Goal: Task Accomplishment & Management: Complete application form

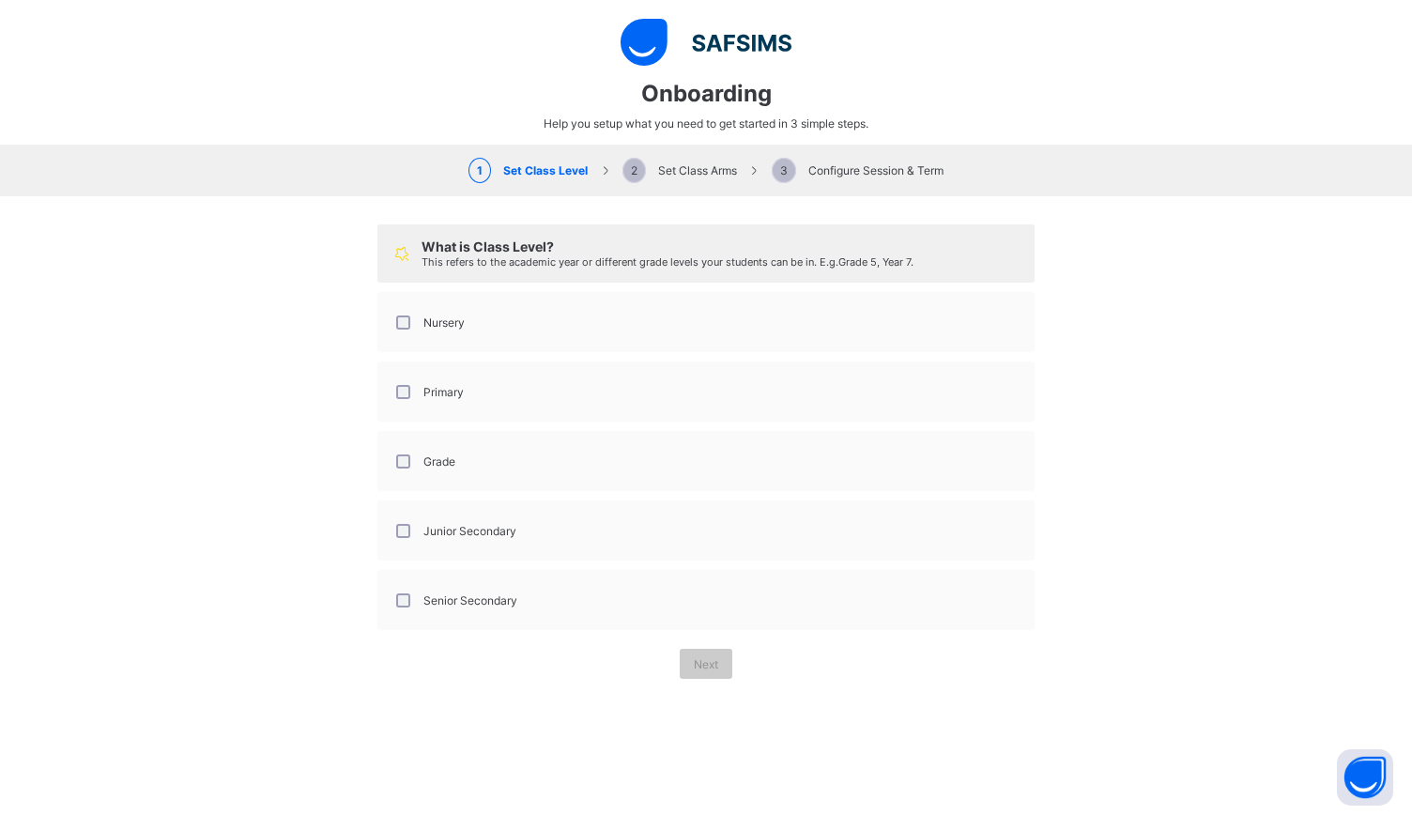
select select "**"
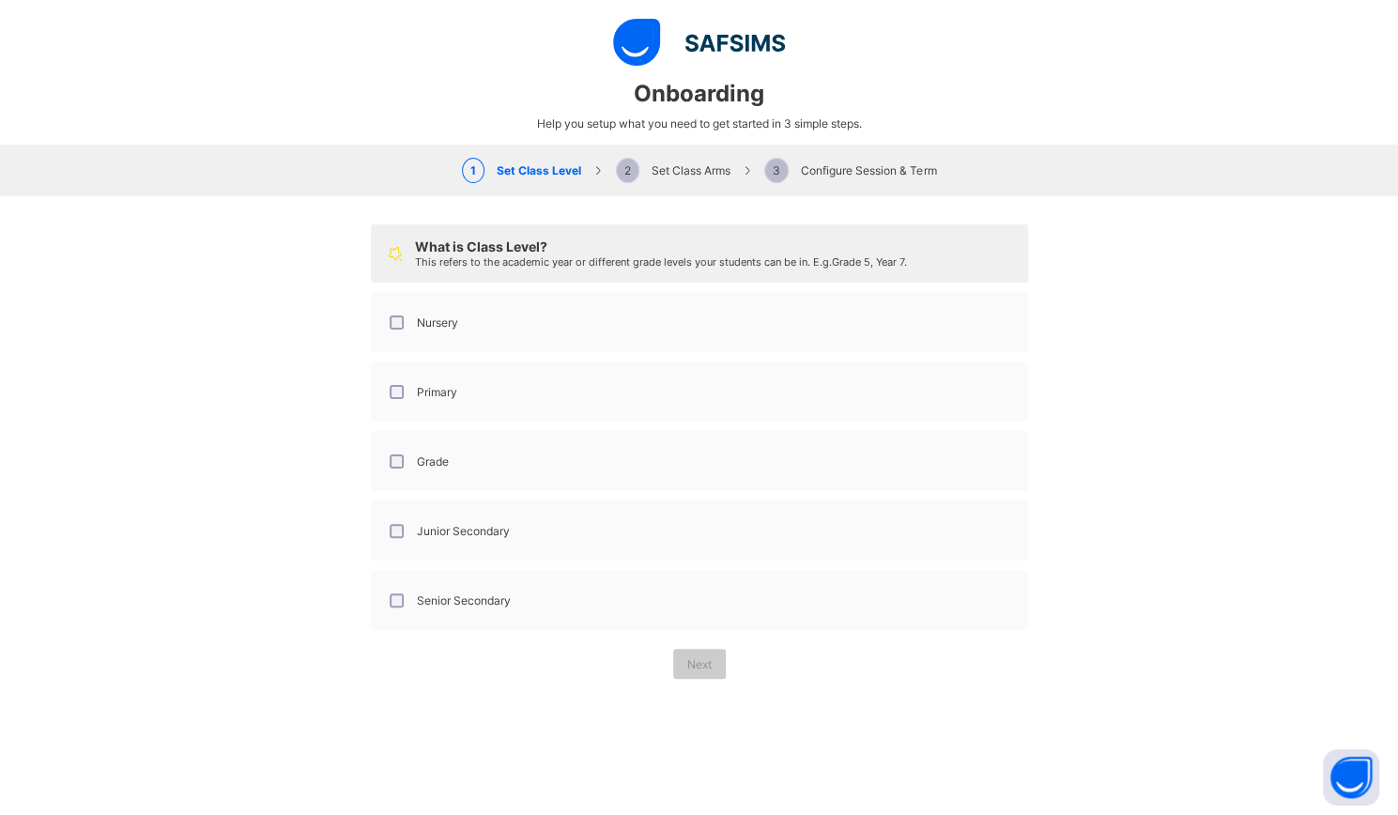
scroll to position [220, 0]
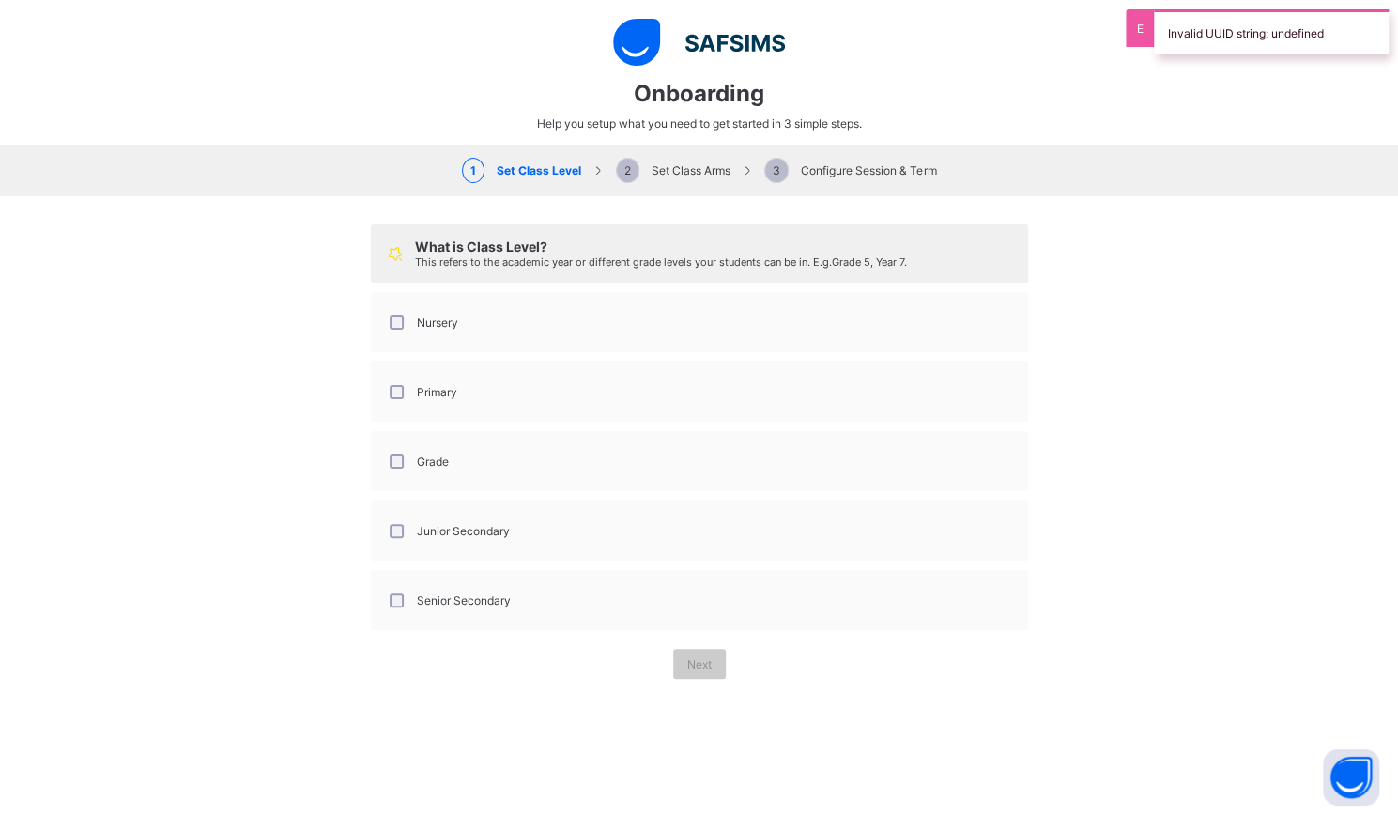
type input "**********"
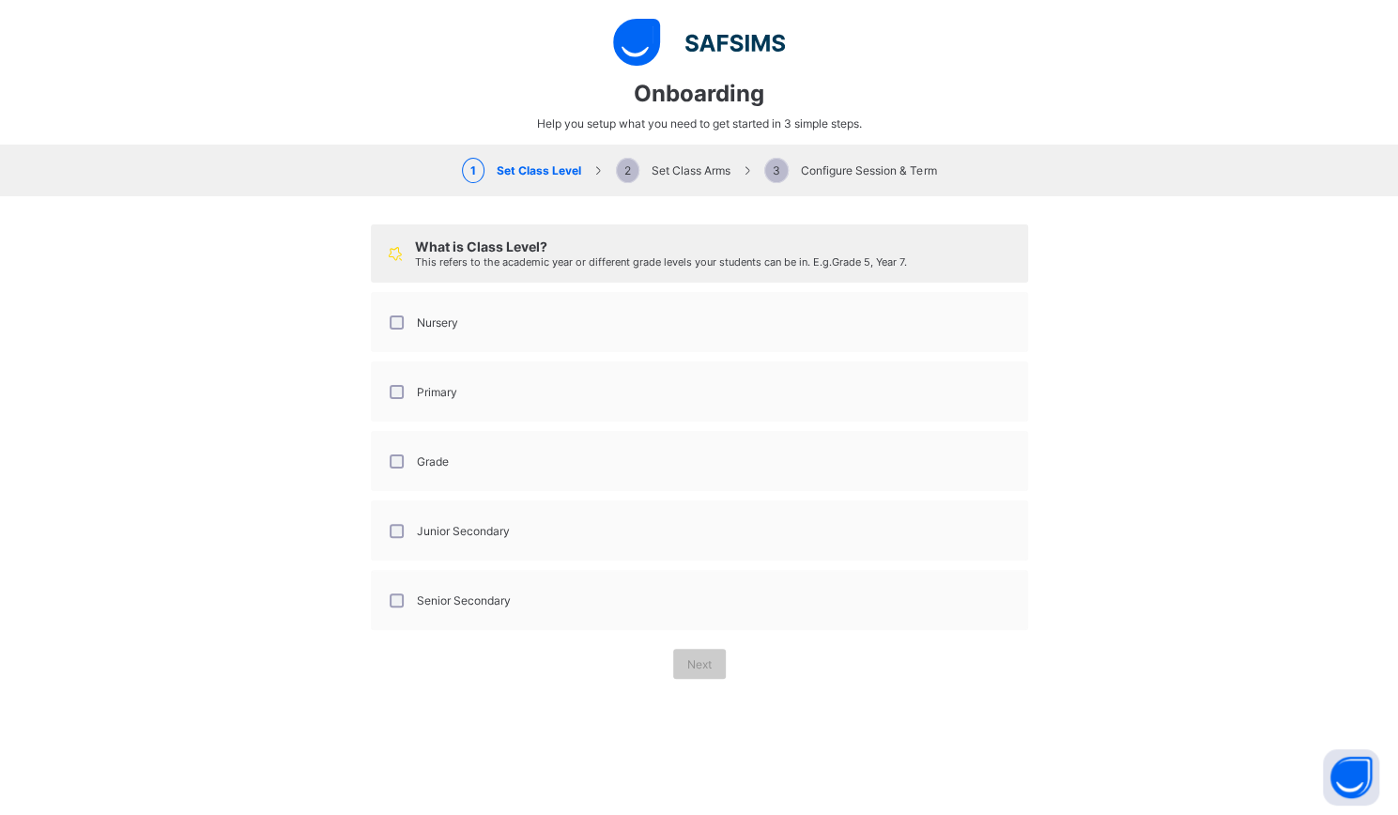
click at [399, 454] on div "Grade" at bounding box center [417, 461] width 63 height 14
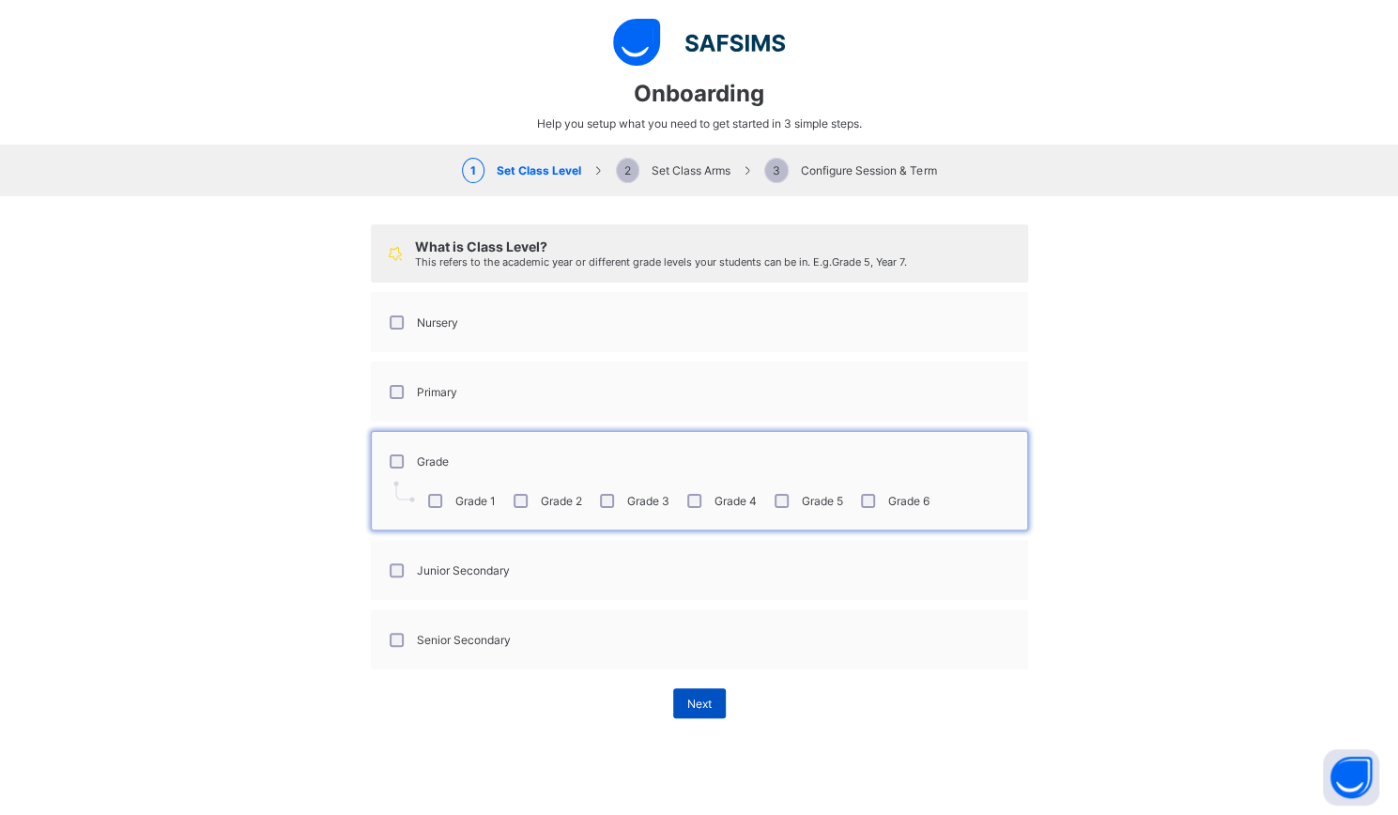
click at [691, 697] on span "Next" at bounding box center [699, 704] width 24 height 14
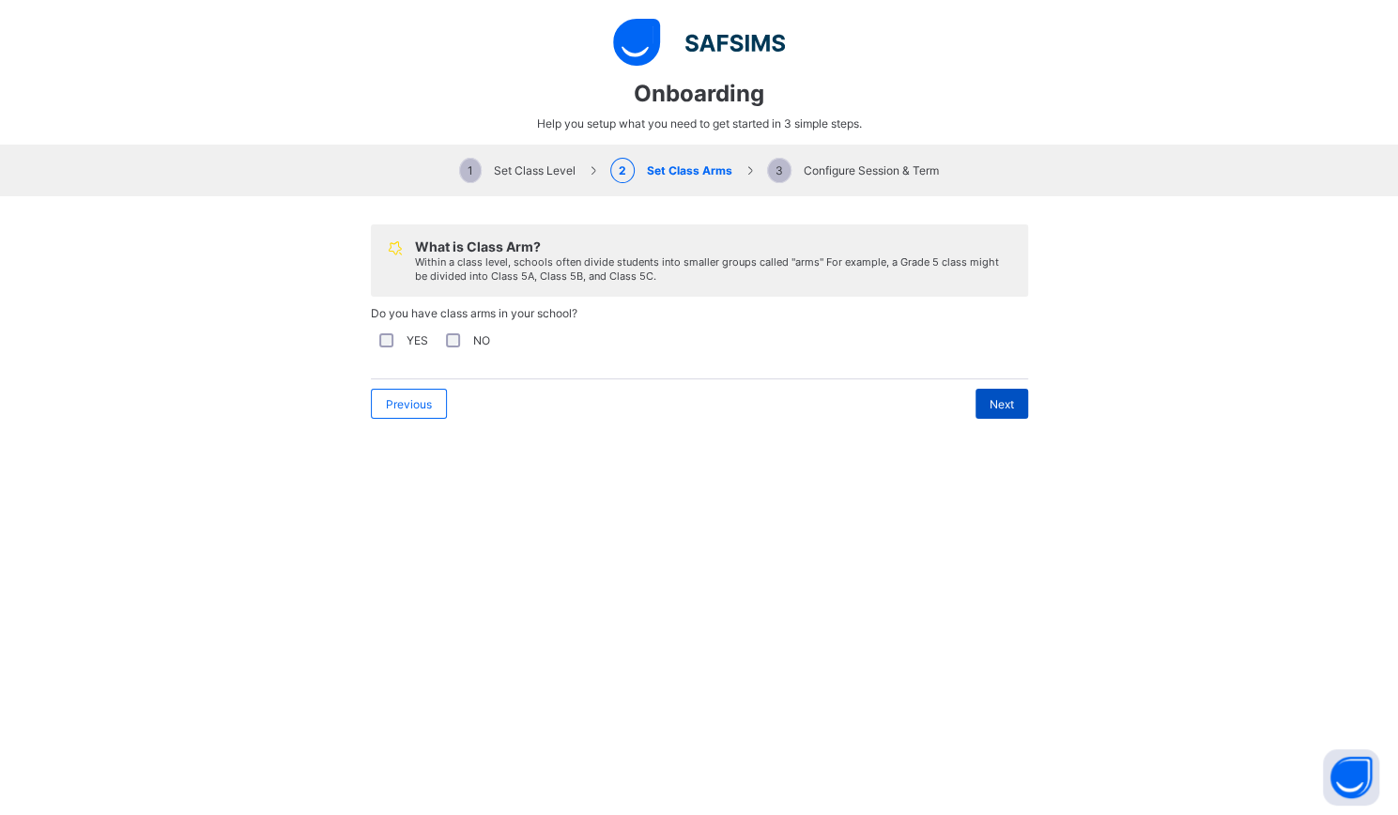
click at [997, 399] on span "Next" at bounding box center [1002, 404] width 24 height 14
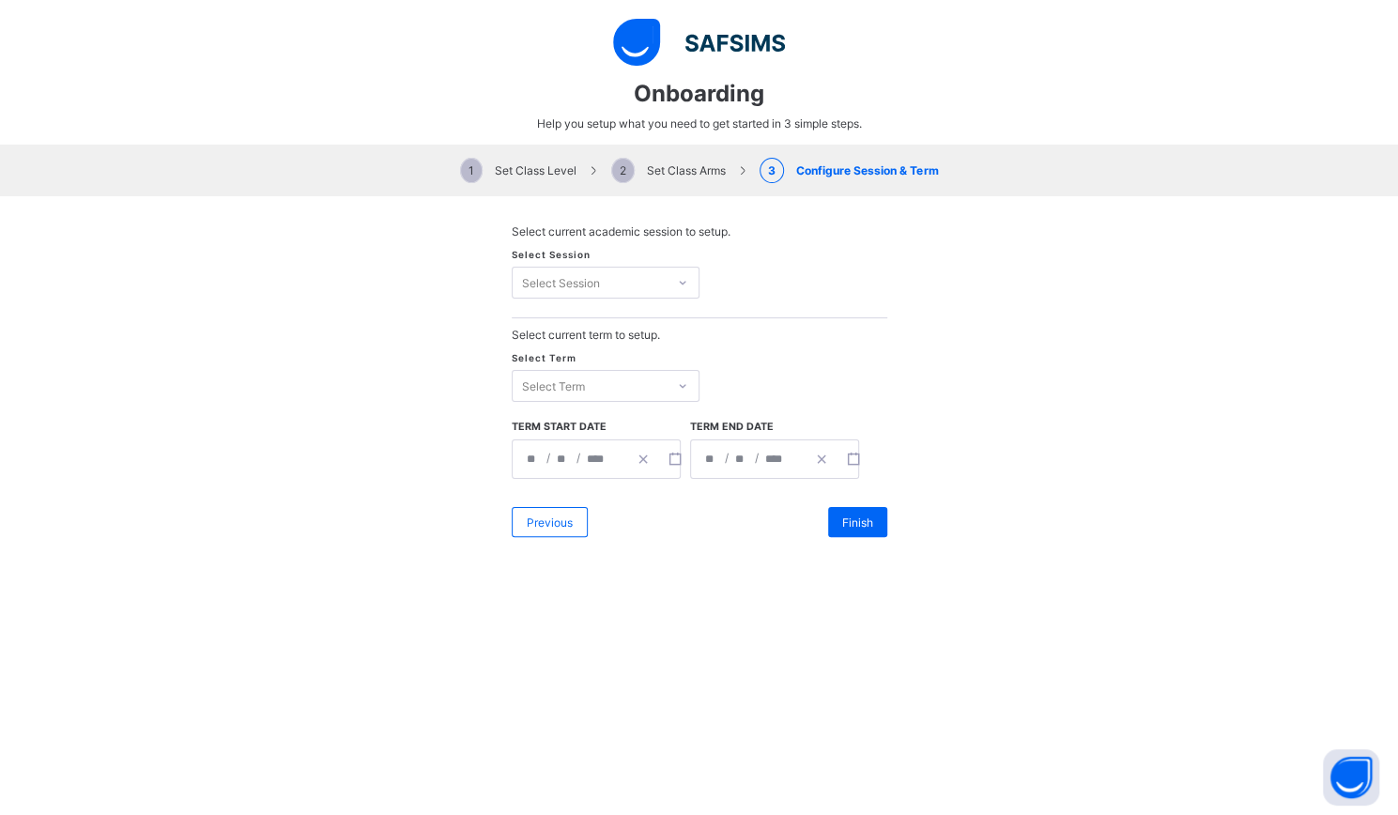
click at [580, 267] on div "Select Session" at bounding box center [606, 283] width 188 height 32
click at [220, 330] on div "**********" at bounding box center [699, 380] width 1398 height 369
click at [833, 519] on div "Finish" at bounding box center [857, 522] width 59 height 30
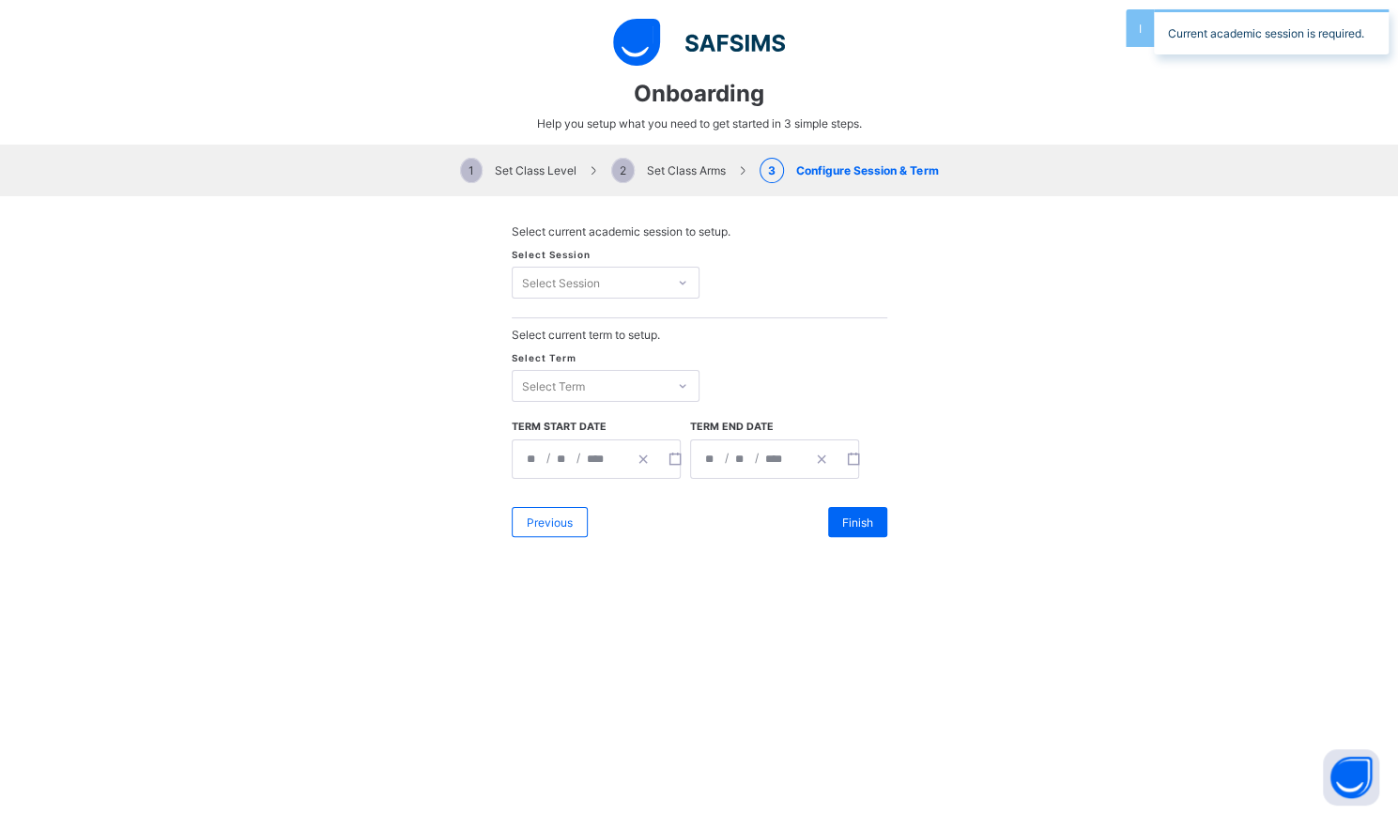
click at [531, 281] on div "Select Session" at bounding box center [561, 283] width 78 height 32
click at [554, 328] on div "No options" at bounding box center [606, 321] width 186 height 29
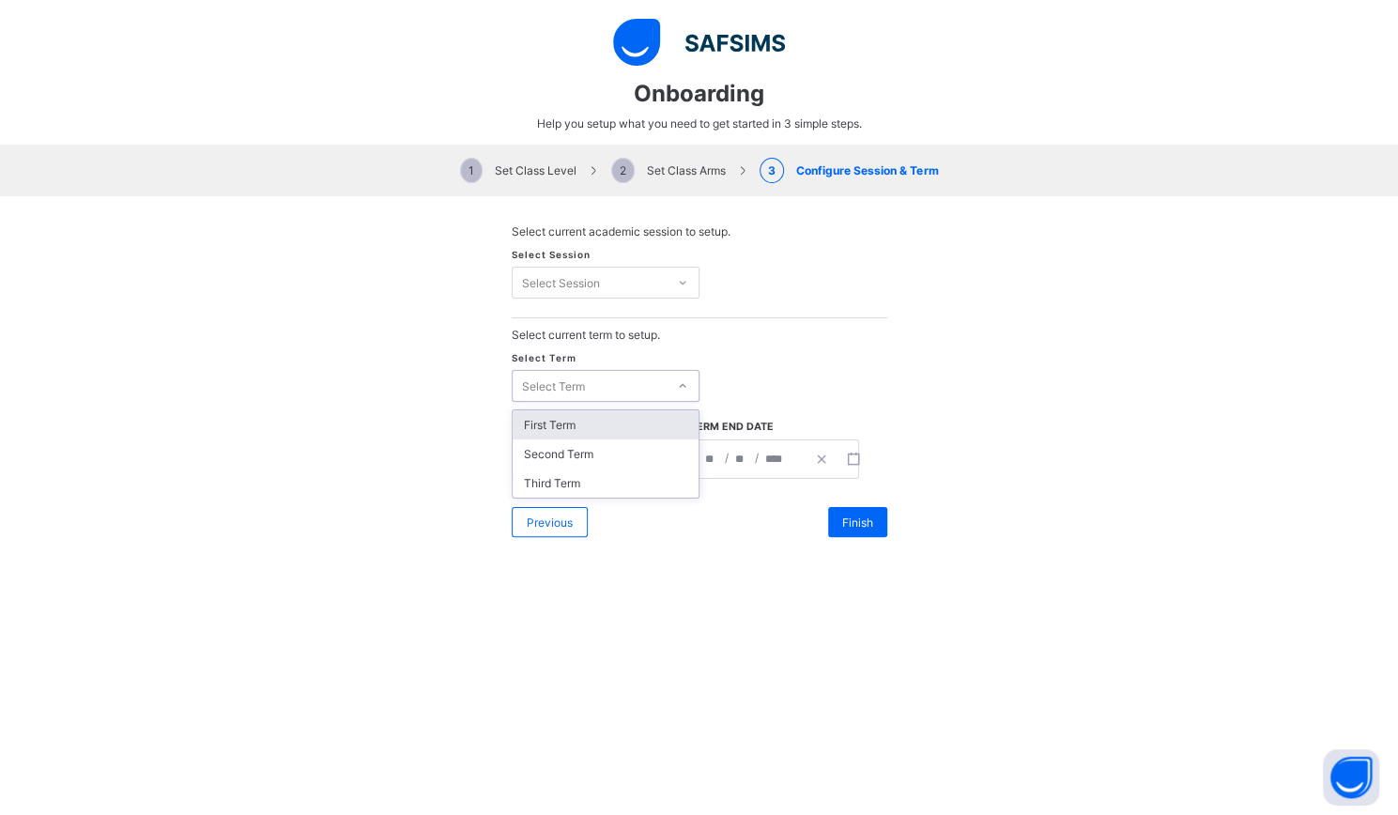
click at [567, 371] on div "Select Term" at bounding box center [553, 386] width 63 height 32
click at [570, 416] on div "First Term" at bounding box center [606, 424] width 186 height 29
click at [842, 515] on span "Finish" at bounding box center [857, 522] width 31 height 14
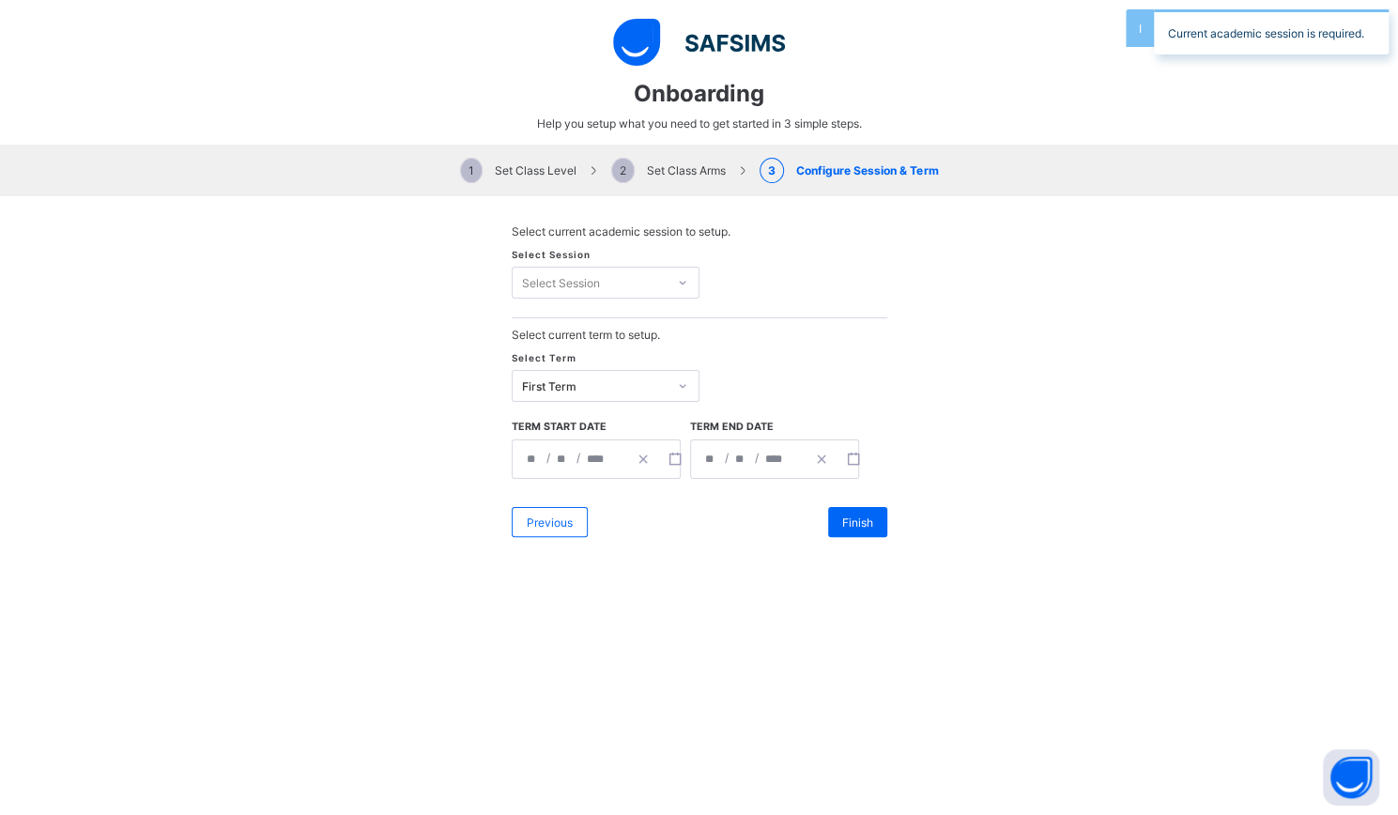
click at [554, 278] on div "Select Session" at bounding box center [561, 283] width 78 height 32
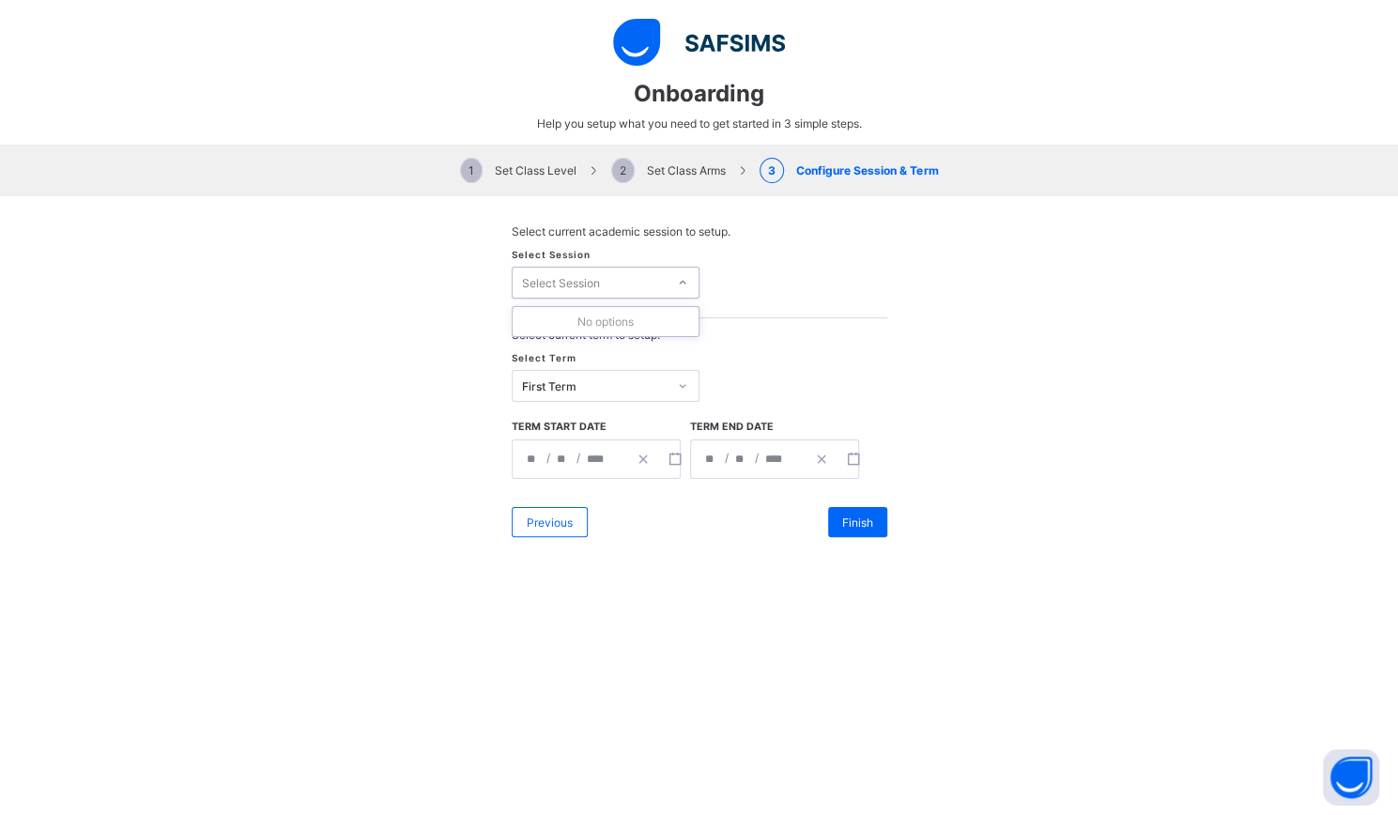
click at [644, 177] on div "1 Set Class Level 2 Set Class Arms 3 Configure Session & Term" at bounding box center [699, 171] width 1398 height 52
click at [541, 515] on span "Previous" at bounding box center [550, 522] width 46 height 14
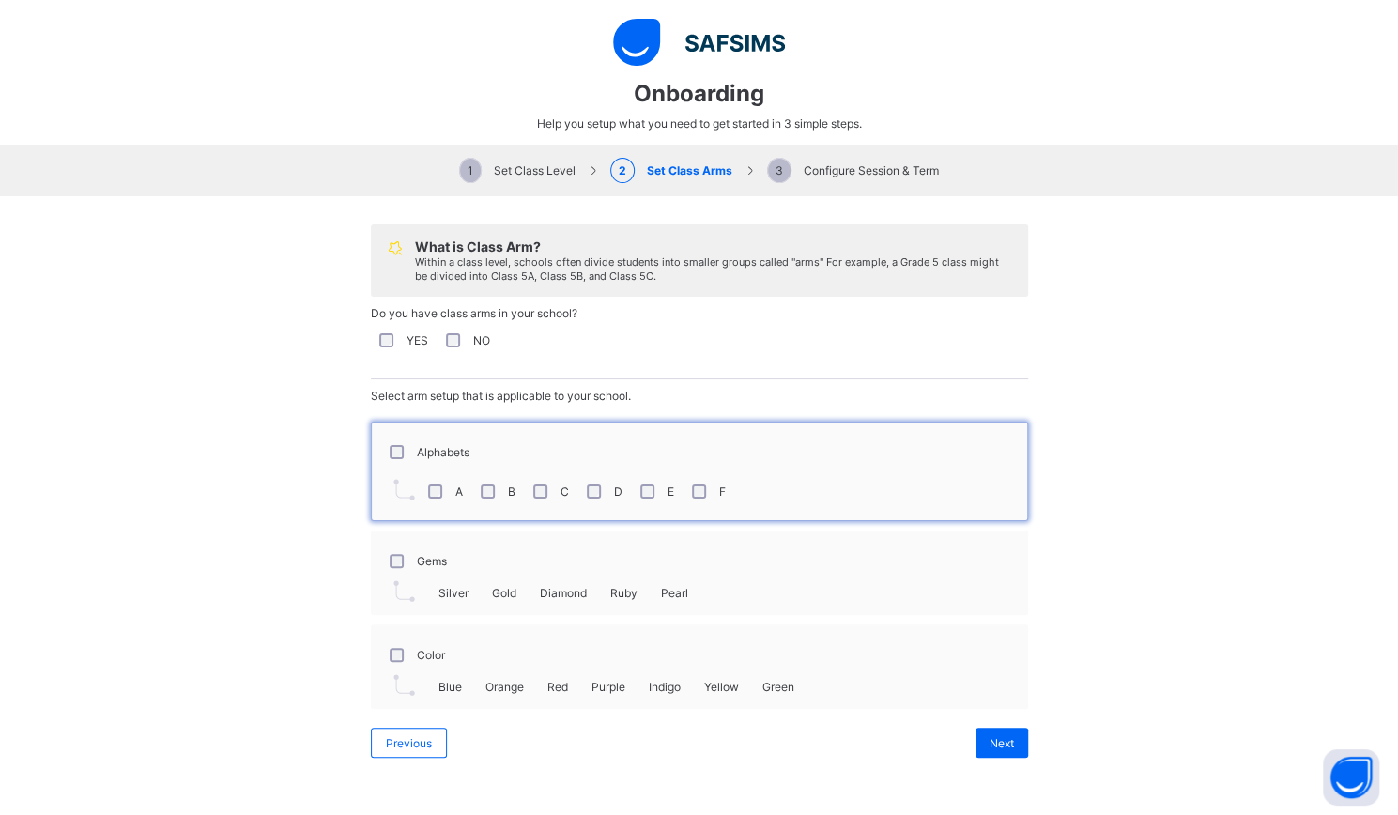
click at [386, 652] on div "Color" at bounding box center [415, 655] width 59 height 14
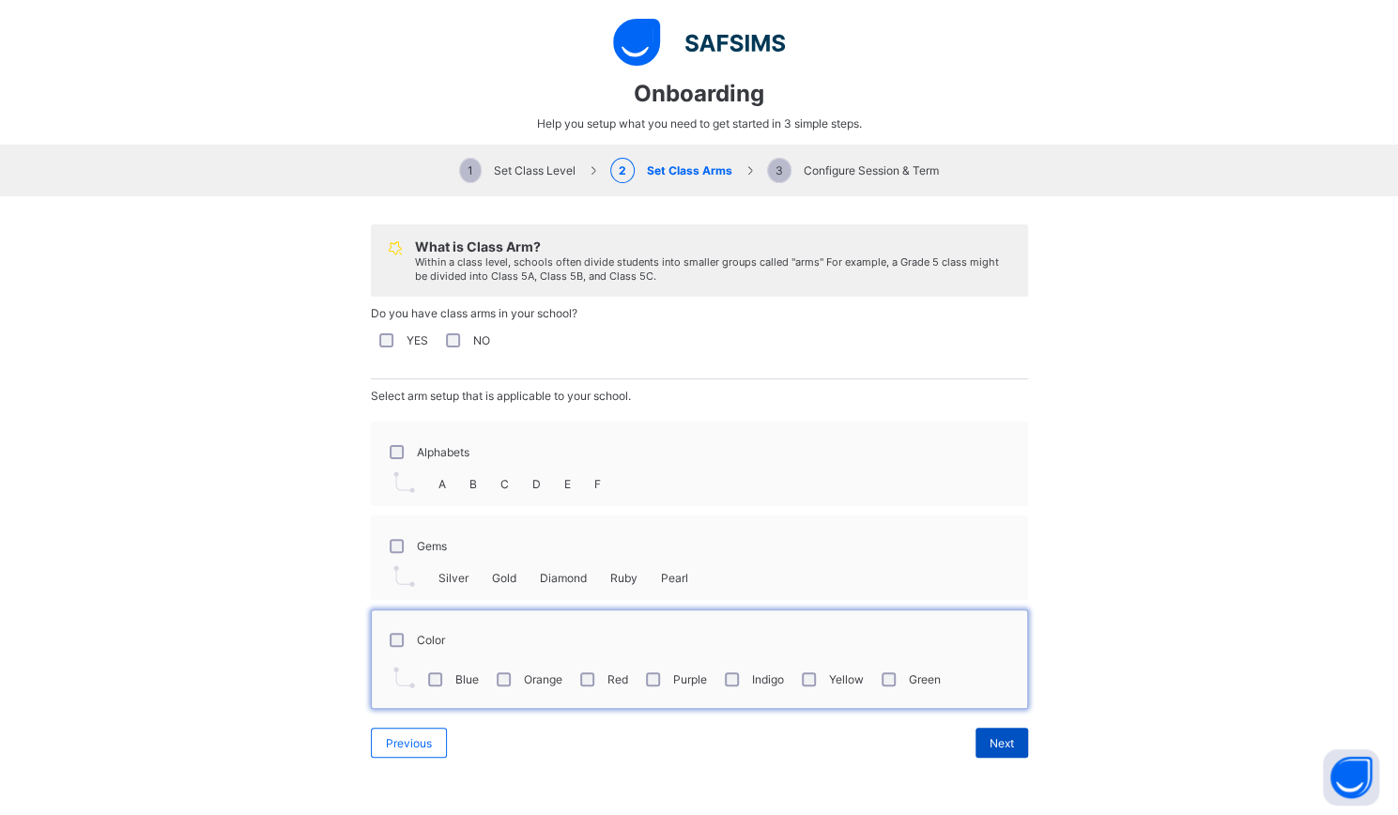
click at [990, 736] on span "Next" at bounding box center [1002, 743] width 24 height 14
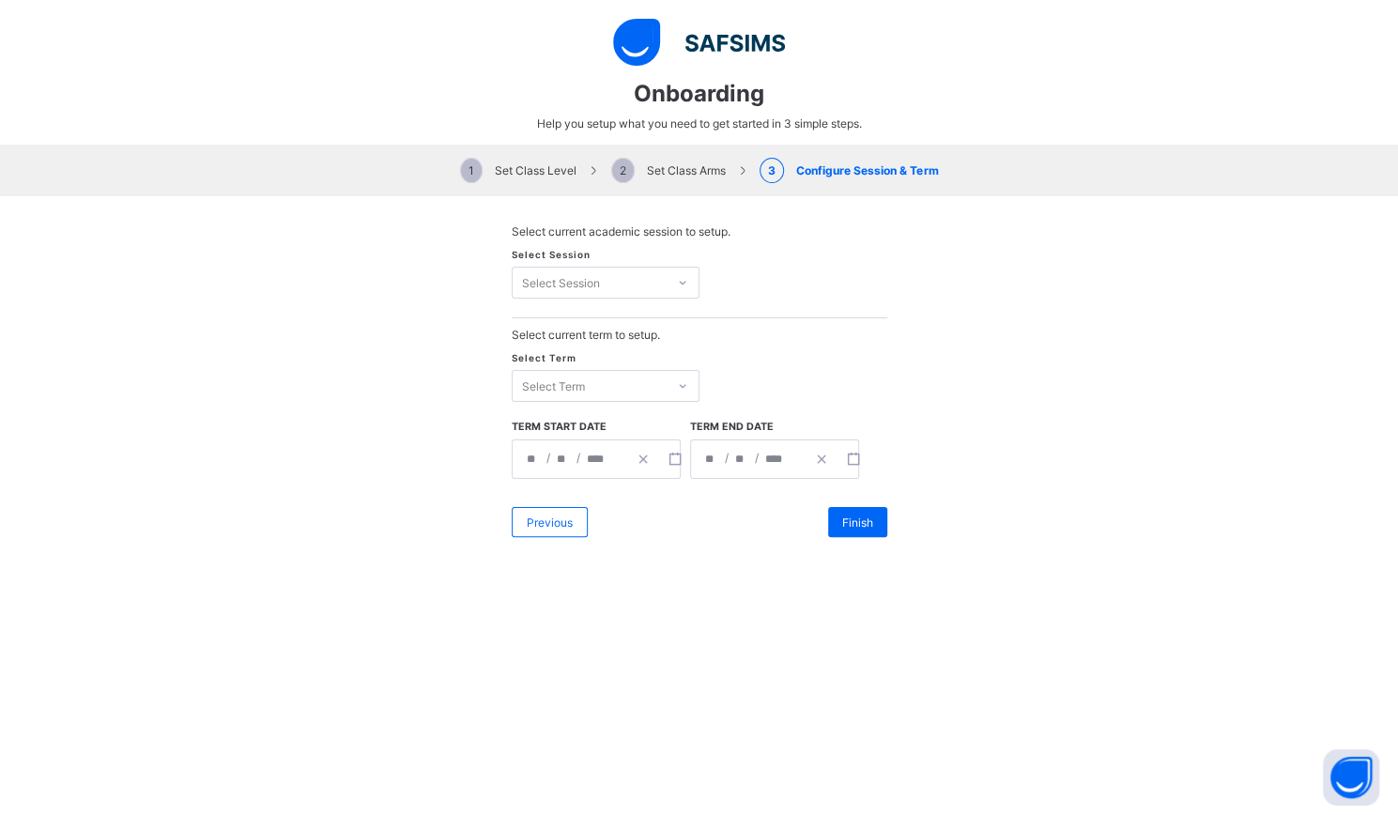
click at [557, 273] on div "Select Session" at bounding box center [561, 283] width 78 height 32
click at [577, 317] on div "No options" at bounding box center [606, 321] width 186 height 29
click at [593, 248] on div "Select Session 0 results available. Use Up and Down to choose options, press En…" at bounding box center [700, 283] width 376 height 70
click at [869, 172] on span "3 Configure Session & Term" at bounding box center [849, 170] width 178 height 14
click at [561, 517] on span "Previous" at bounding box center [550, 522] width 46 height 14
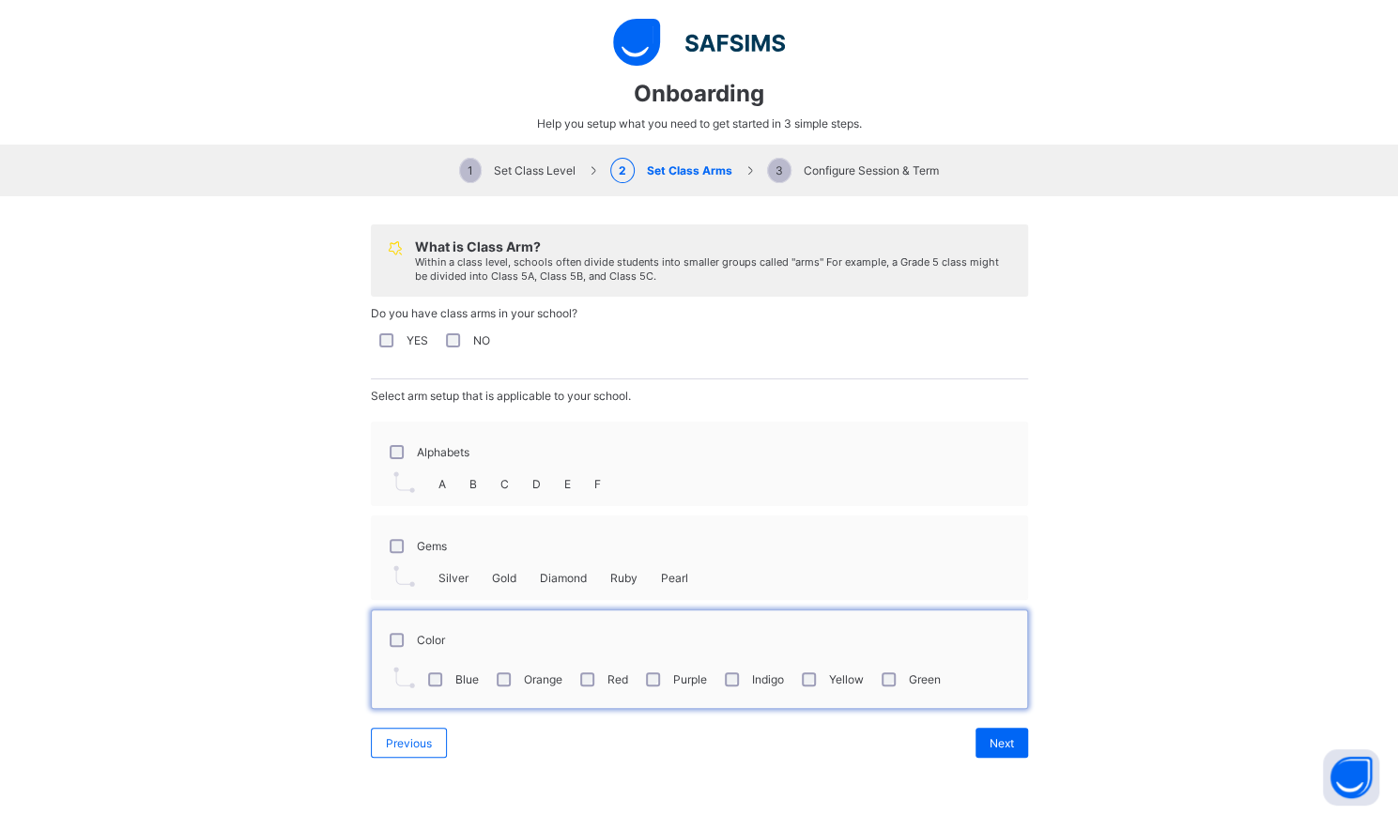
click at [371, 756] on div "Previous Next" at bounding box center [699, 742] width 657 height 49
click at [413, 728] on div "Previous" at bounding box center [409, 743] width 76 height 30
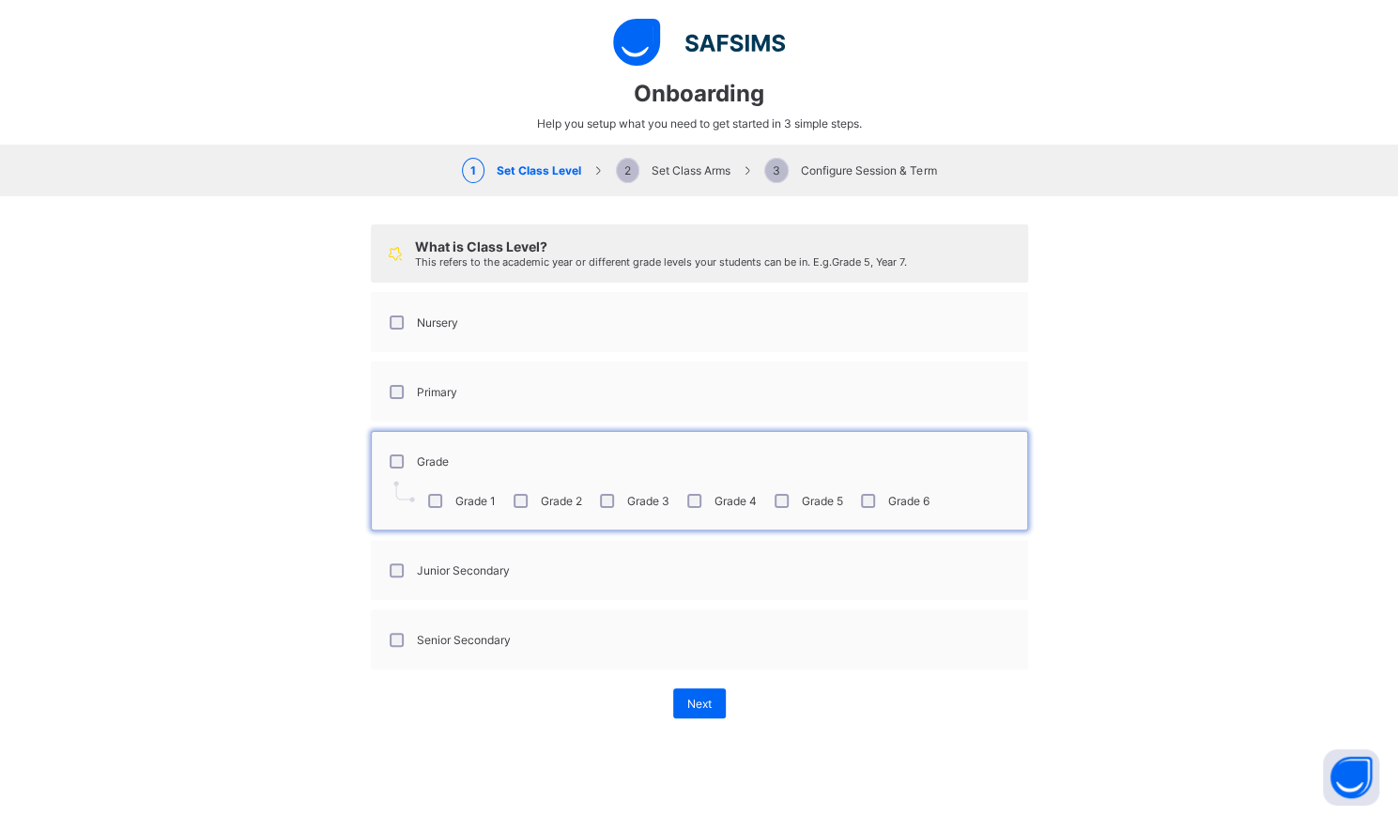
click at [414, 328] on div "Nursery" at bounding box center [422, 321] width 82 height 39
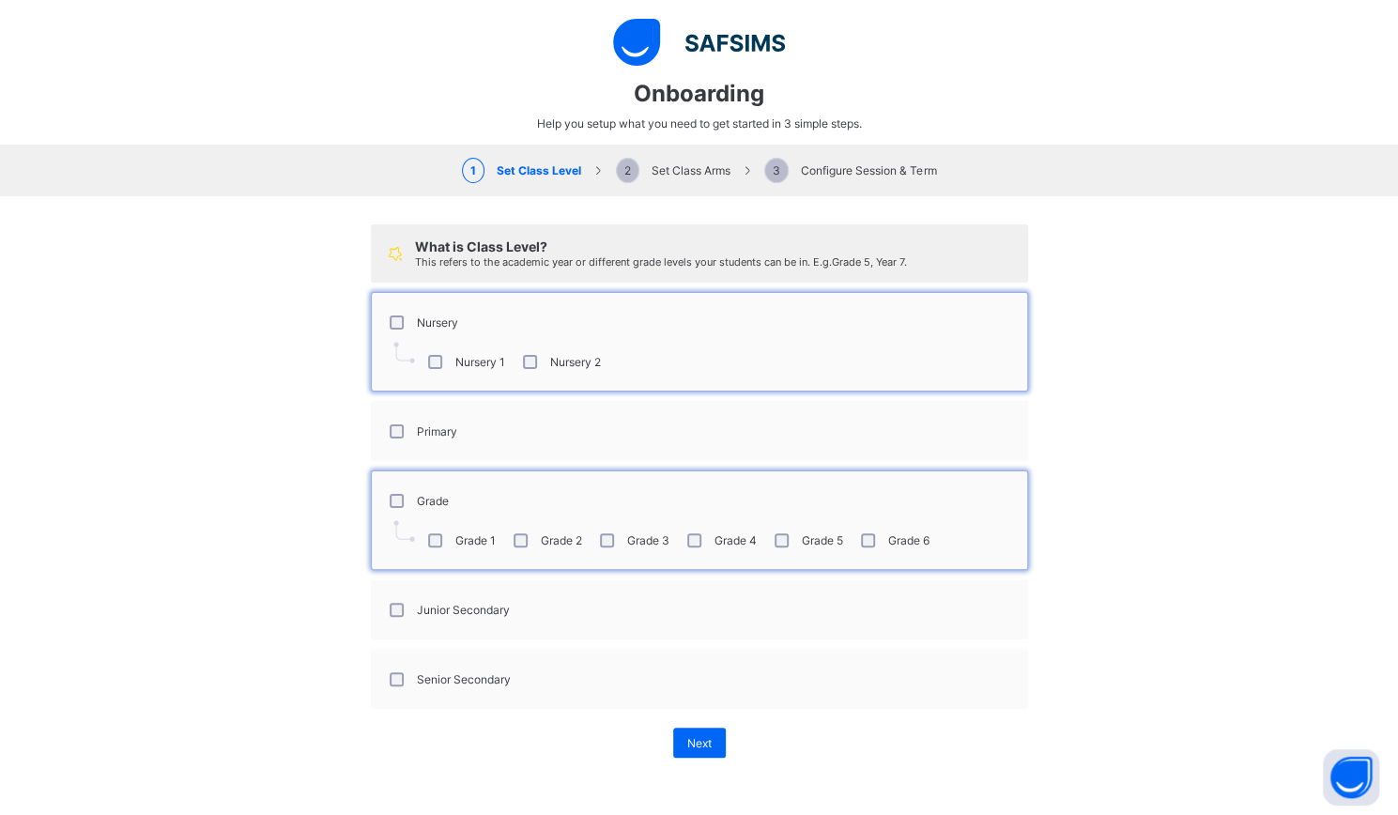
click at [418, 442] on div "Primary" at bounding box center [421, 430] width 81 height 39
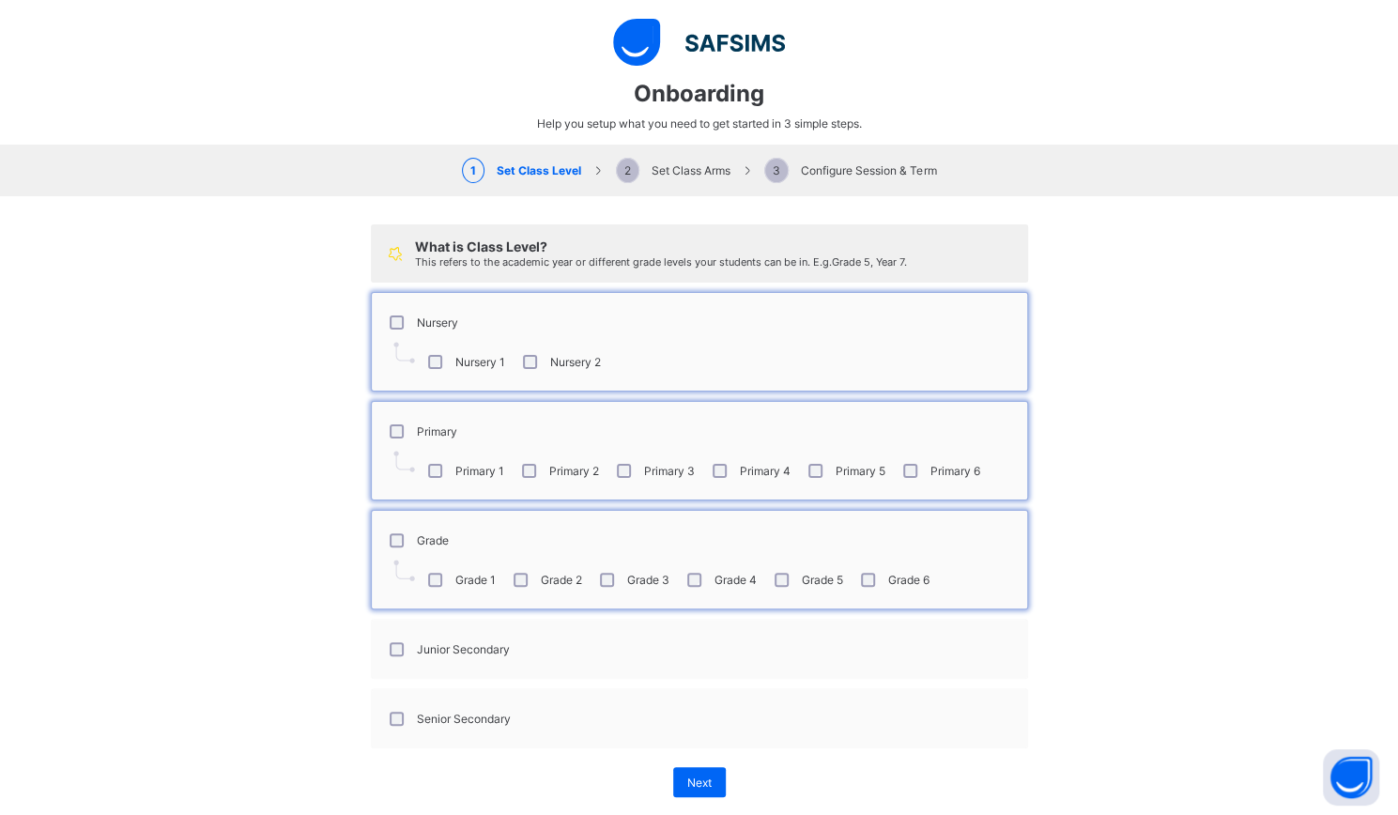
click at [456, 647] on label "Junior Secondary" at bounding box center [463, 649] width 93 height 14
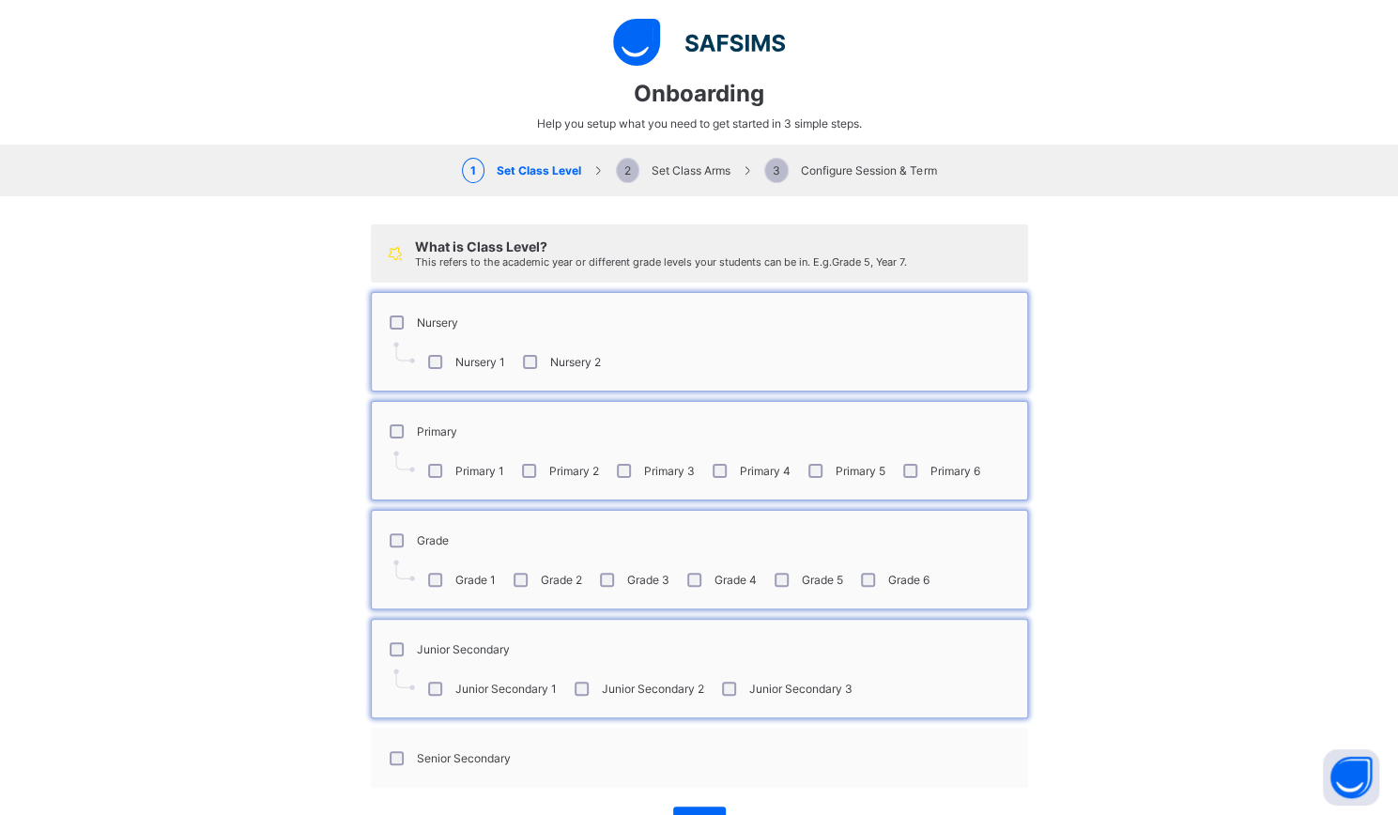
click at [439, 307] on div "Nursery" at bounding box center [422, 321] width 82 height 39
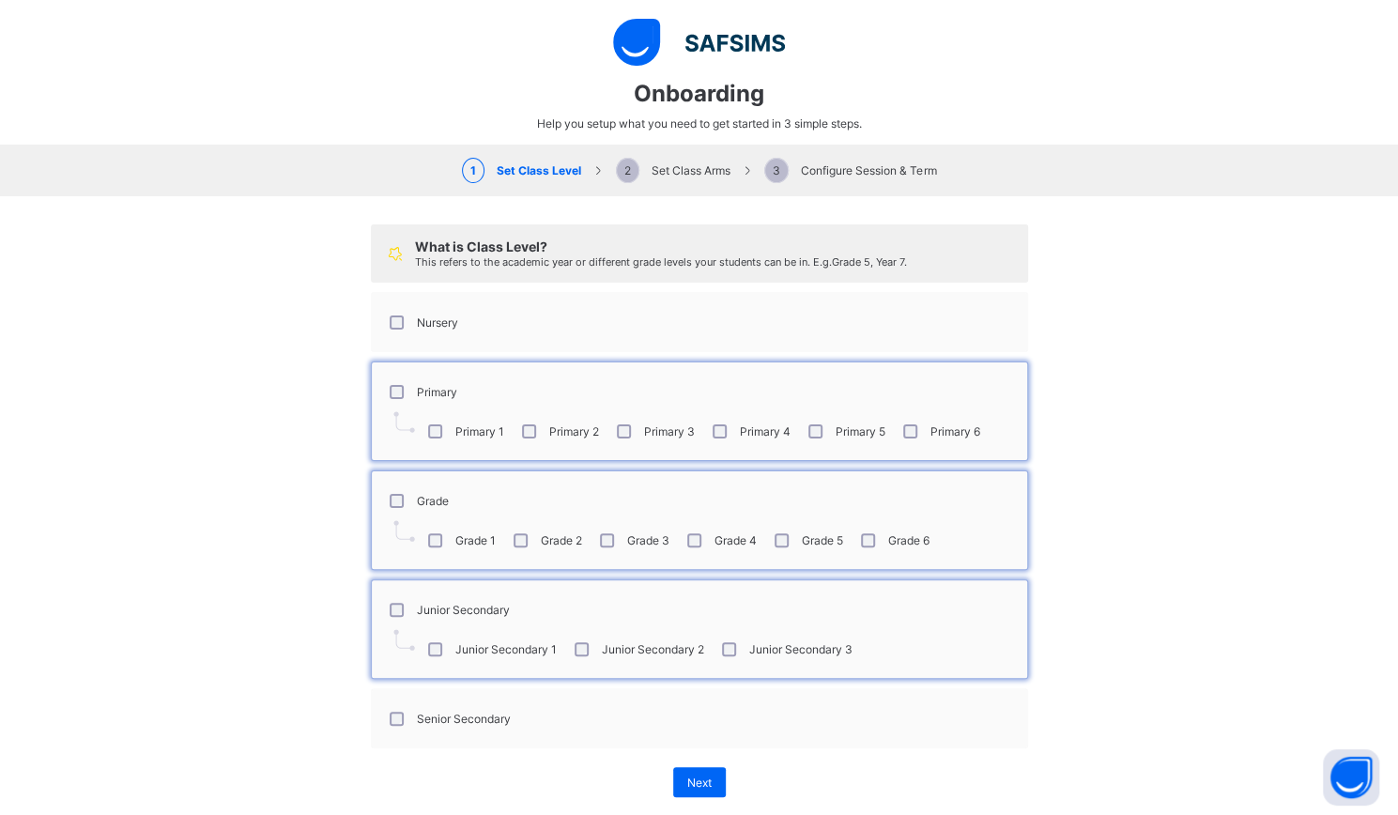
click at [450, 401] on div "Primary" at bounding box center [421, 391] width 81 height 39
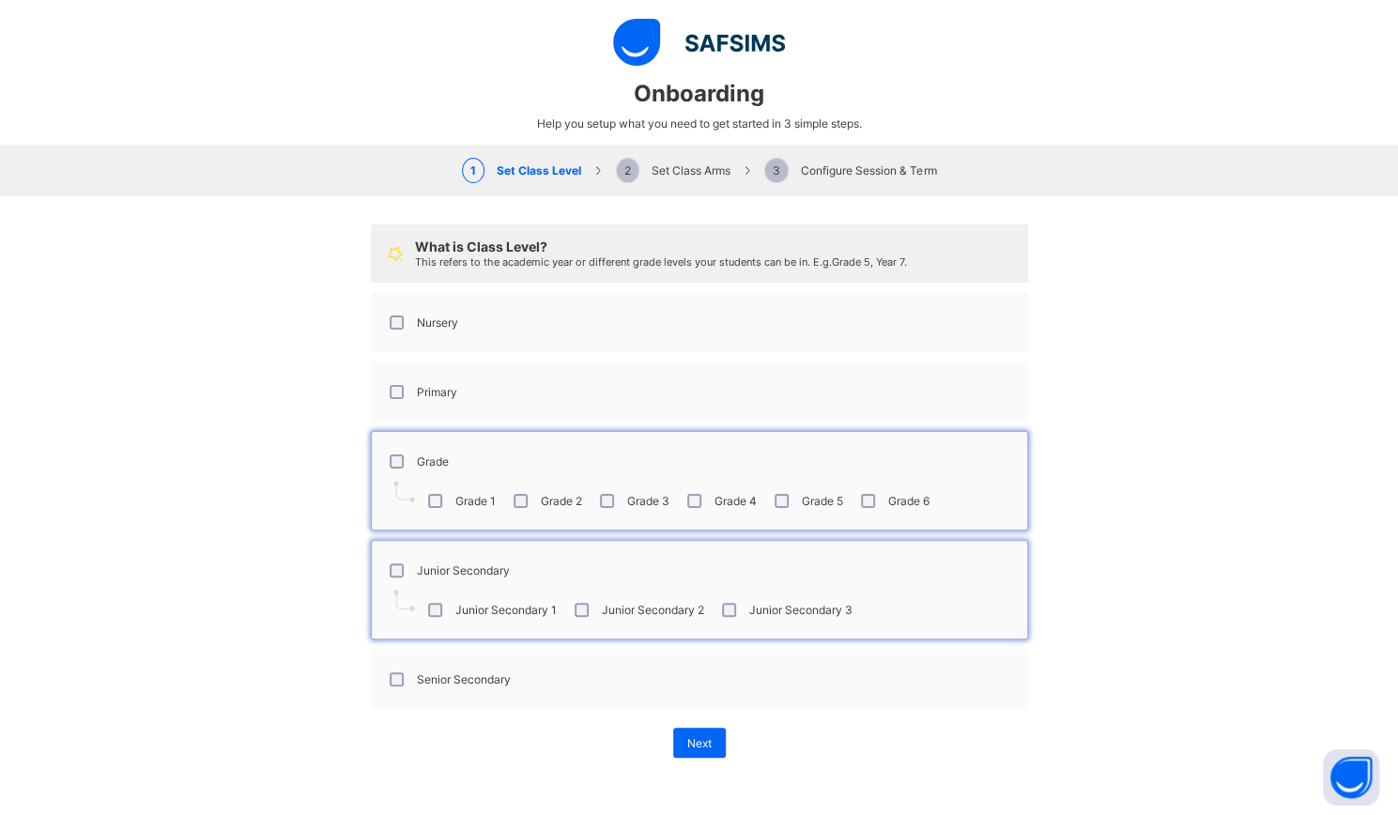
scroll to position [314, 0]
click at [453, 681] on div "Senior Secondary" at bounding box center [448, 678] width 134 height 39
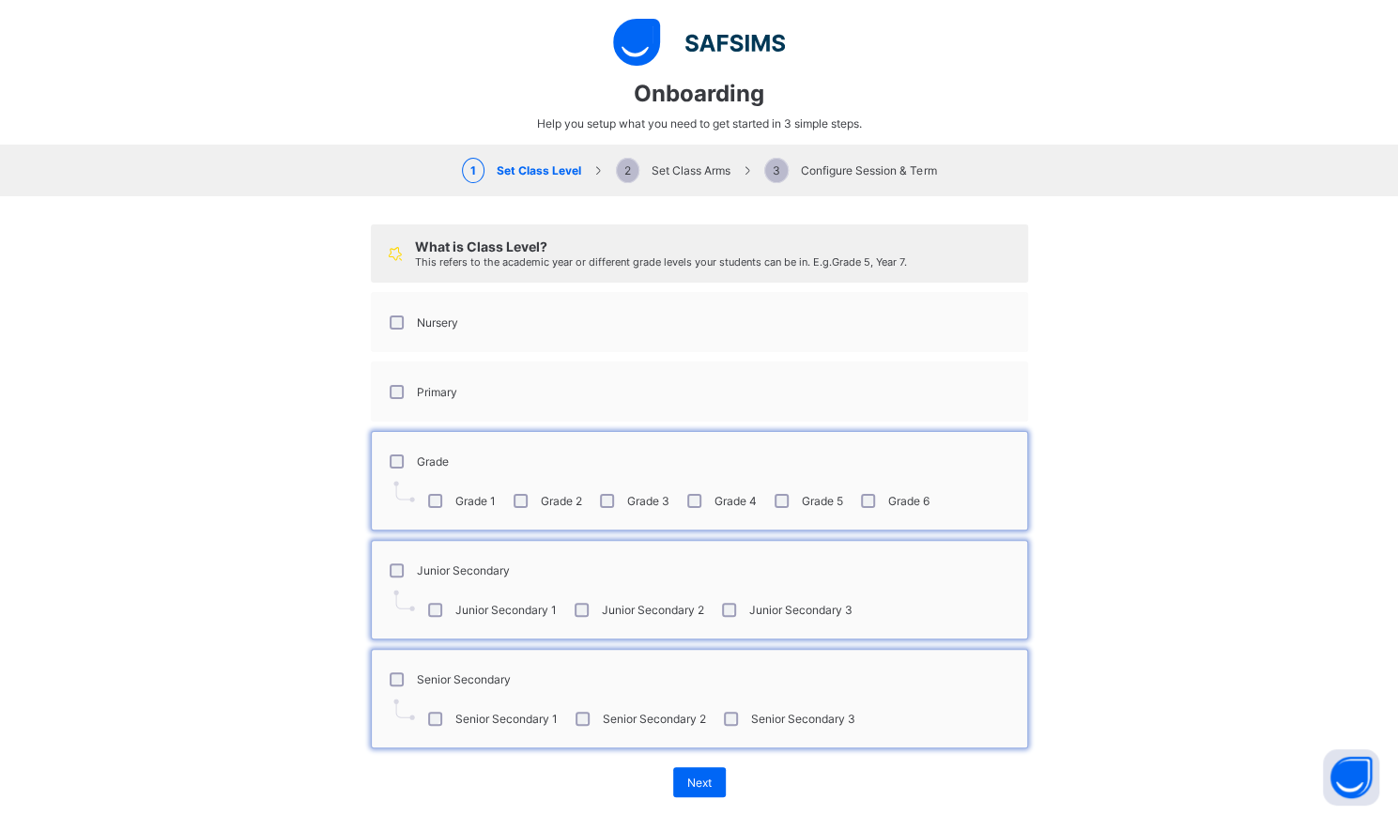
click at [688, 776] on span "Next" at bounding box center [699, 783] width 24 height 14
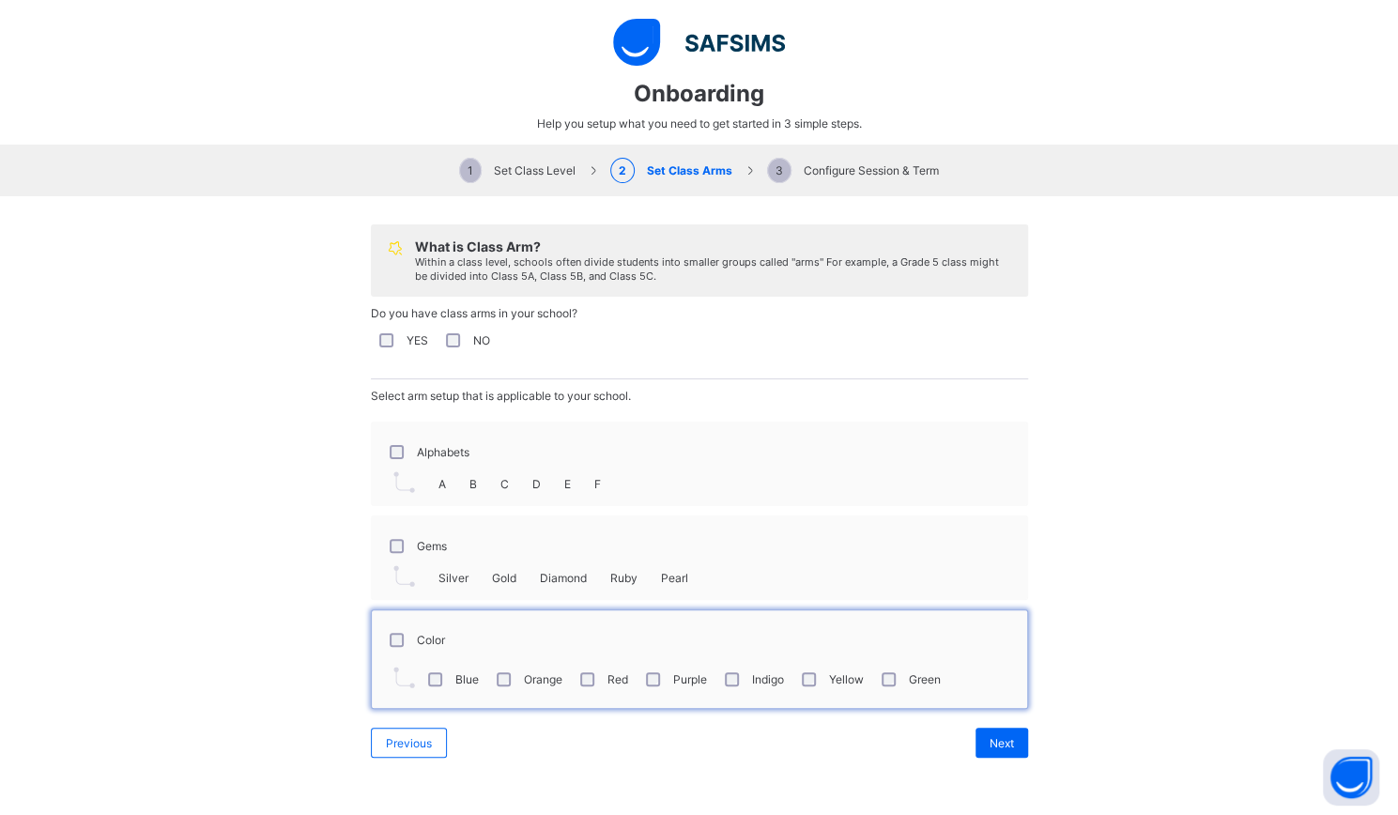
click at [441, 532] on div "Gems" at bounding box center [416, 545] width 70 height 39
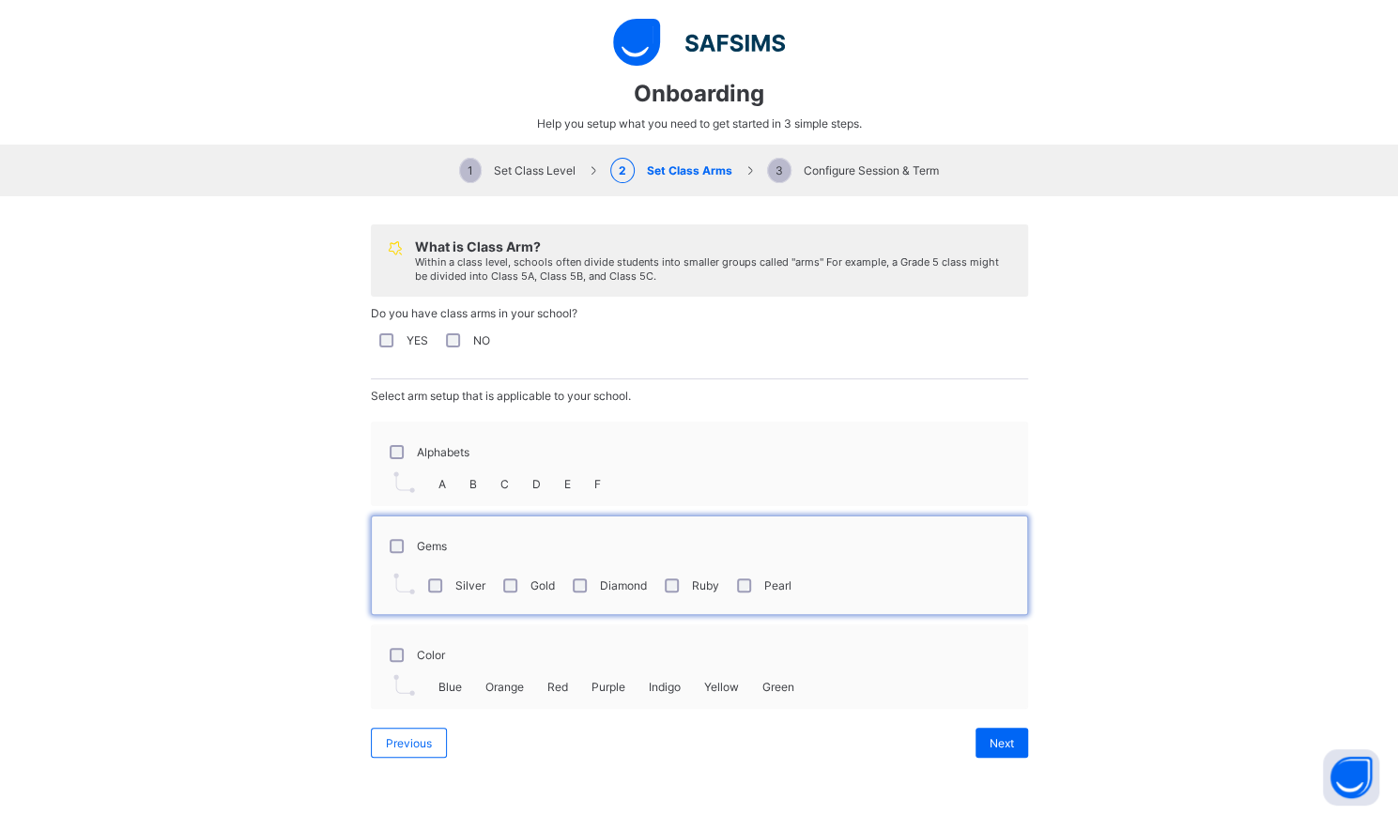
click at [441, 645] on div "Color" at bounding box center [415, 654] width 69 height 39
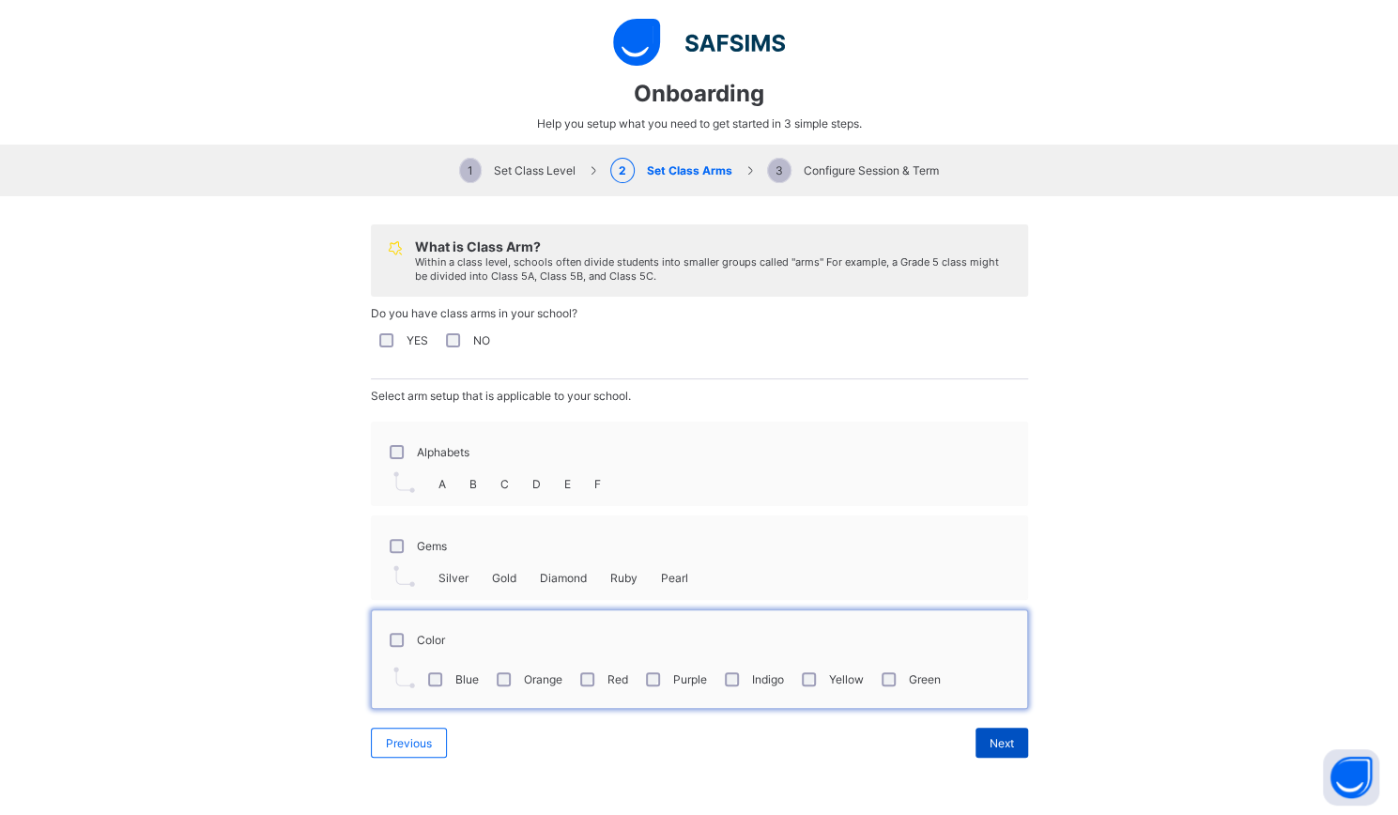
click at [989, 728] on div "Next" at bounding box center [1002, 743] width 53 height 30
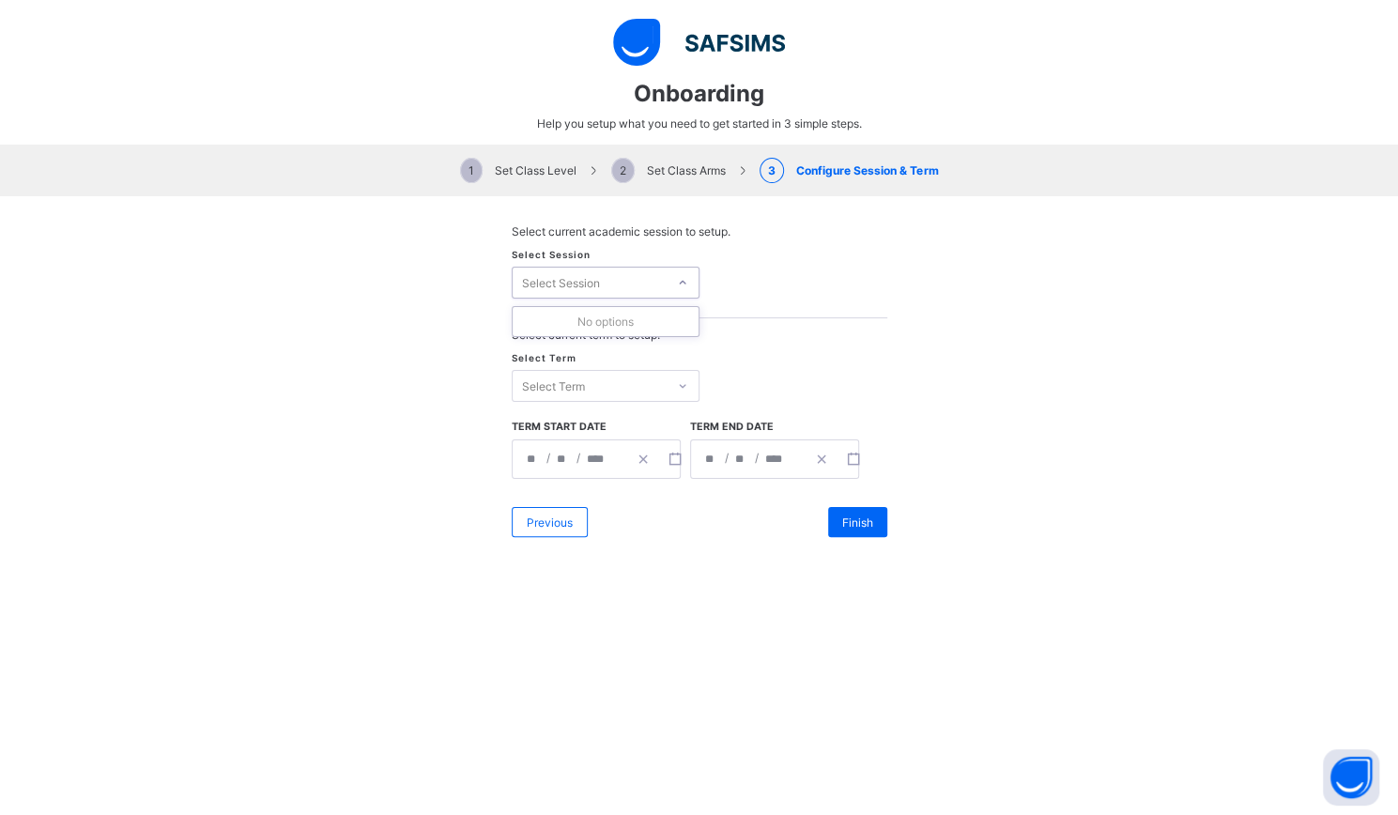
click at [650, 286] on div "Select Session" at bounding box center [590, 282] width 154 height 26
click at [648, 314] on div "No options" at bounding box center [606, 321] width 186 height 29
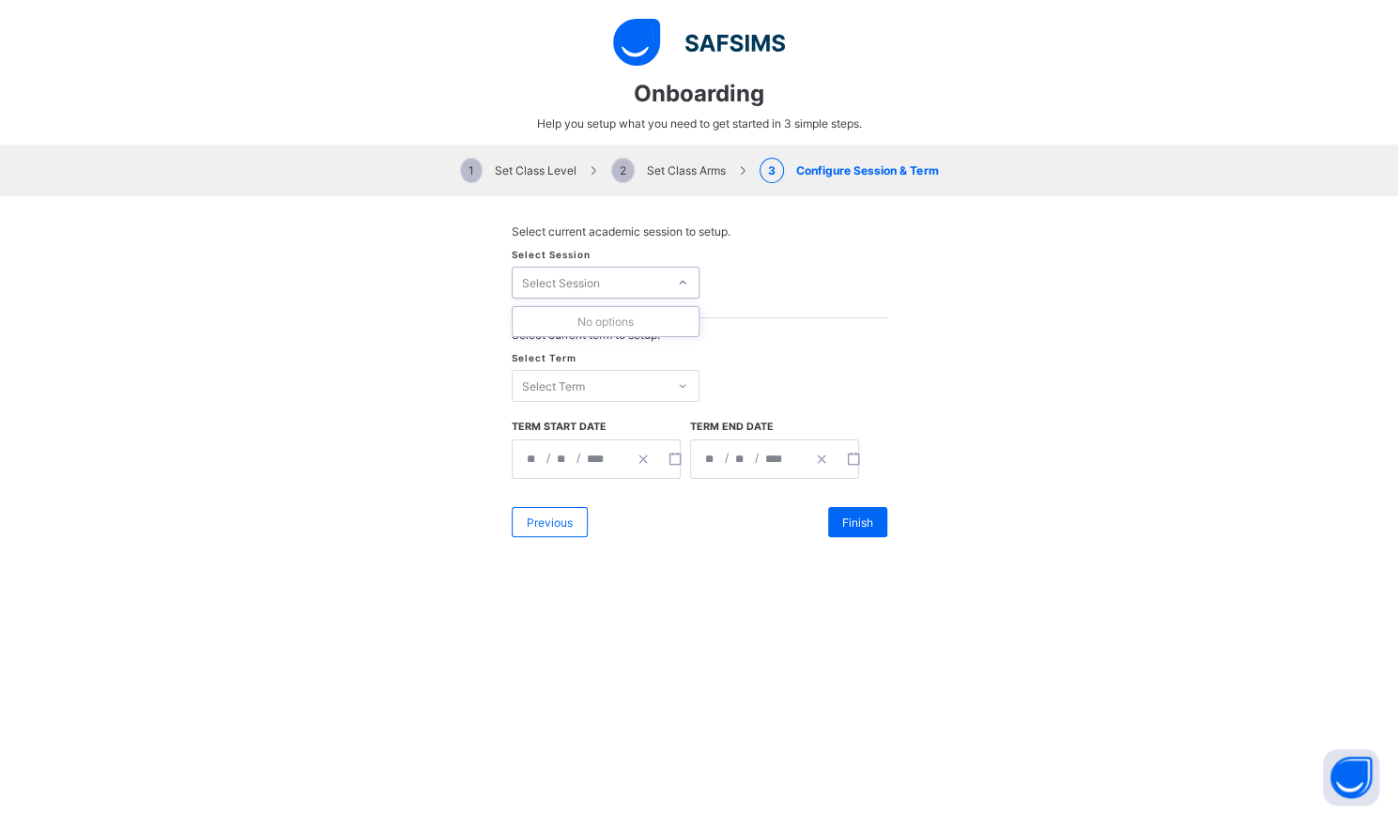
click at [648, 314] on div "No options" at bounding box center [606, 321] width 186 height 29
click at [599, 393] on div "Select Term" at bounding box center [590, 386] width 154 height 26
click at [598, 423] on div "First Term" at bounding box center [606, 424] width 186 height 29
click at [849, 527] on div "Finish" at bounding box center [857, 522] width 59 height 30
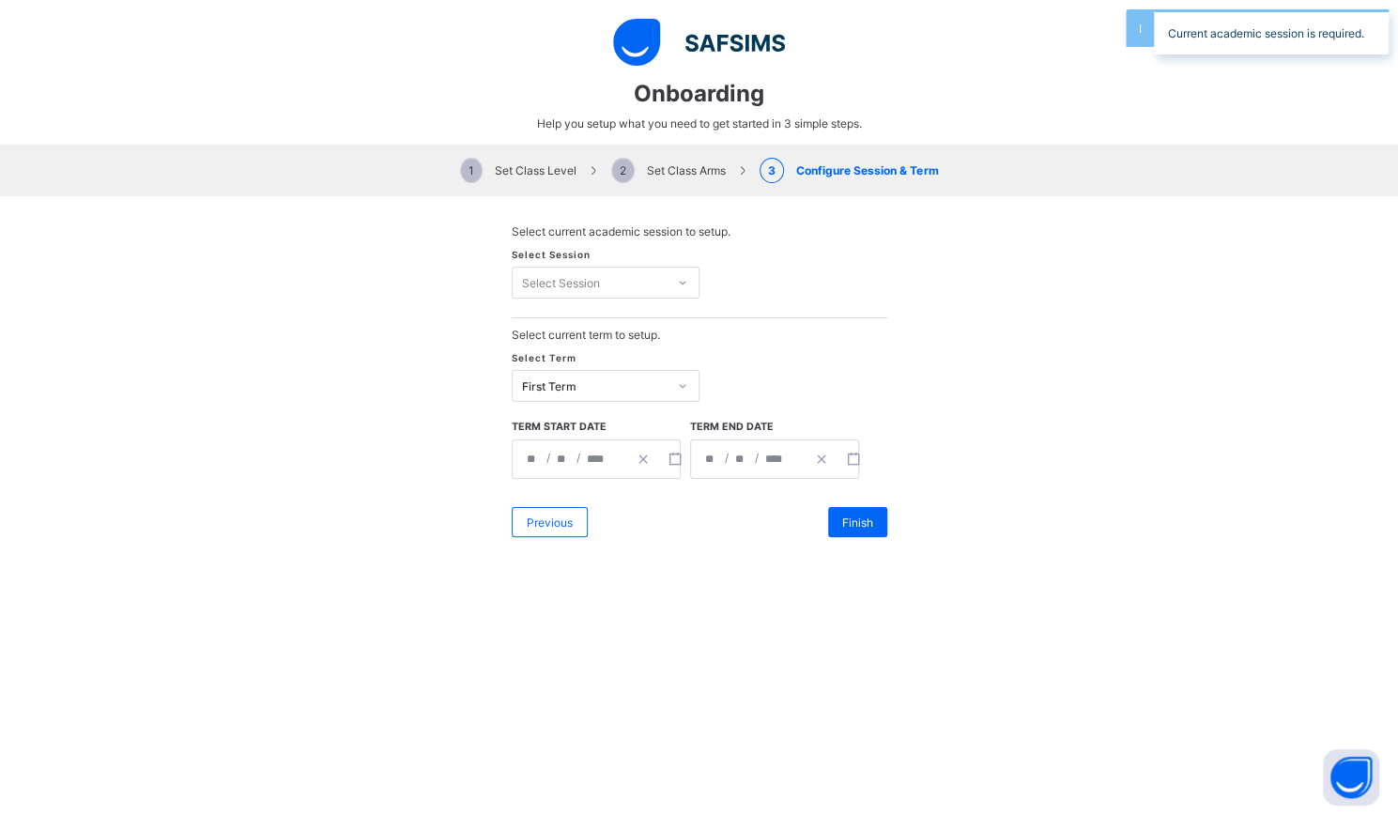
click at [1181, 38] on div "Current academic session is required." at bounding box center [1271, 31] width 235 height 45
click at [1182, 38] on div at bounding box center [699, 42] width 1398 height 47
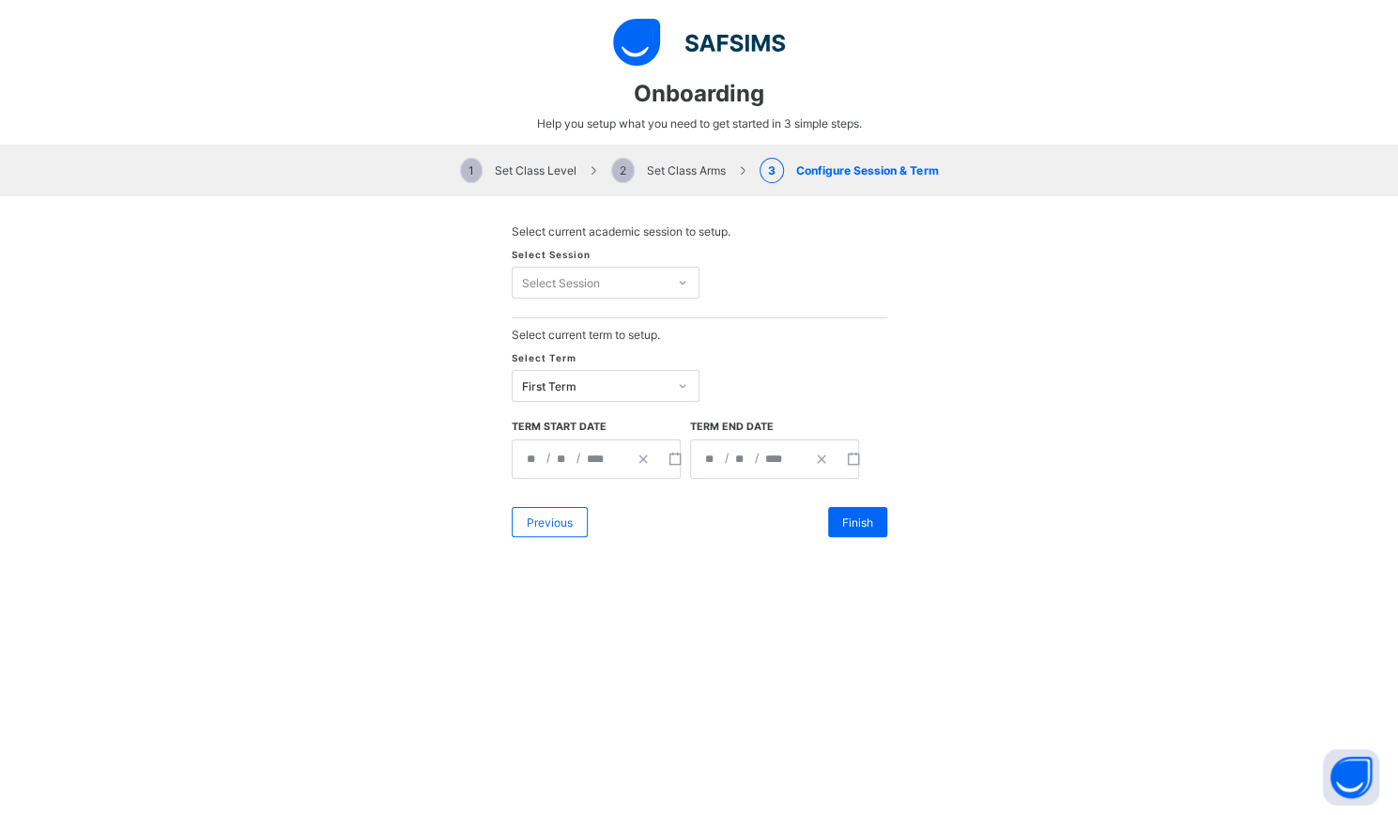
click at [617, 277] on div "Select Session" at bounding box center [590, 282] width 154 height 26
click at [411, 244] on div "**********" at bounding box center [699, 380] width 1398 height 369
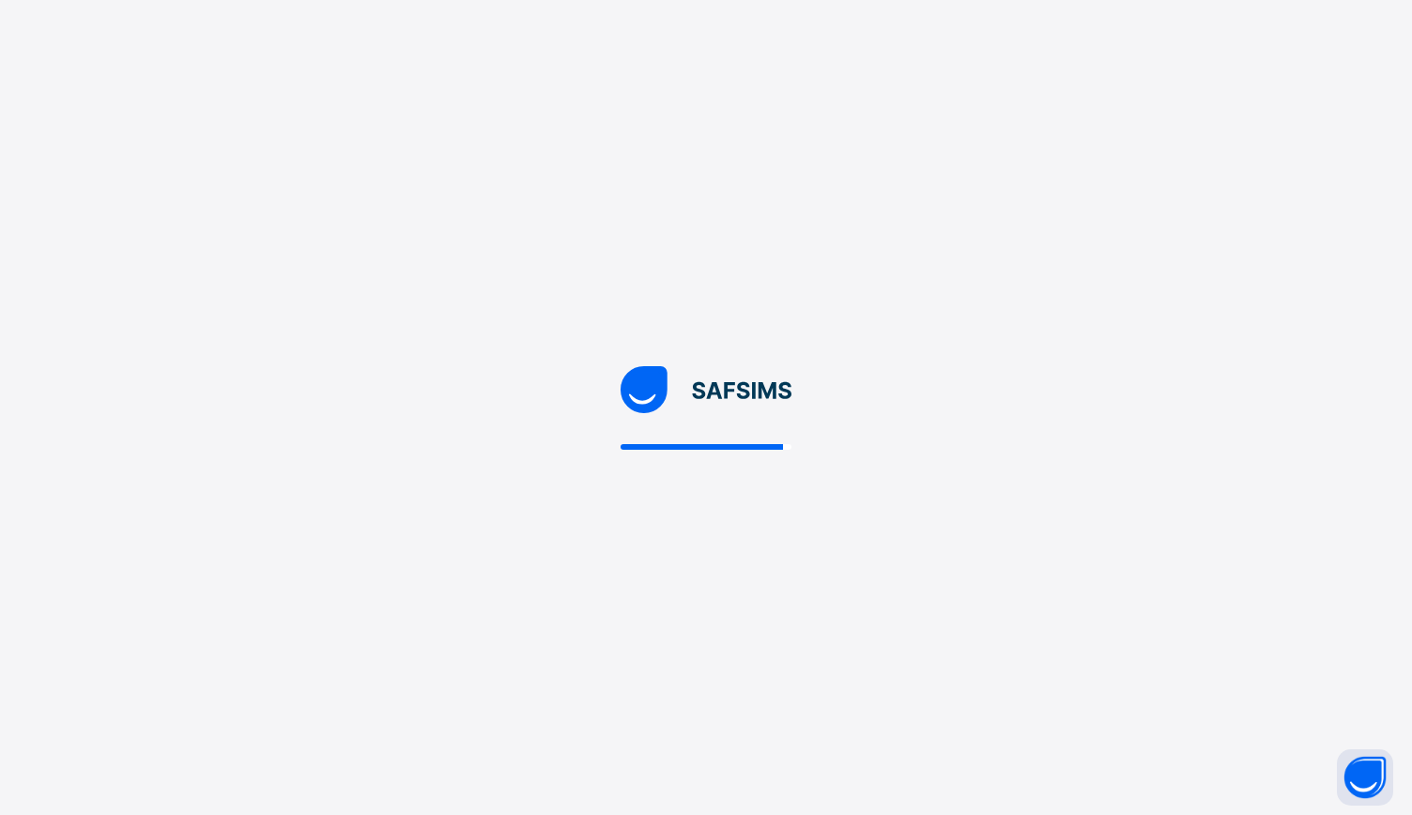
select select "**"
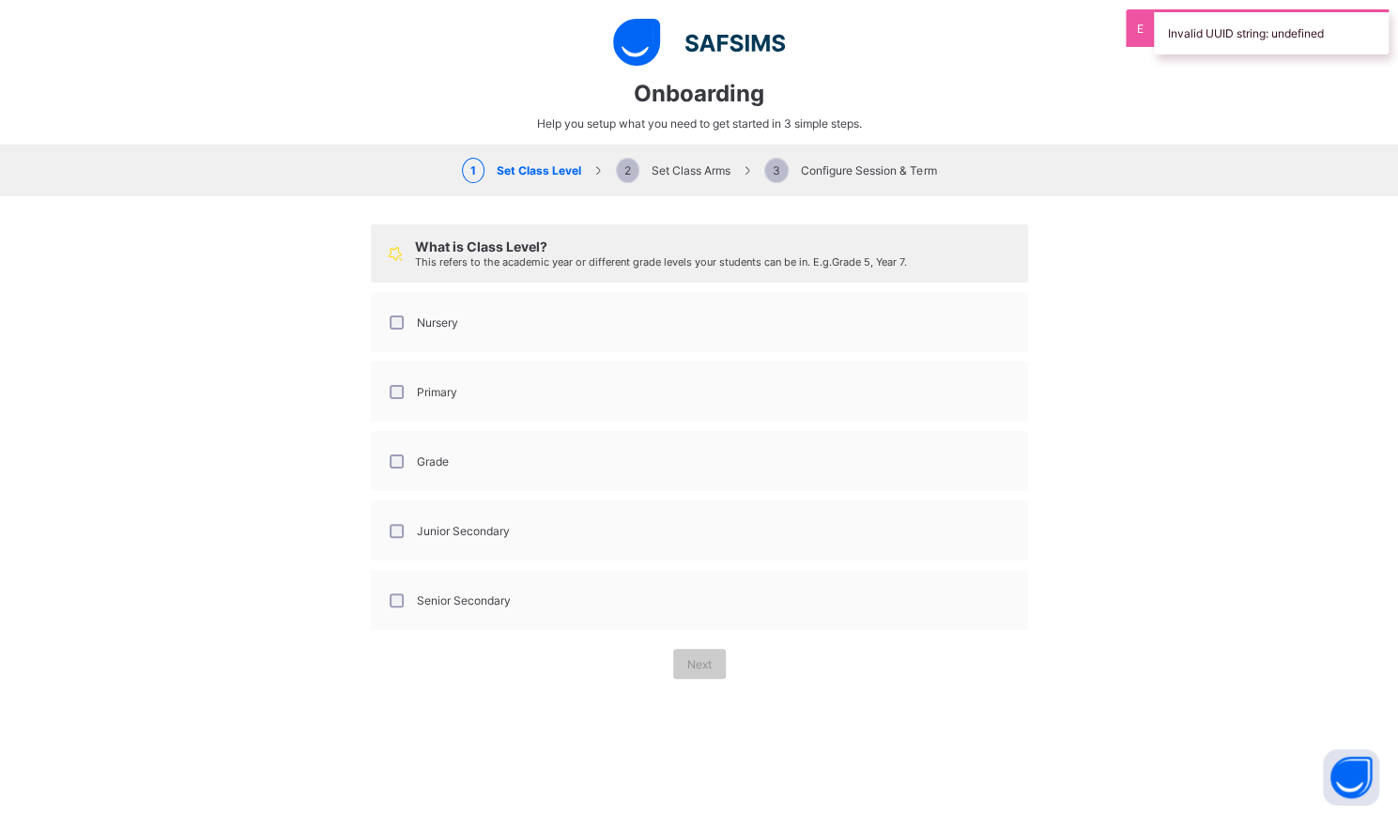
scroll to position [220, 0]
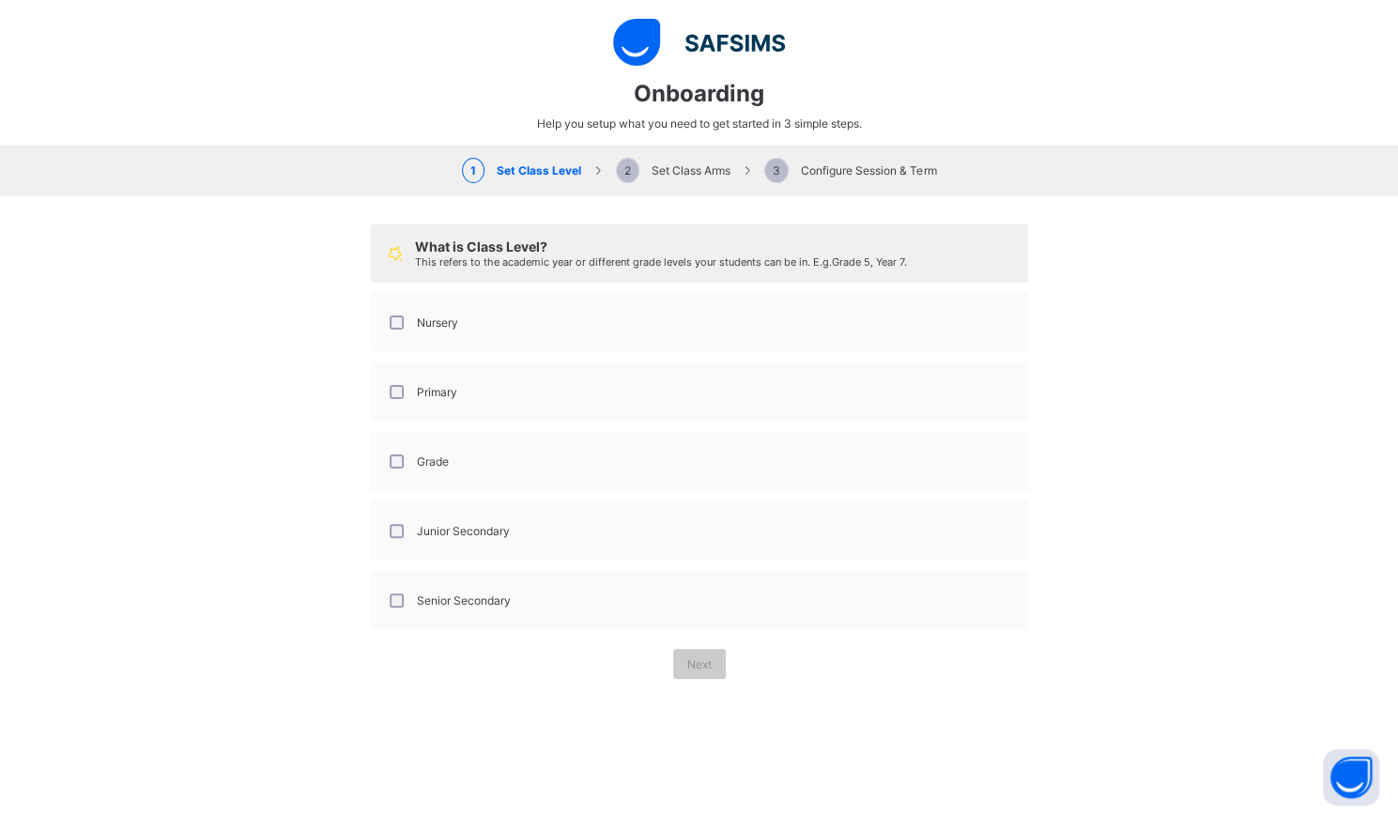
click at [667, 414] on div "Primary" at bounding box center [699, 391] width 657 height 60
click at [417, 459] on label "Grade" at bounding box center [433, 461] width 32 height 14
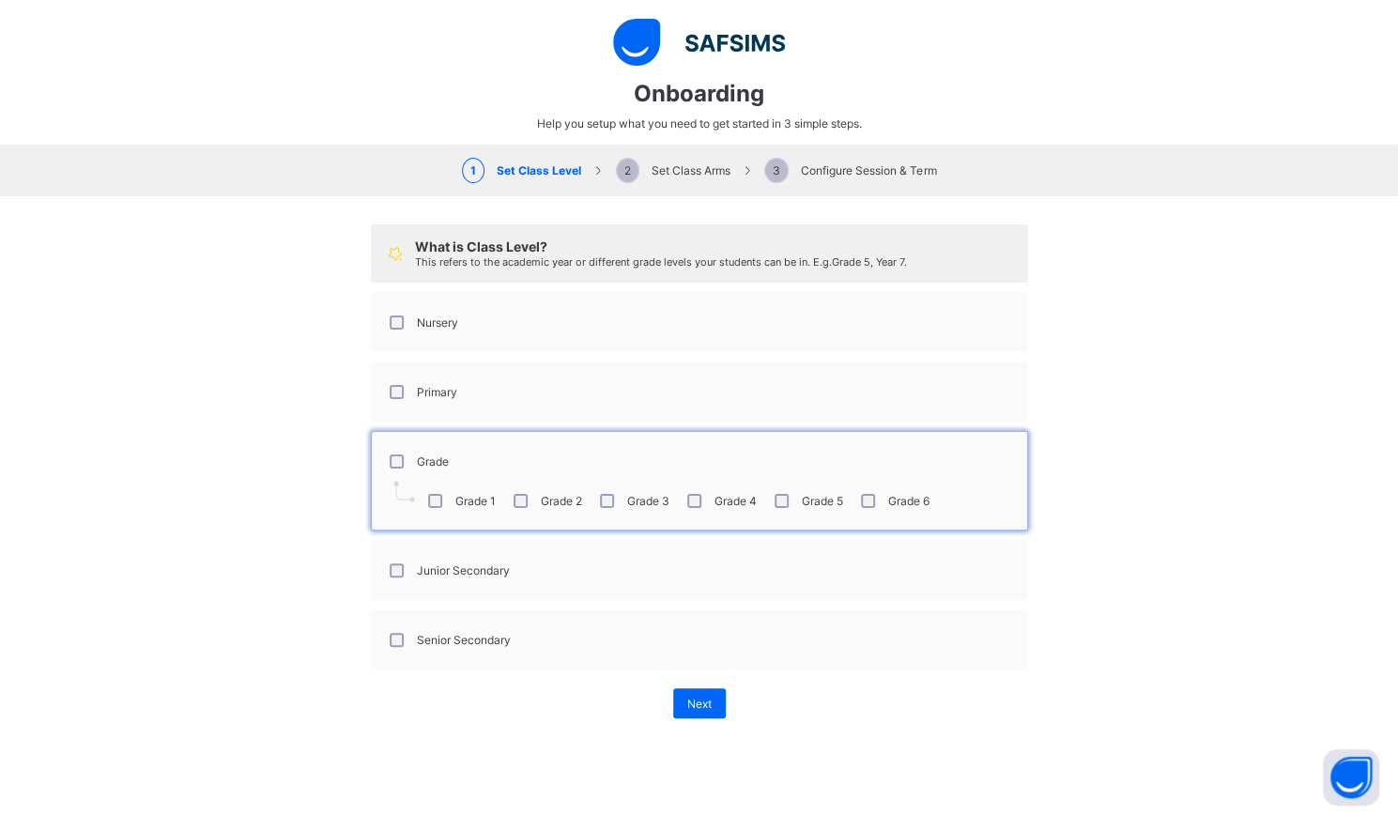
click at [447, 567] on label "Junior Secondary" at bounding box center [463, 570] width 93 height 14
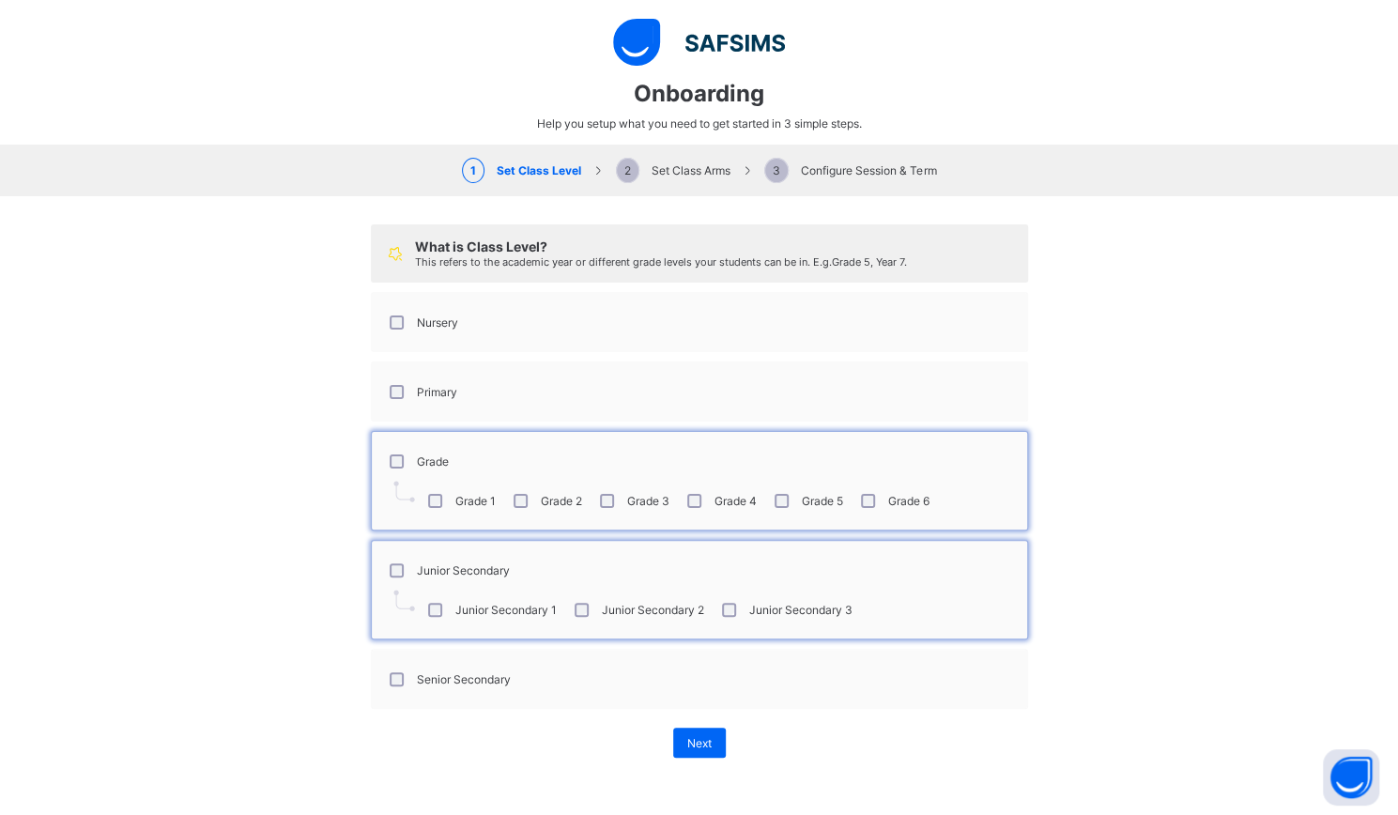
click at [463, 672] on label "Senior Secondary" at bounding box center [464, 679] width 94 height 14
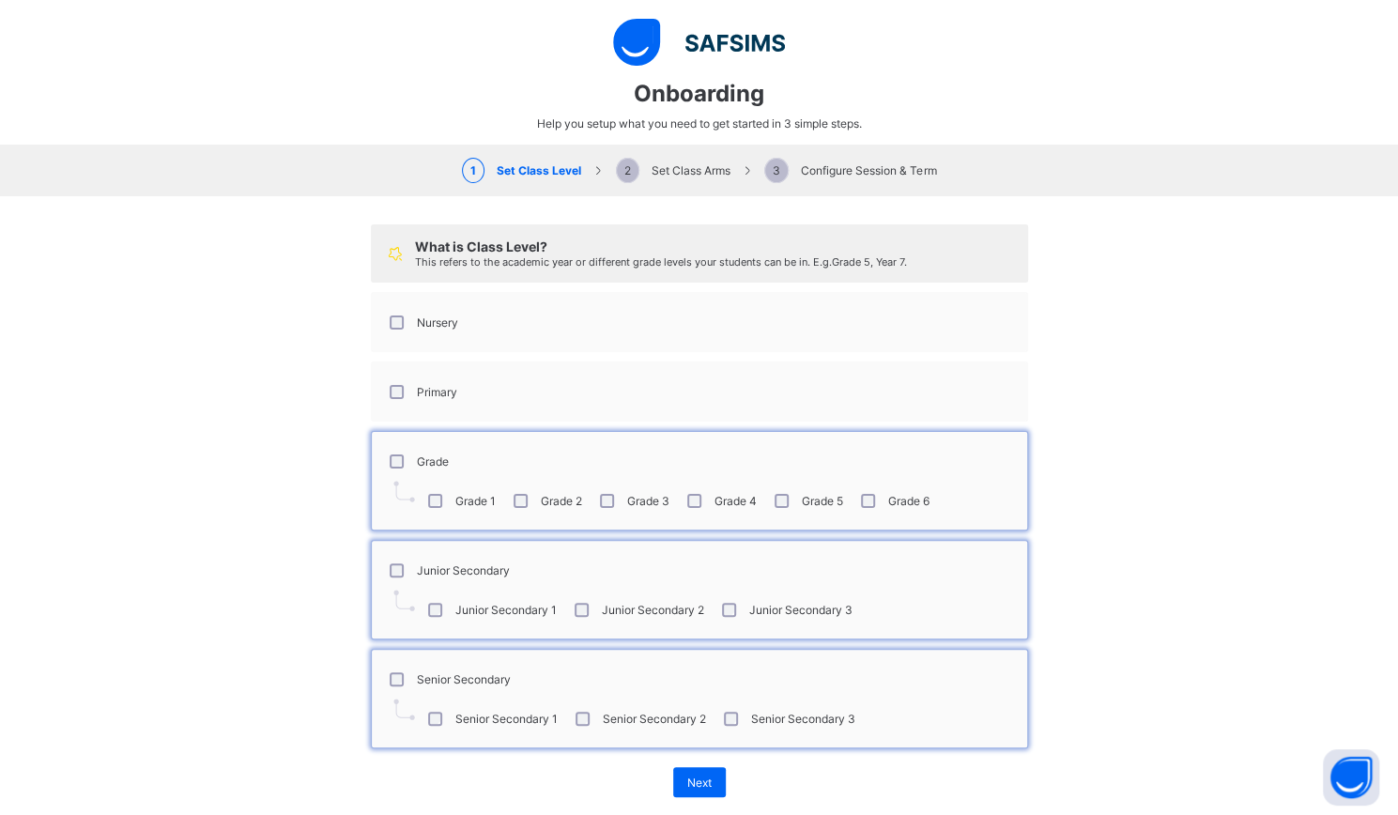
click at [680, 792] on div "Next" at bounding box center [699, 782] width 657 height 49
click at [684, 784] on div "Next" at bounding box center [699, 782] width 53 height 30
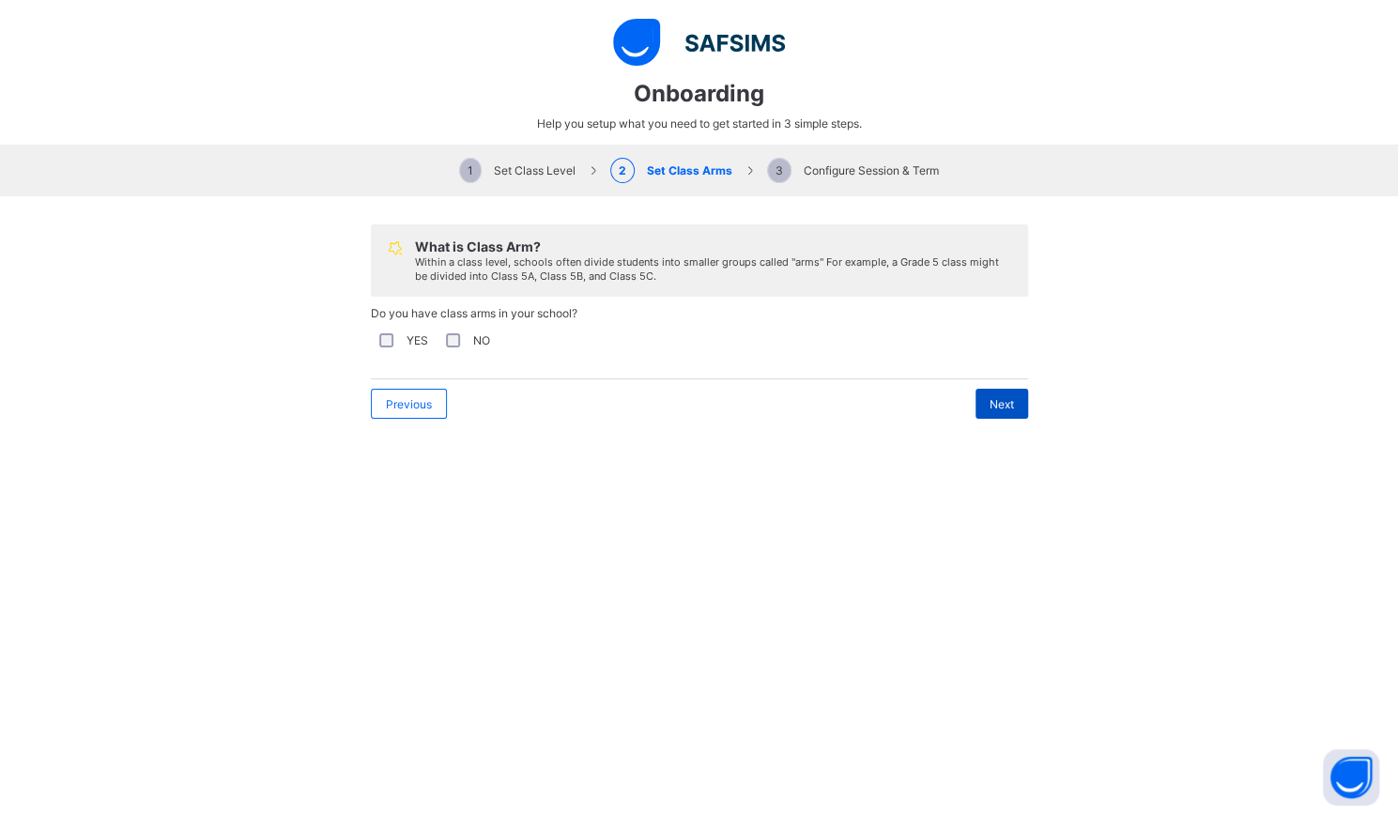
click at [980, 399] on div "Next" at bounding box center [1002, 404] width 53 height 30
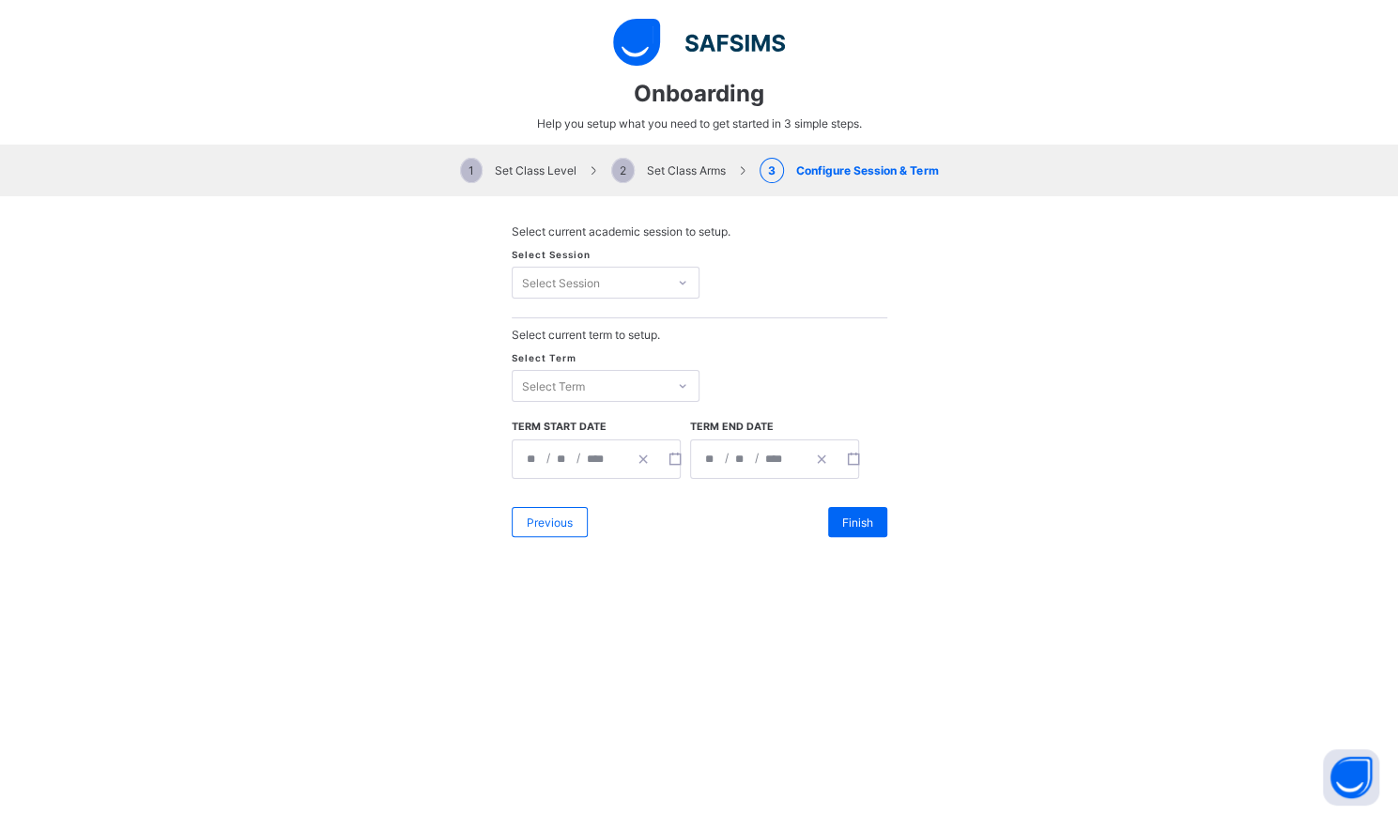
click at [663, 255] on div "Select Session Select Session" at bounding box center [700, 283] width 376 height 70
click at [657, 275] on div "Select Session" at bounding box center [590, 282] width 154 height 26
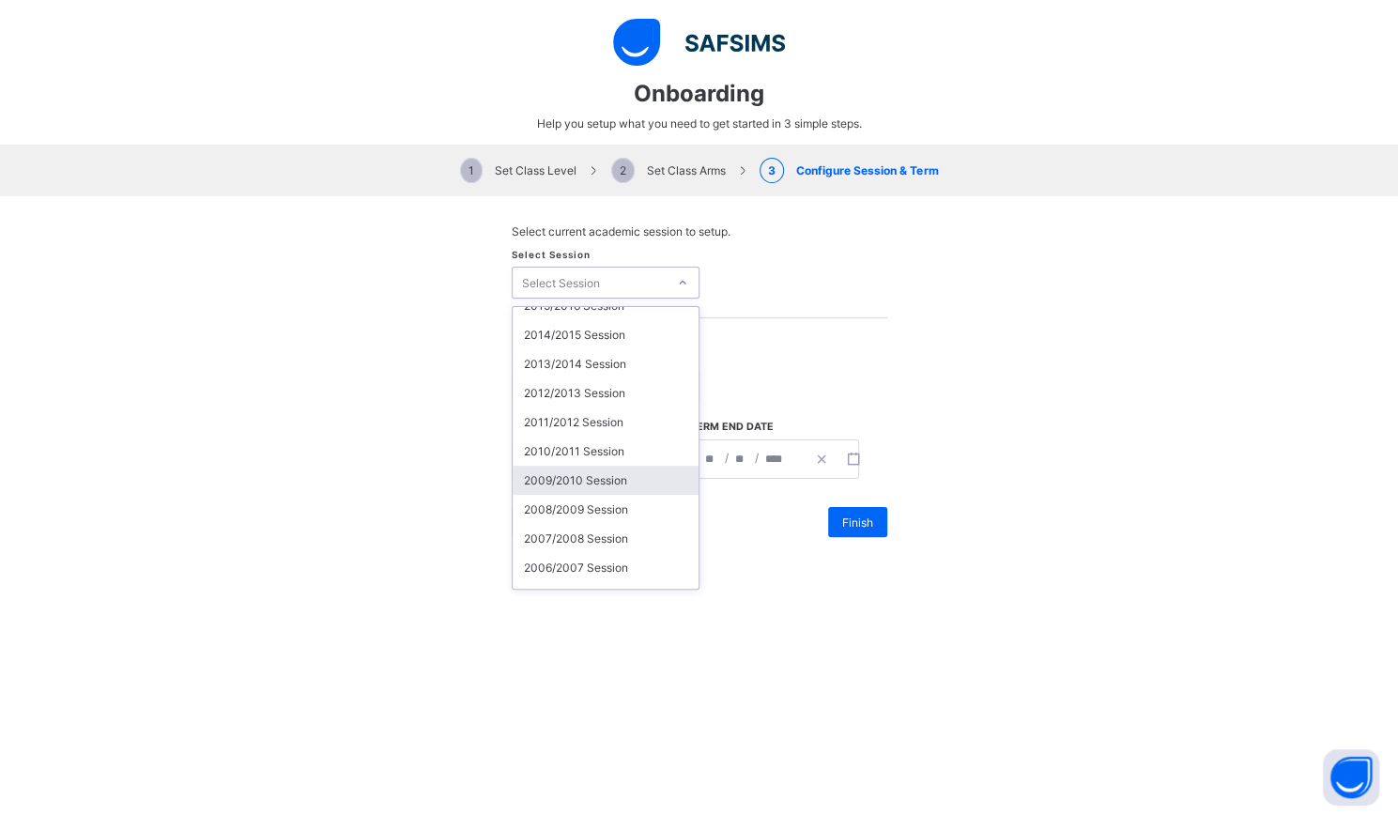
scroll to position [0, 0]
click at [586, 425] on div "2024/2025 Session" at bounding box center [606, 437] width 186 height 29
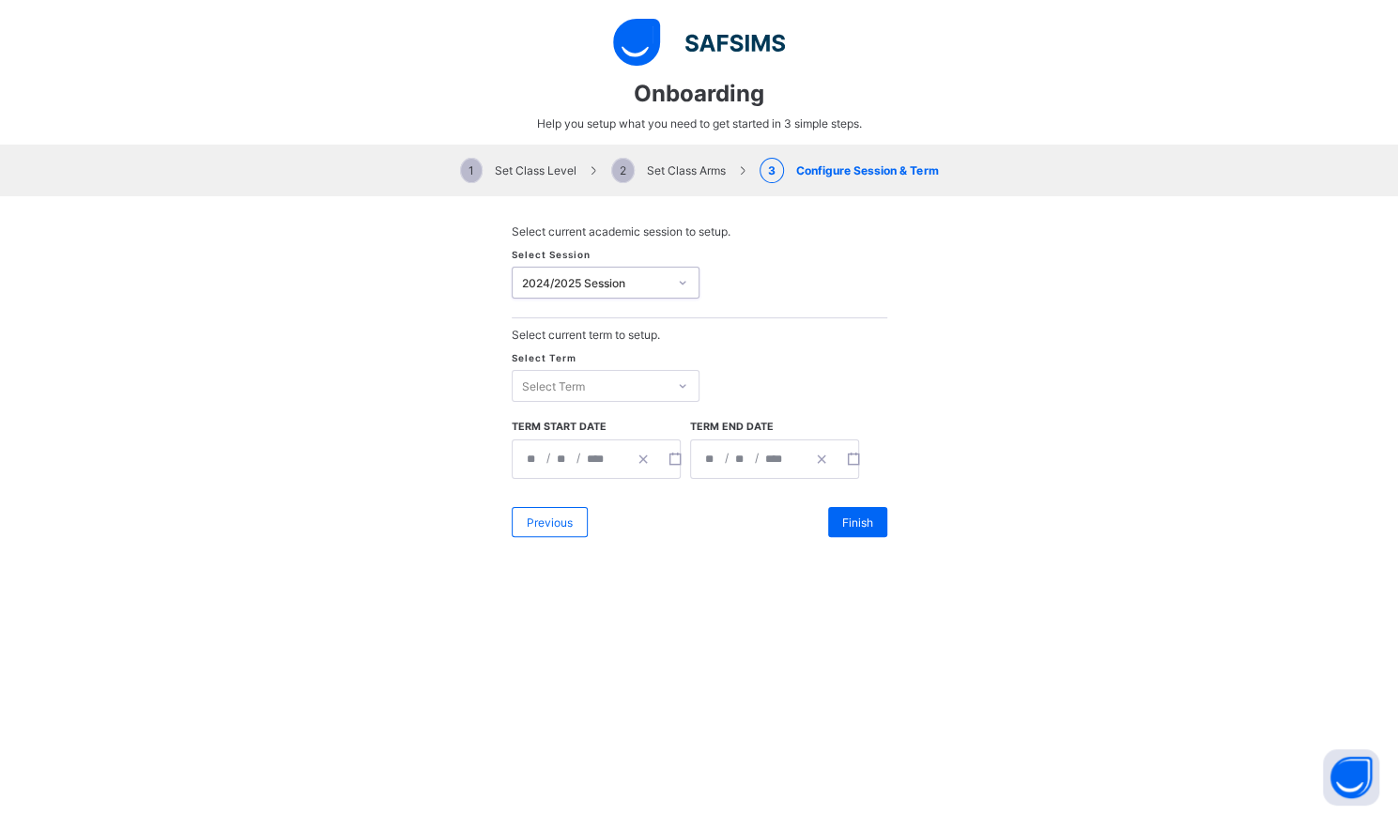
click at [575, 388] on div "Select Term" at bounding box center [553, 386] width 63 height 32
click at [574, 410] on div "No options" at bounding box center [606, 424] width 186 height 29
drag, startPoint x: 632, startPoint y: 376, endPoint x: 691, endPoint y: 378, distance: 59.2
click at [633, 376] on div "Select Term" at bounding box center [590, 386] width 154 height 26
click at [842, 533] on div "Previous Finish" at bounding box center [700, 522] width 376 height 49
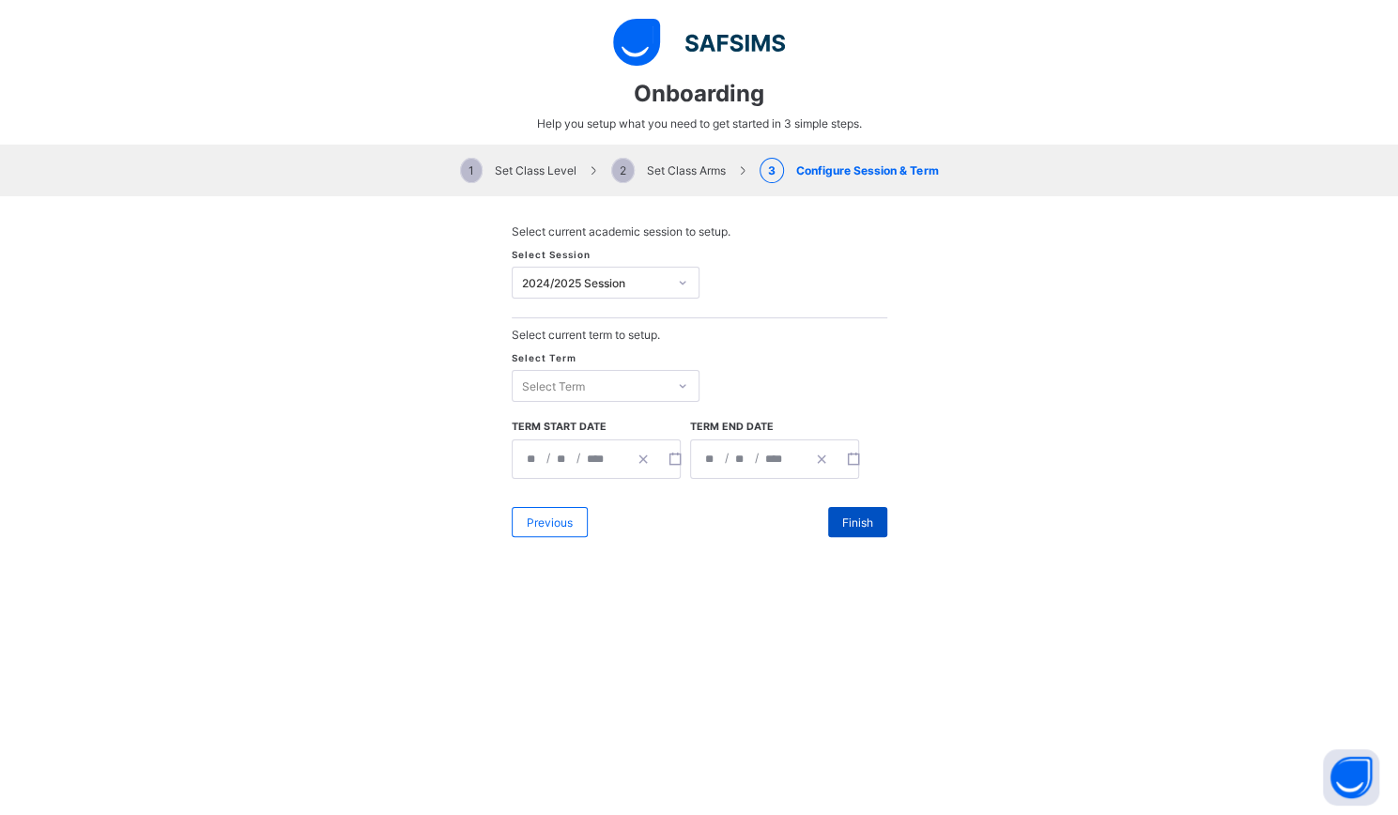
click at [843, 511] on div "Finish" at bounding box center [857, 522] width 59 height 30
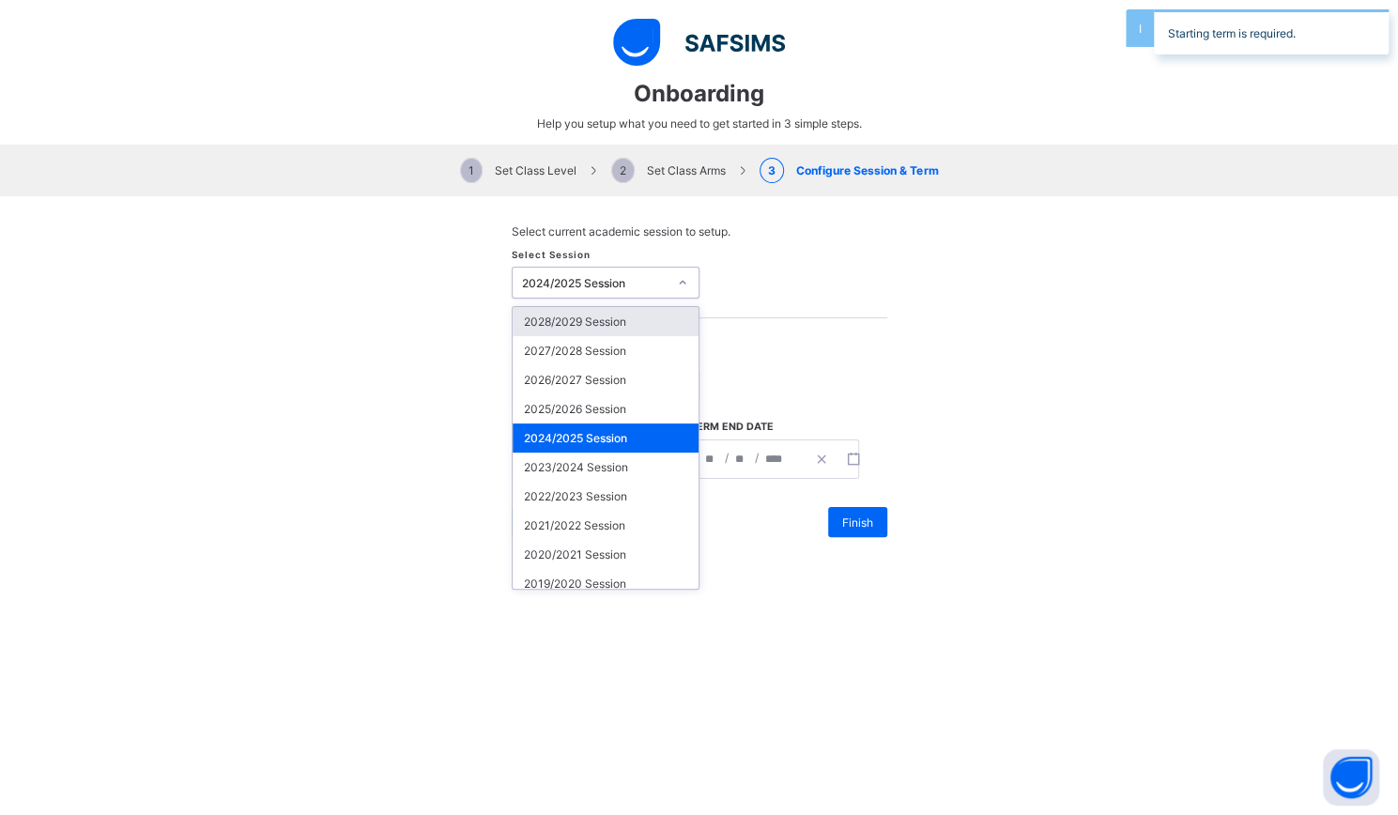
click at [677, 283] on icon at bounding box center [682, 282] width 11 height 19
click at [554, 394] on div "2025/2026 Session" at bounding box center [606, 408] width 186 height 29
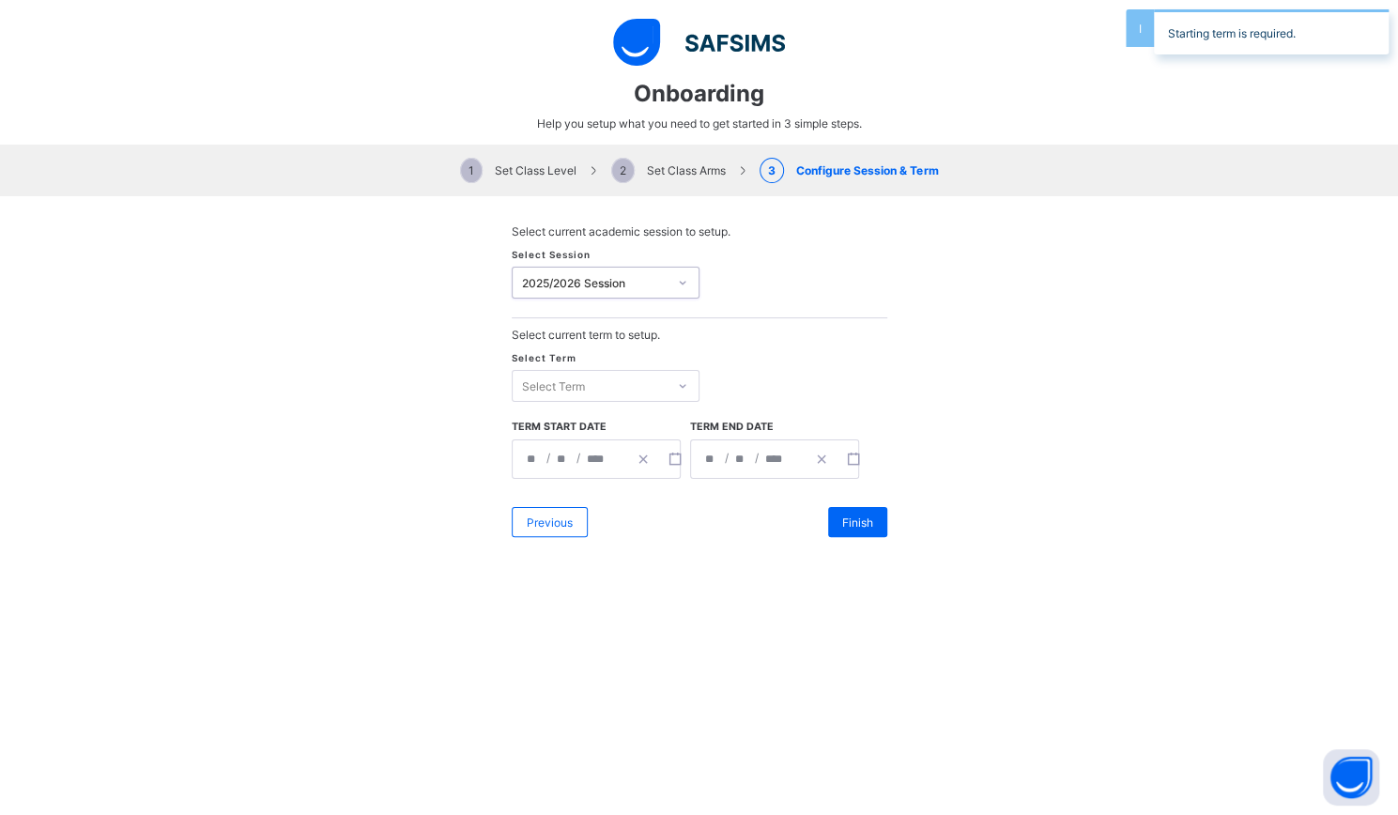
click at [561, 390] on div "Select Term" at bounding box center [553, 386] width 63 height 32
click at [577, 416] on div "No options" at bounding box center [606, 424] width 186 height 29
click at [597, 450] on div "**********" at bounding box center [596, 458] width 169 height 39
click at [343, 418] on div "**********" at bounding box center [699, 380] width 1398 height 369
click at [548, 378] on div "Select Term" at bounding box center [553, 386] width 63 height 32
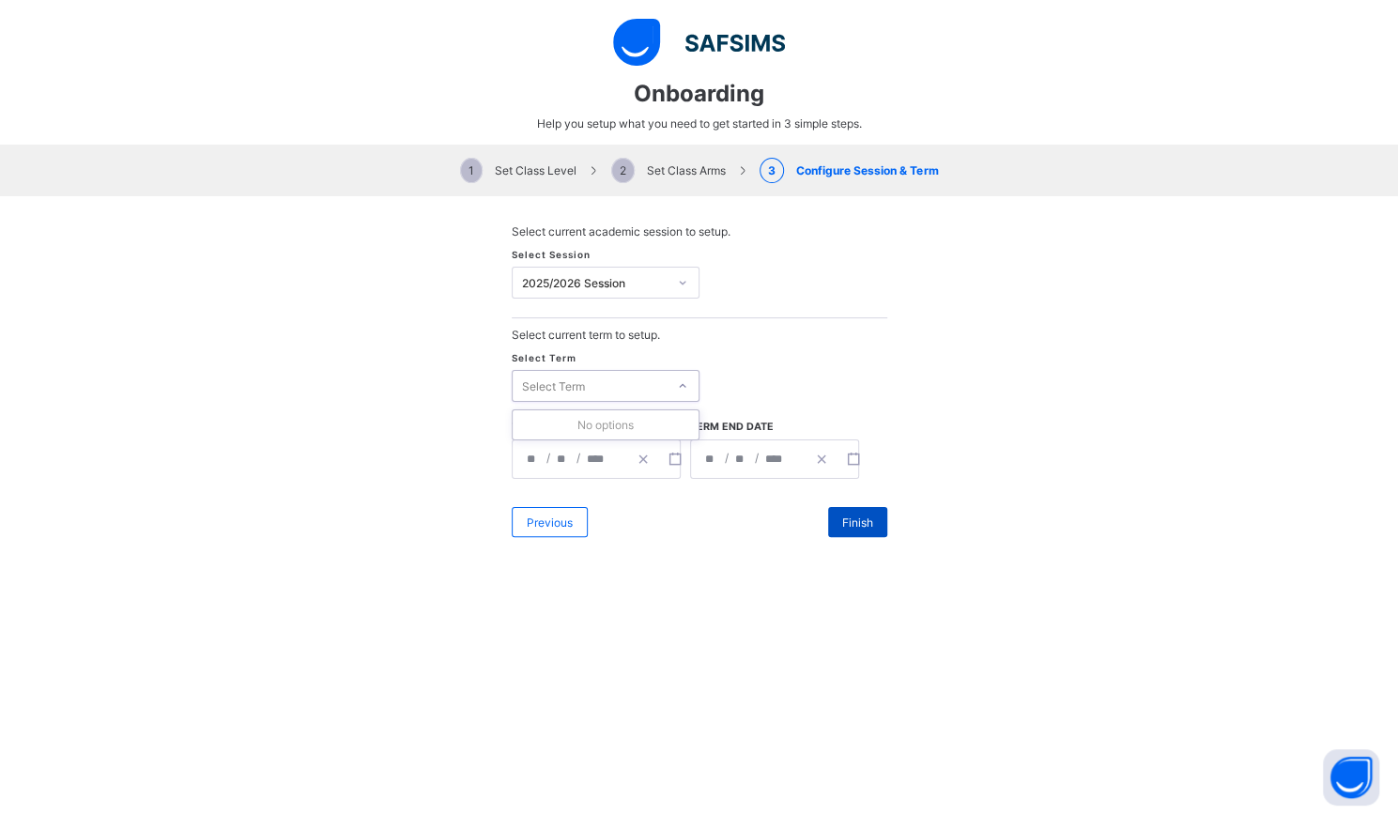
click at [852, 527] on div "Finish" at bounding box center [857, 522] width 59 height 30
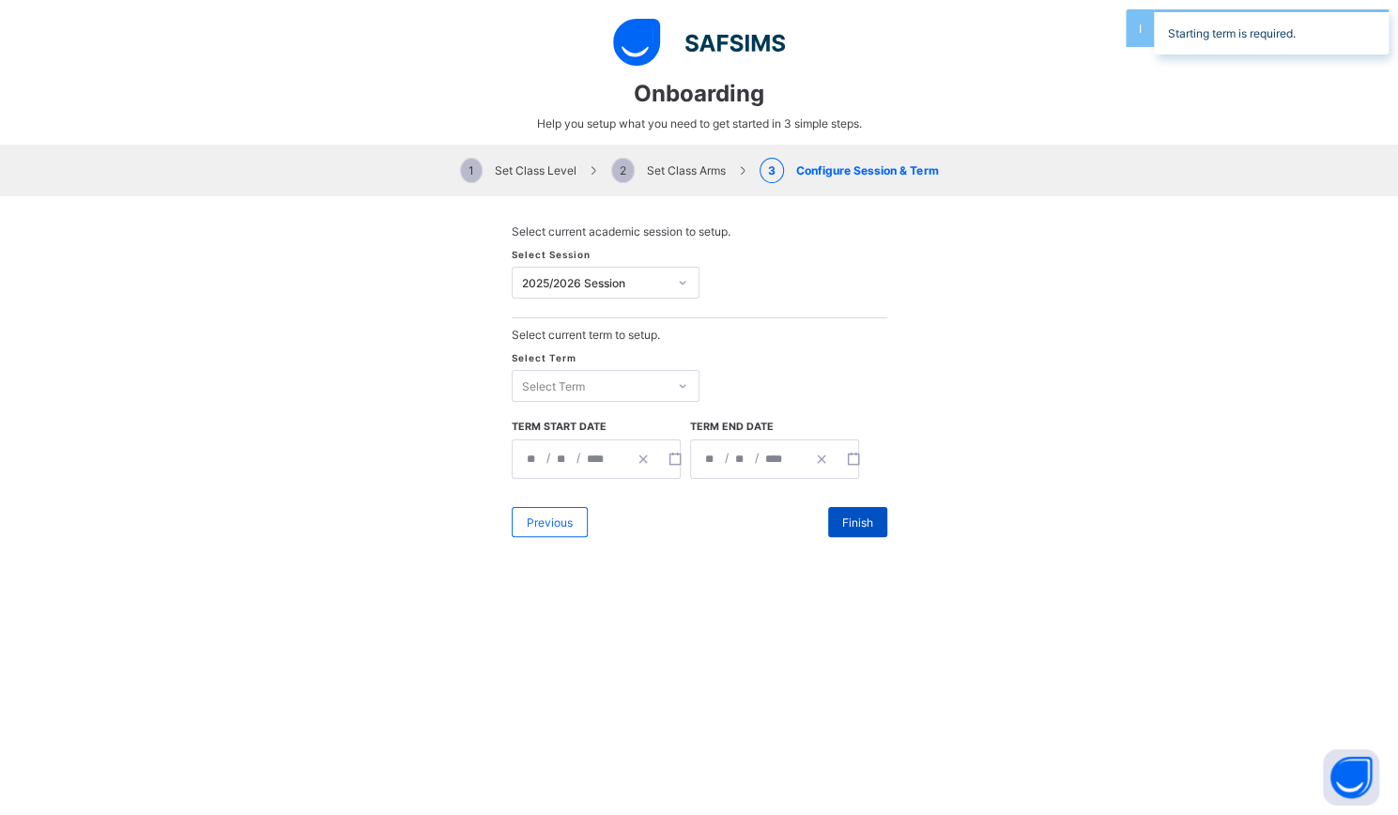
click at [849, 515] on span "Finish" at bounding box center [857, 522] width 31 height 14
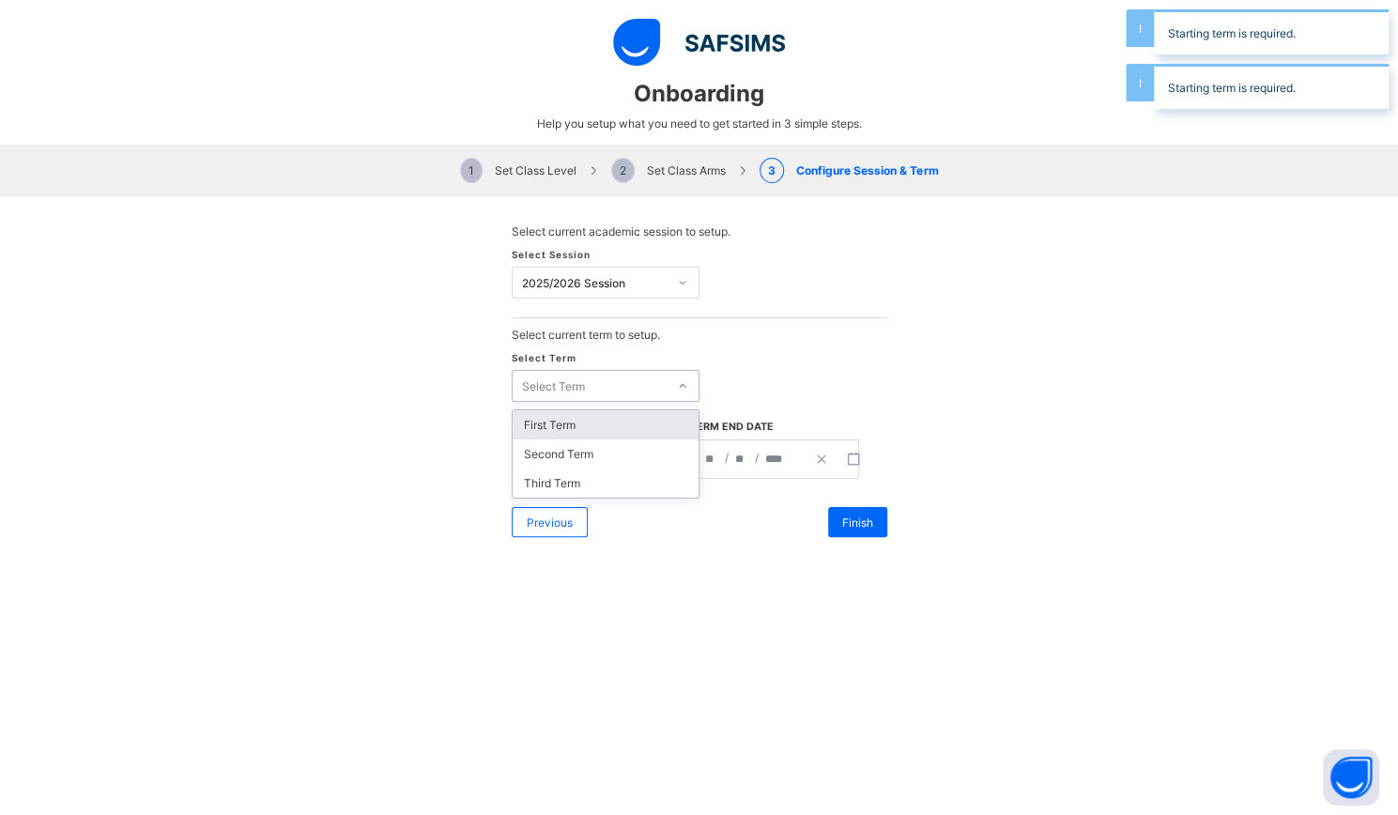
click at [669, 377] on div at bounding box center [683, 386] width 28 height 26
click at [550, 414] on div "First Term" at bounding box center [606, 424] width 186 height 29
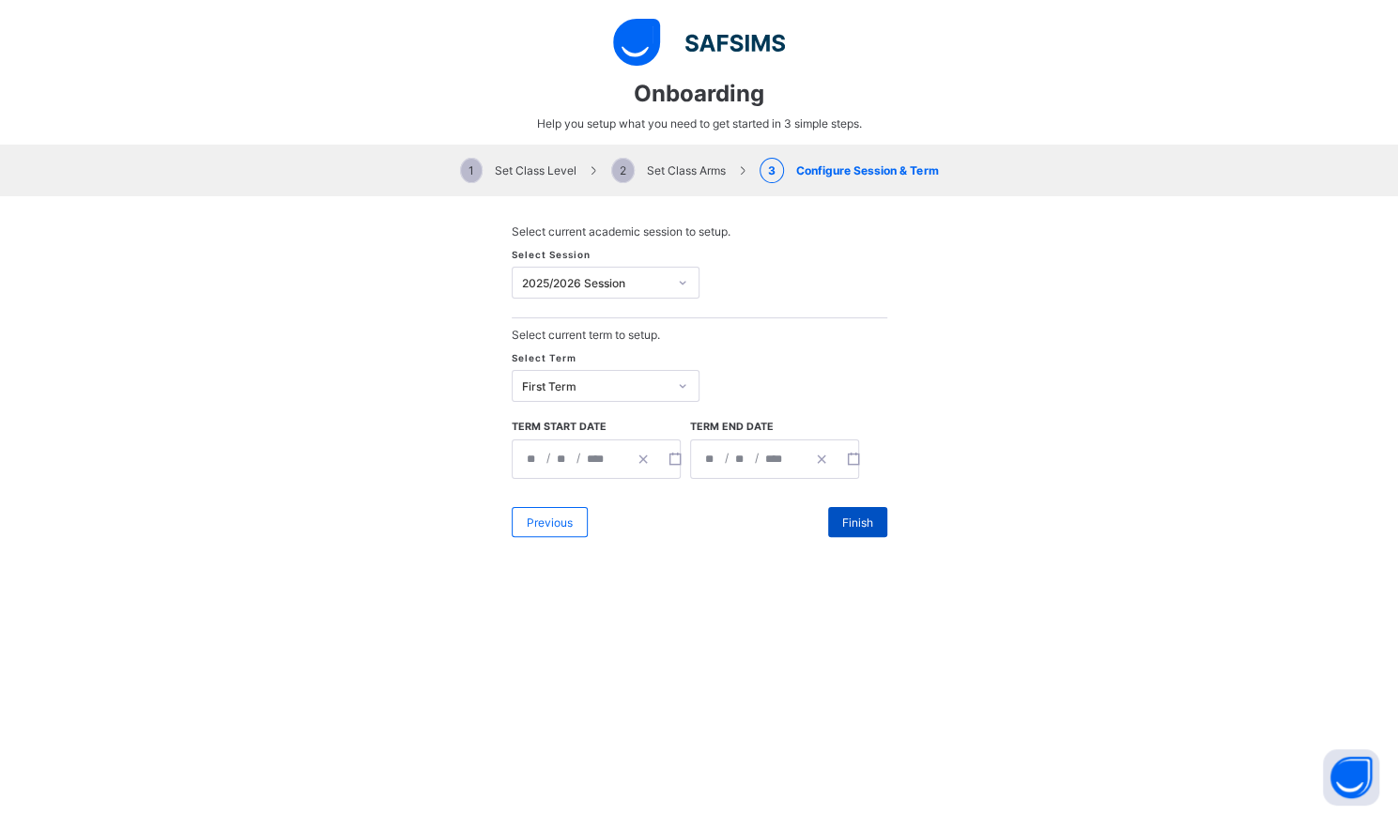
click at [842, 507] on div "Finish" at bounding box center [857, 522] width 59 height 30
click at [853, 518] on span "Finish" at bounding box center [857, 522] width 31 height 14
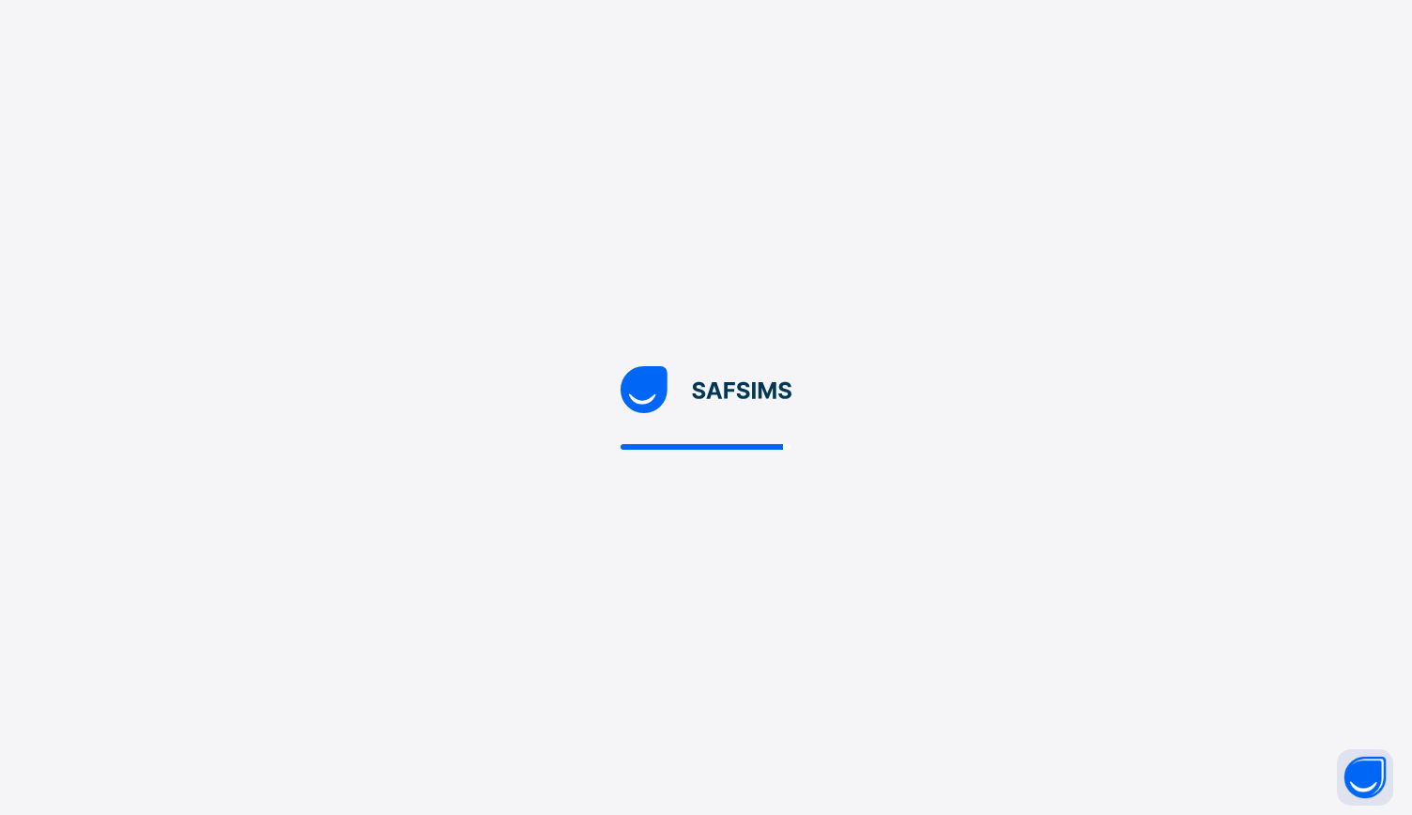
select select "**"
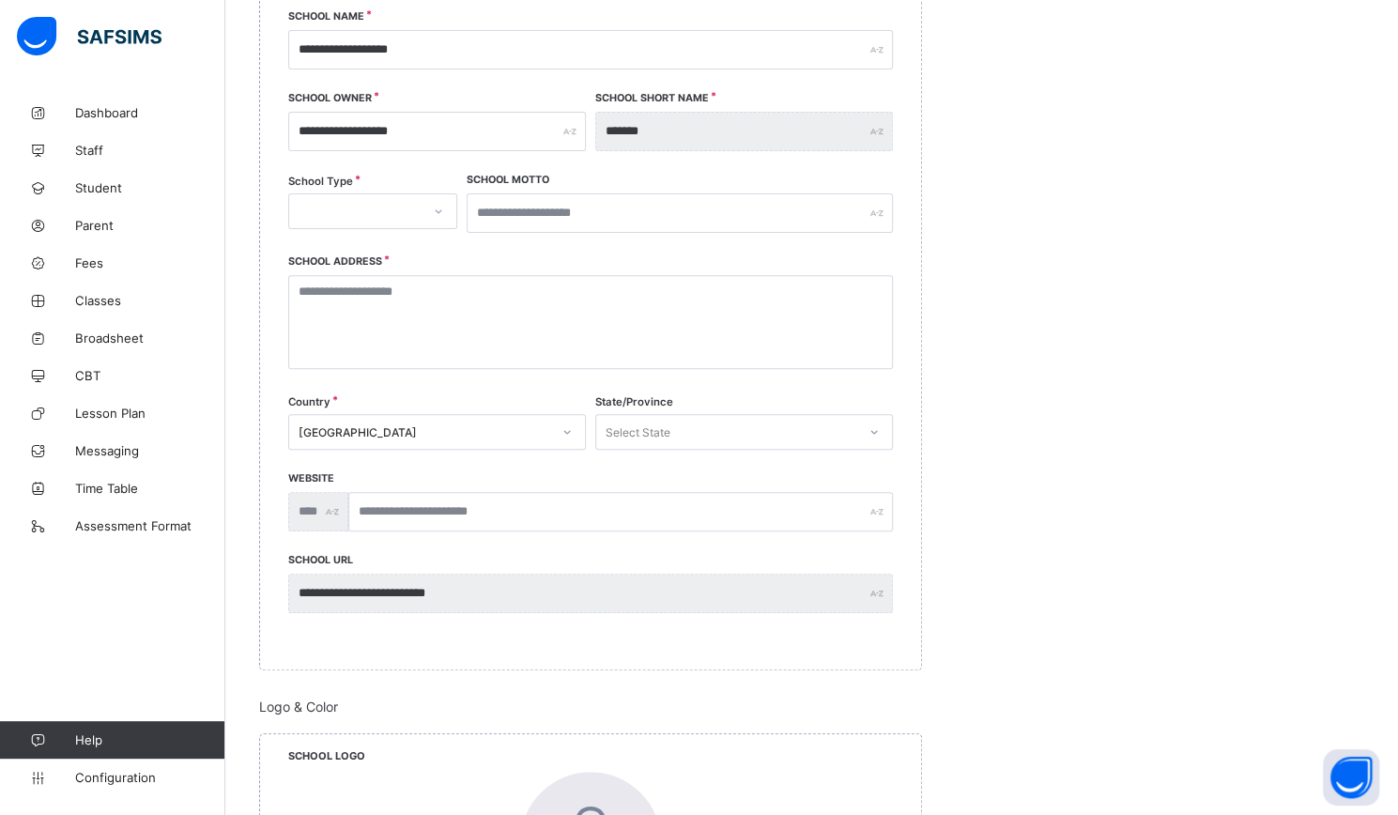
scroll to position [563, 0]
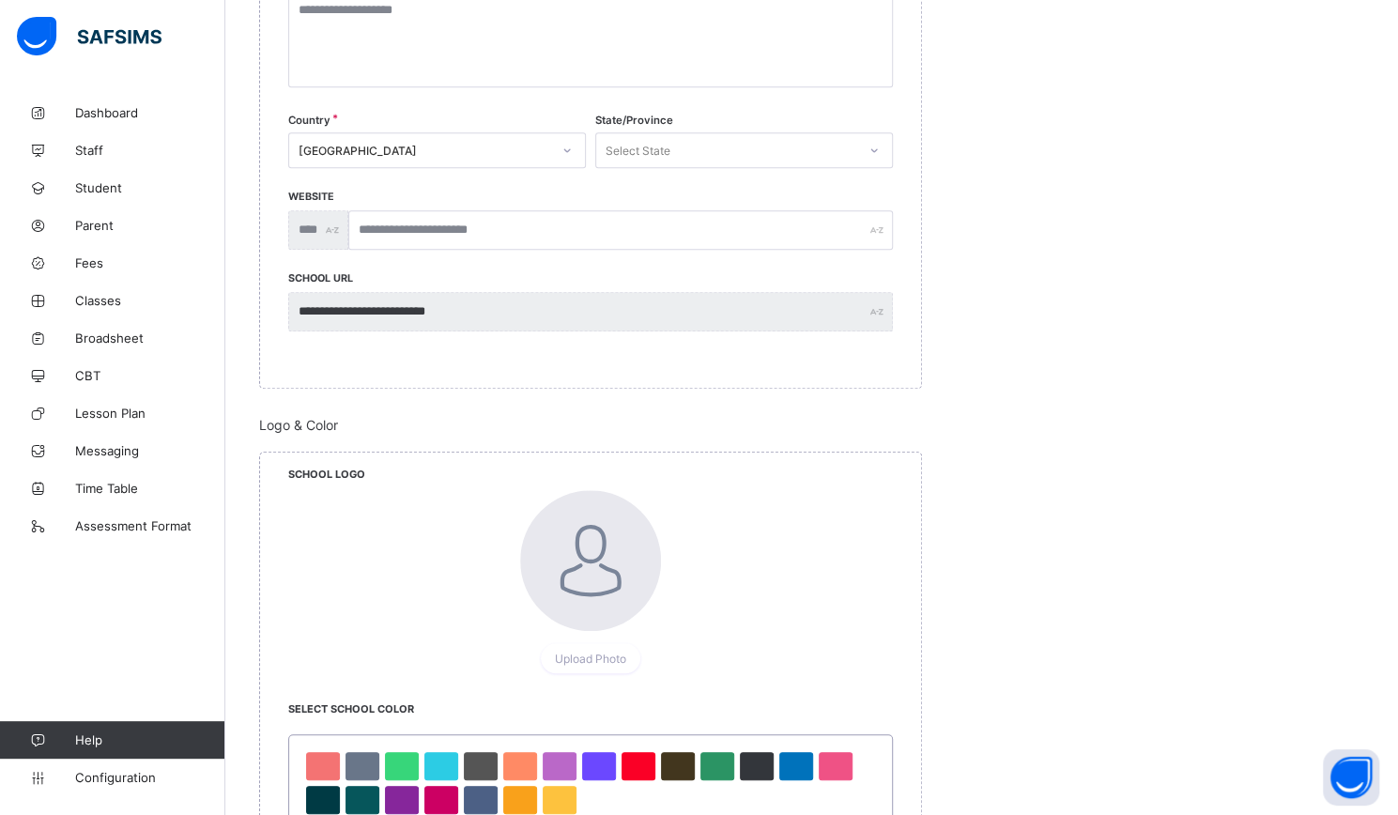
click at [664, 162] on div "Select State" at bounding box center [744, 150] width 298 height 36
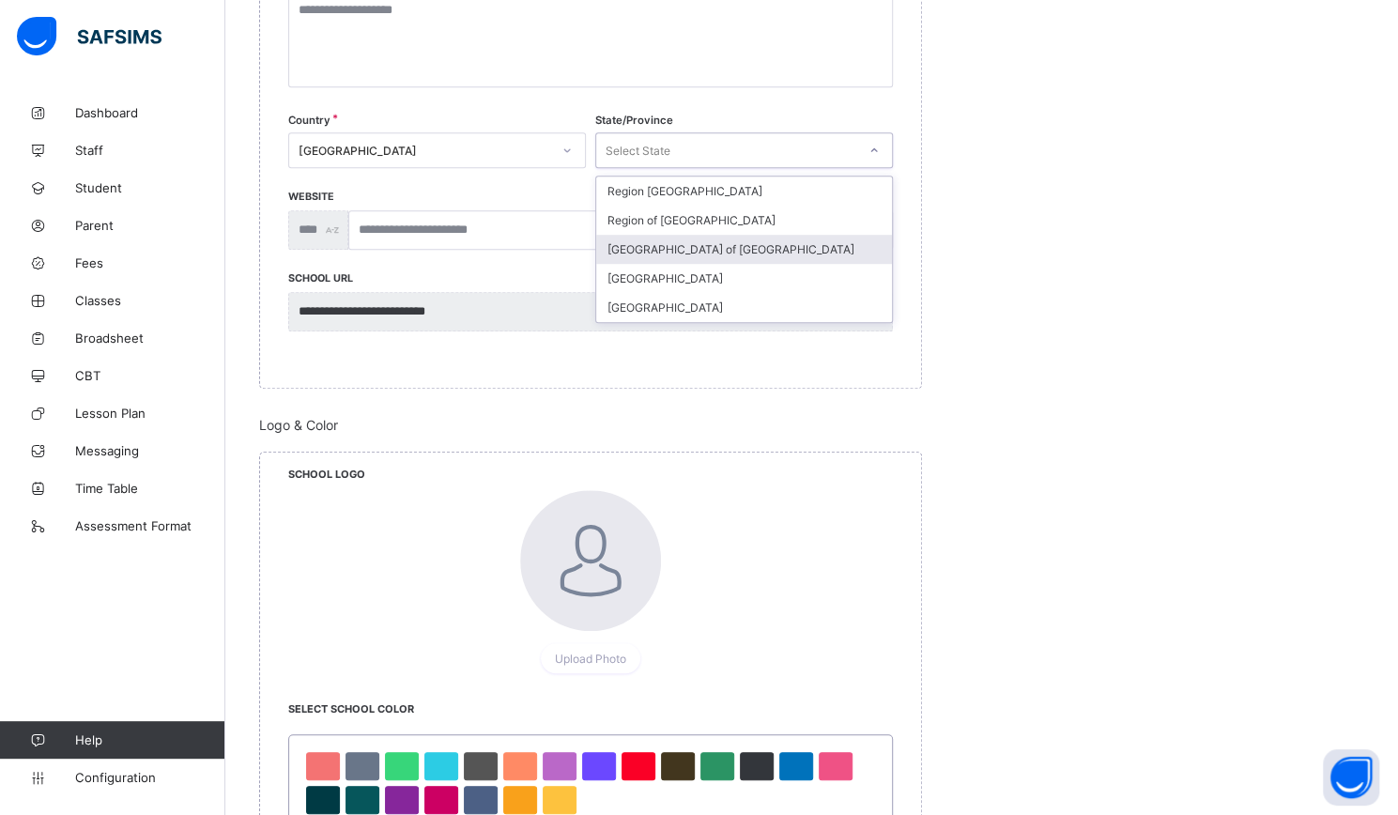
click at [701, 245] on div "Capital Region of Denmark" at bounding box center [744, 249] width 296 height 29
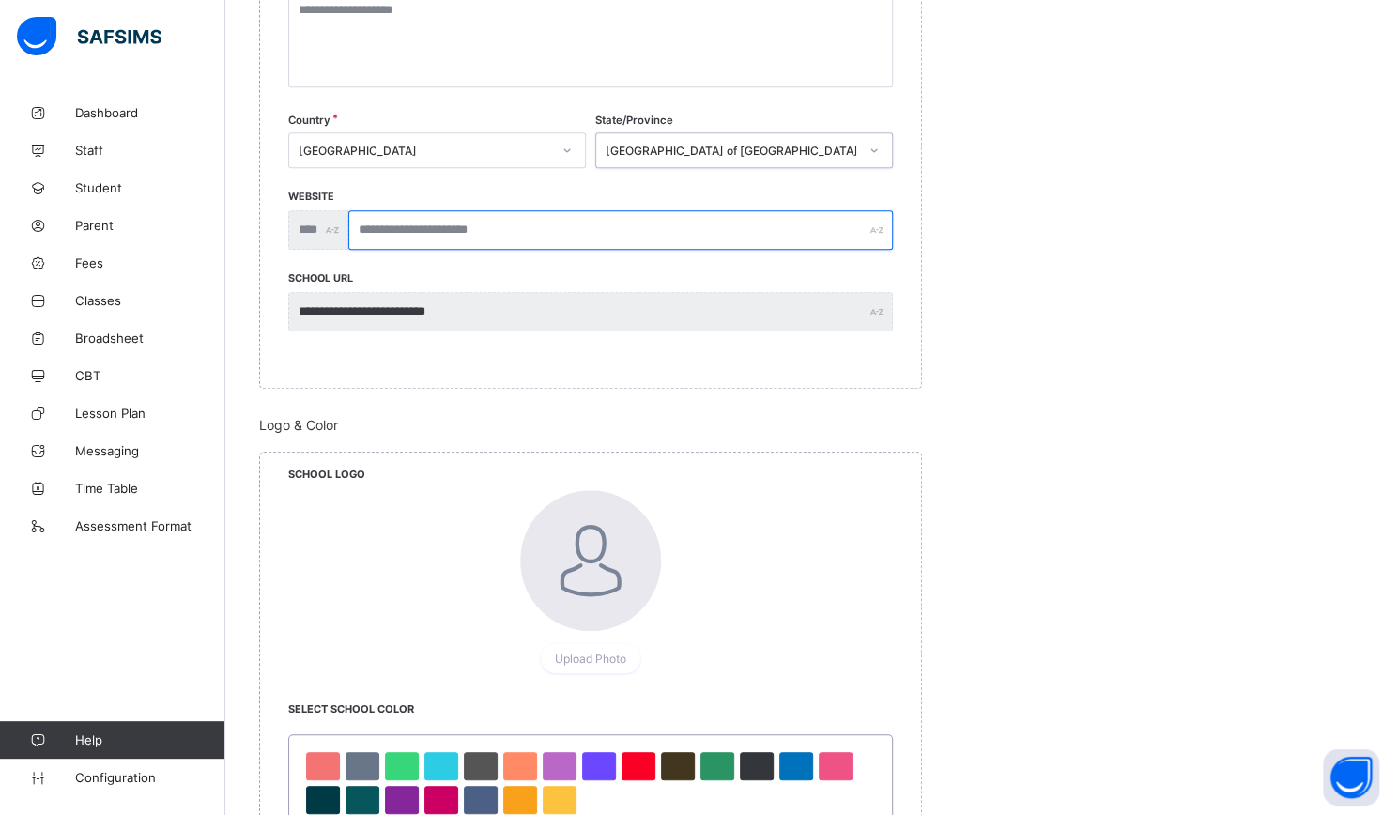
click at [434, 217] on input "text" at bounding box center [620, 229] width 545 height 39
type input "**********"
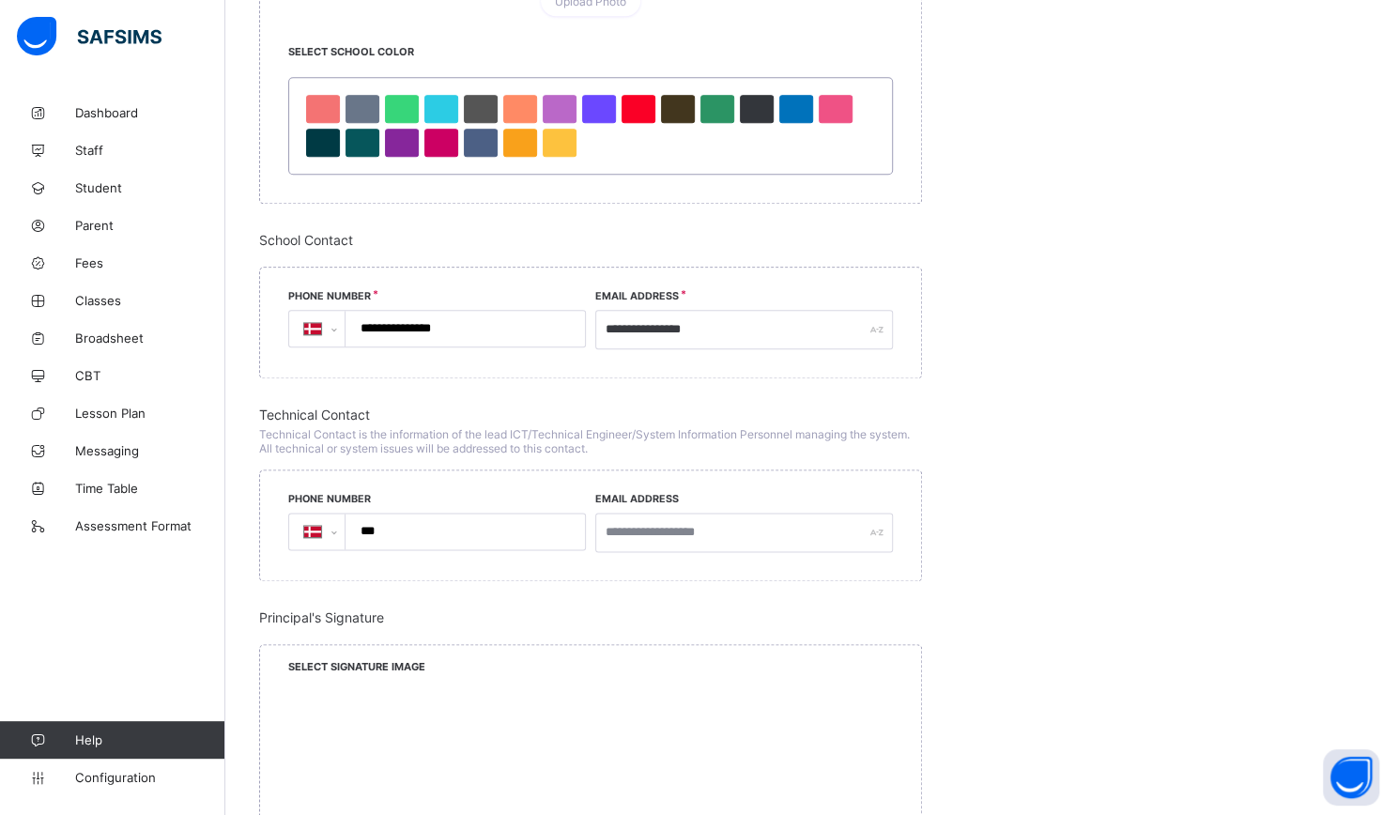
scroll to position [1502, 0]
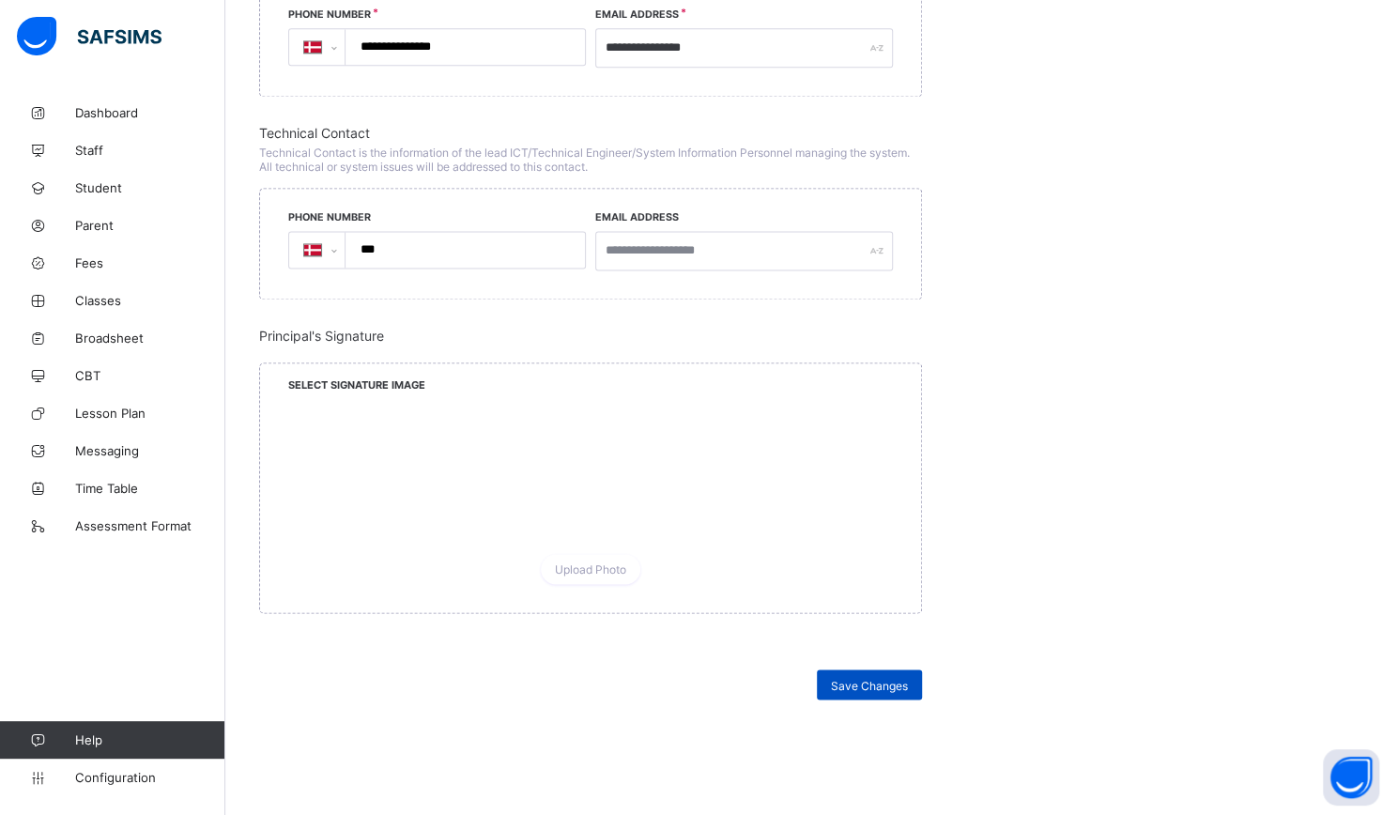
click at [840, 683] on div "Save Changes" at bounding box center [869, 684] width 105 height 30
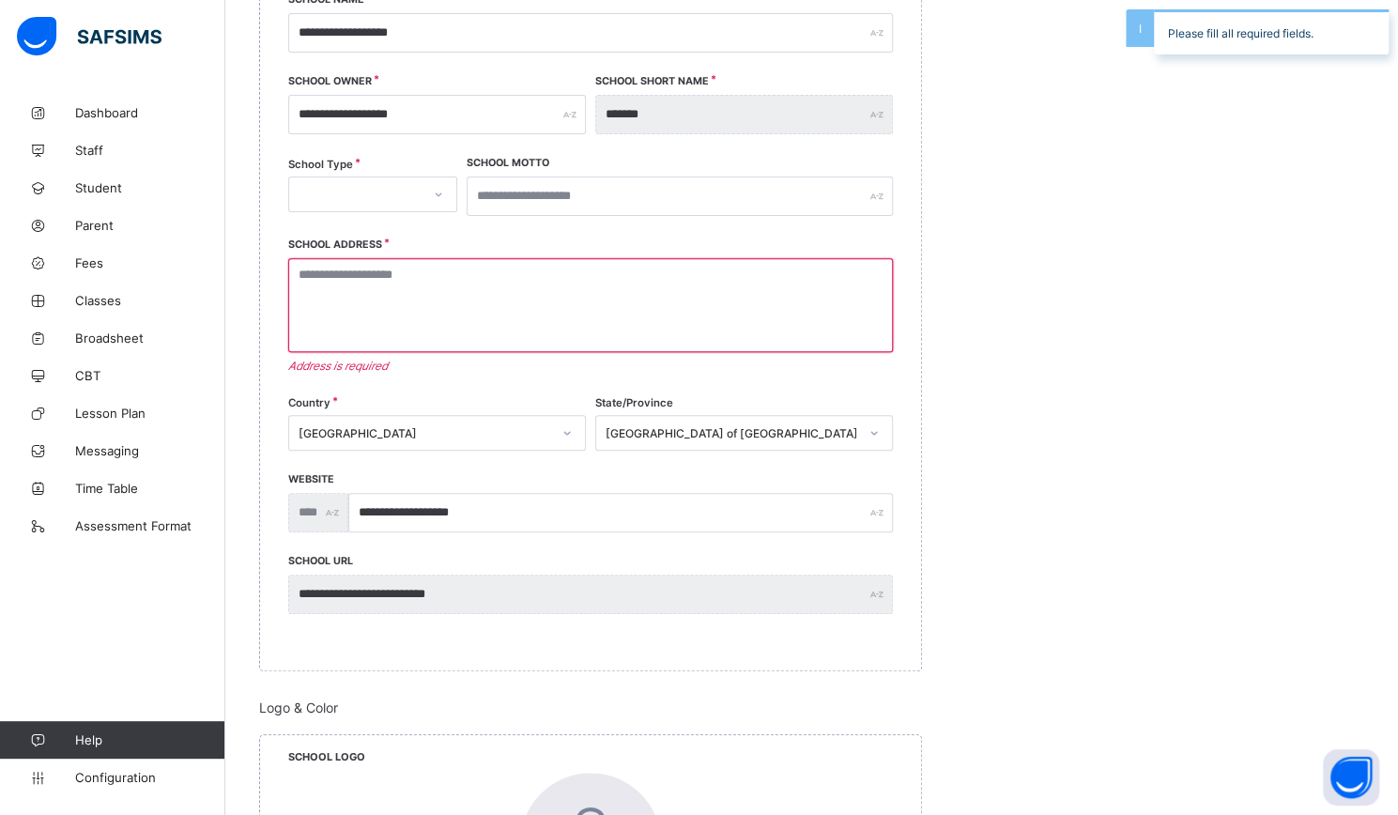
scroll to position [205, 0]
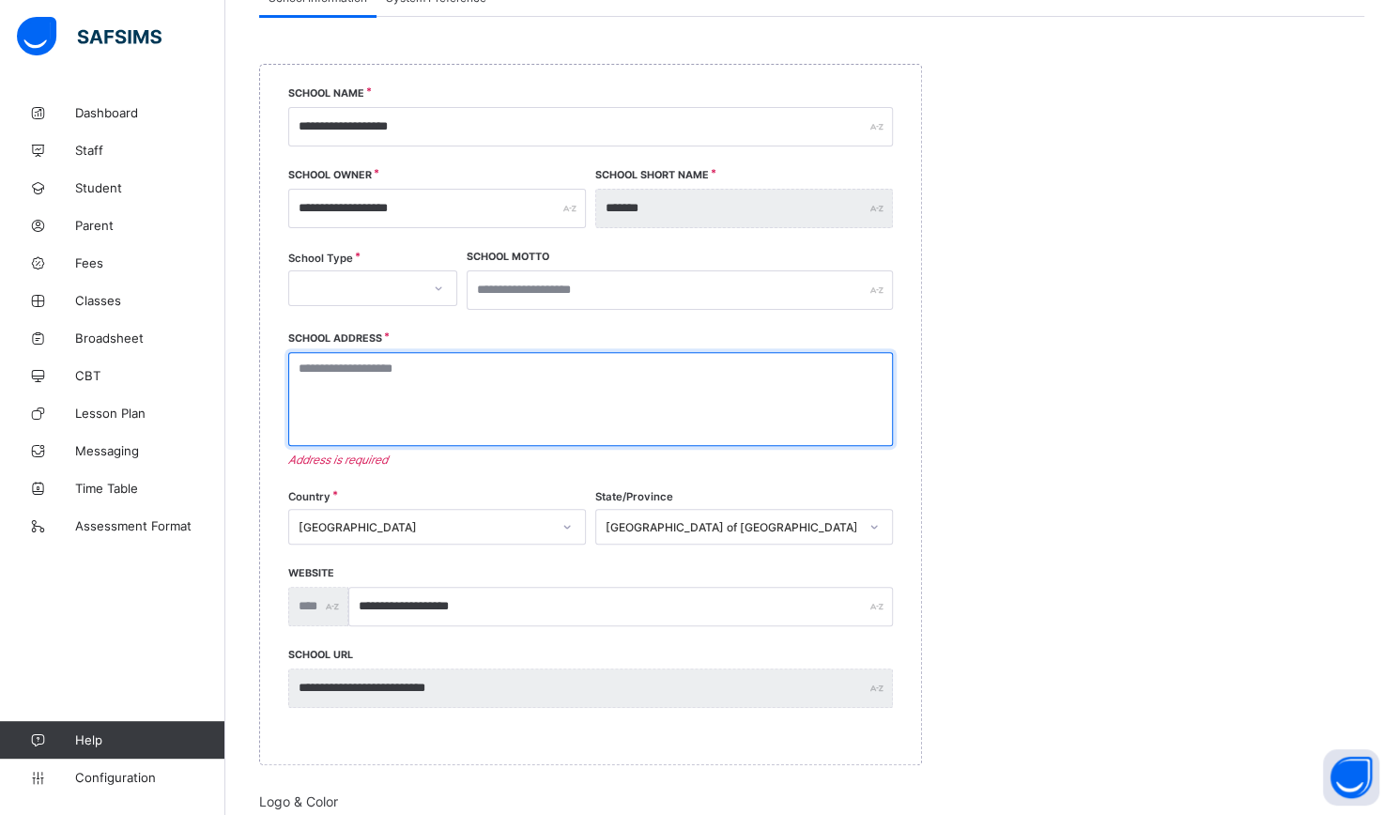
click at [451, 422] on textarea at bounding box center [590, 399] width 605 height 94
paste textarea "**********"
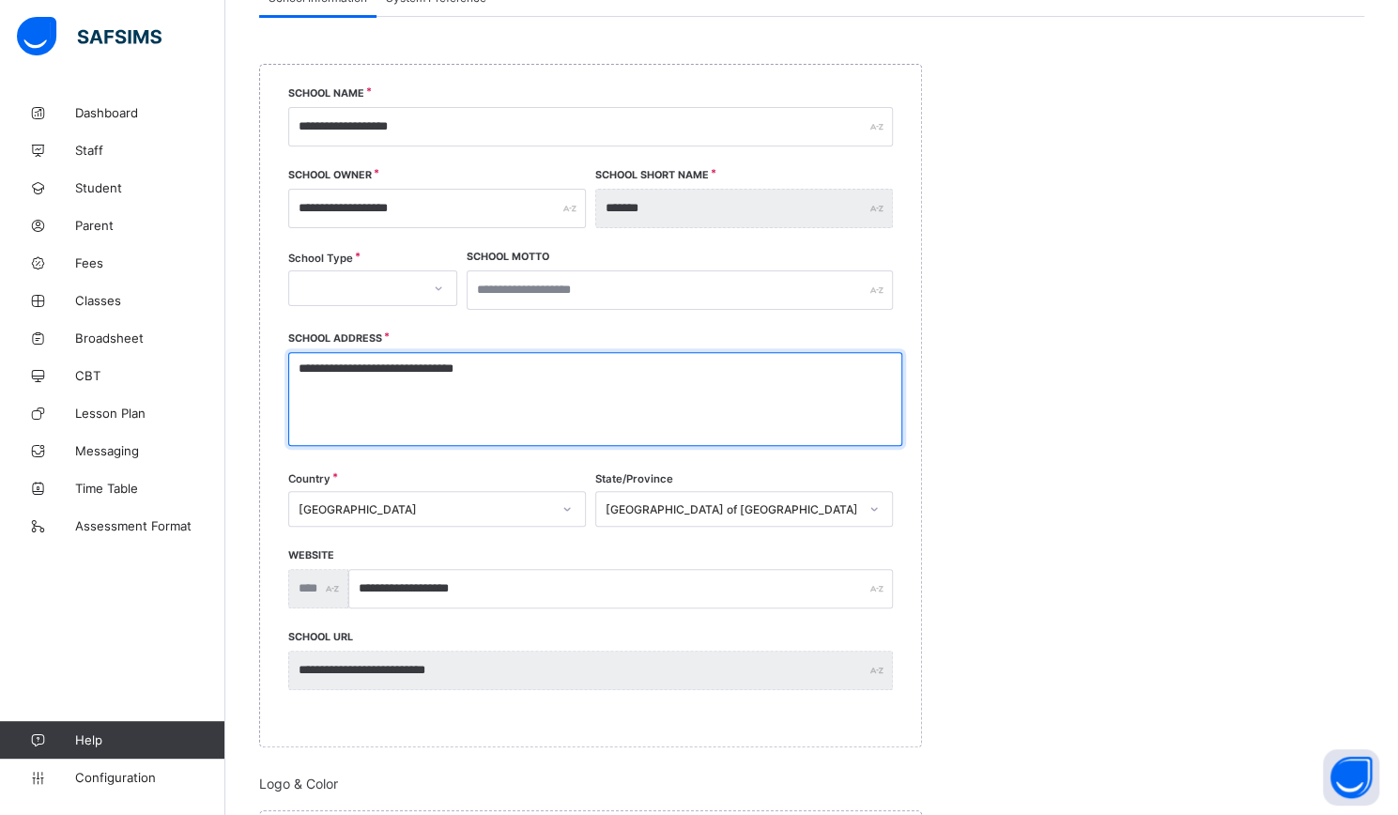
type textarea "**********"
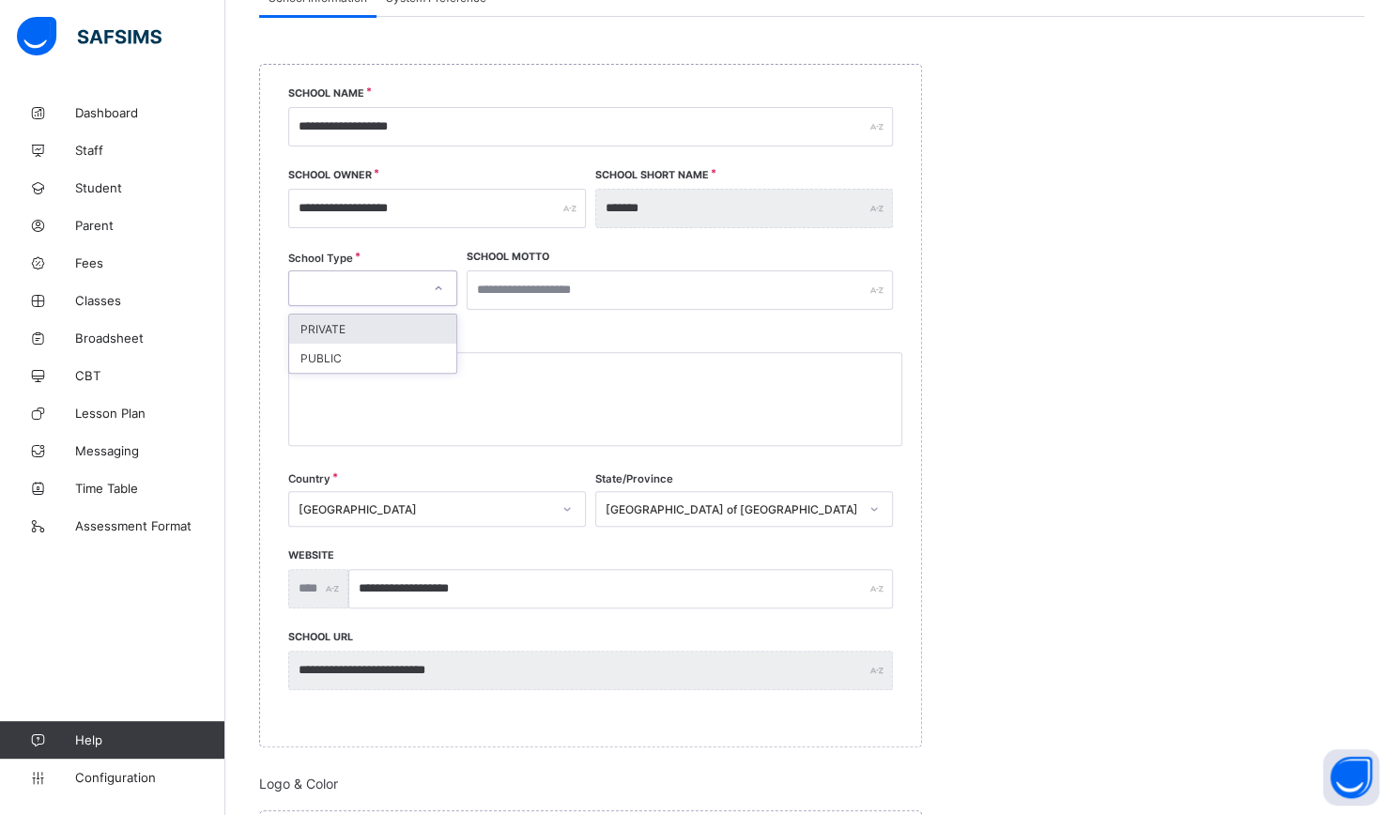
click at [455, 300] on div at bounding box center [439, 288] width 36 height 34
click at [434, 291] on div at bounding box center [439, 288] width 32 height 30
click at [434, 291] on icon at bounding box center [438, 288] width 11 height 19
click at [346, 361] on div "PUBLIC" at bounding box center [372, 358] width 167 height 29
click at [346, 288] on div "PUBLIC" at bounding box center [361, 289] width 124 height 14
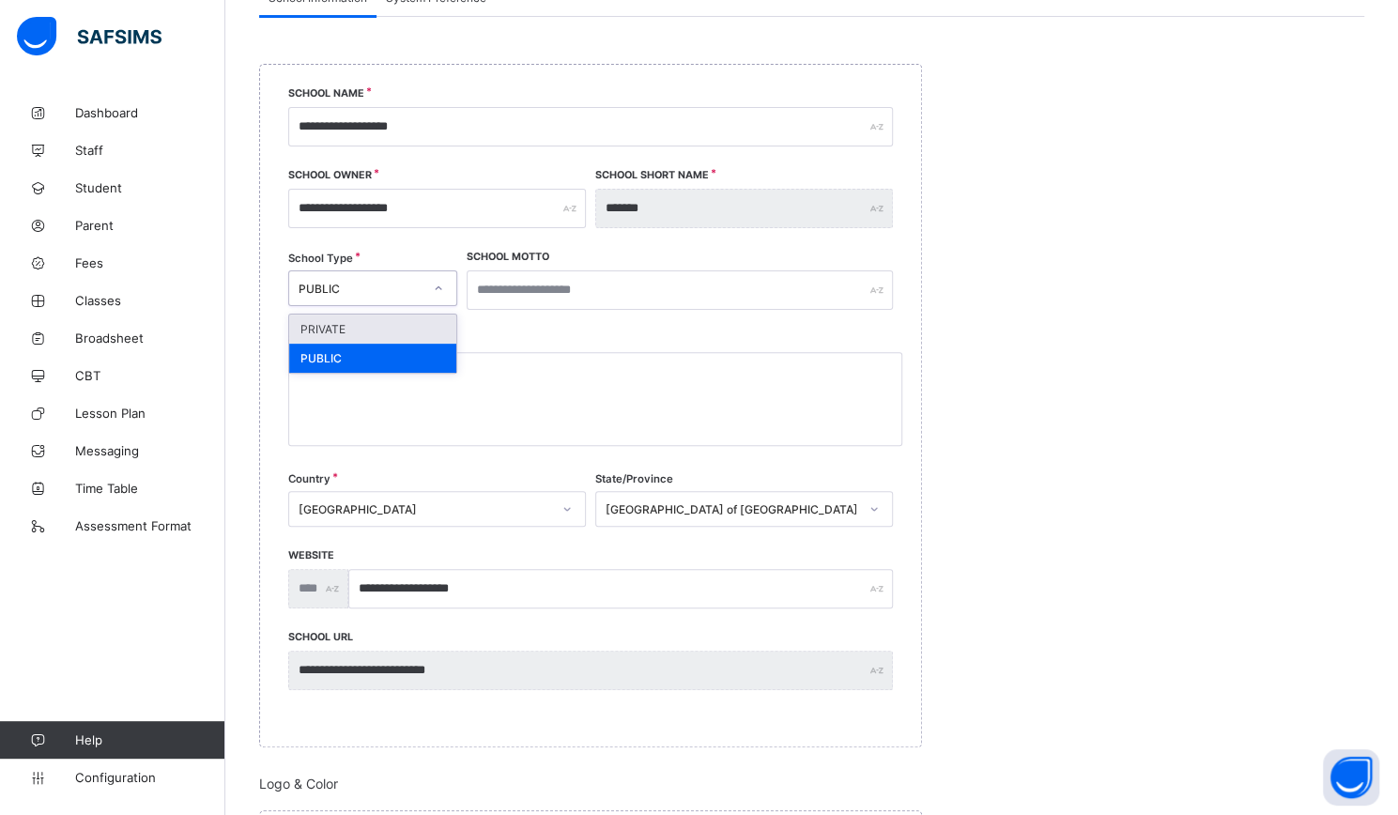
click at [368, 335] on div "PRIVATE" at bounding box center [372, 329] width 167 height 29
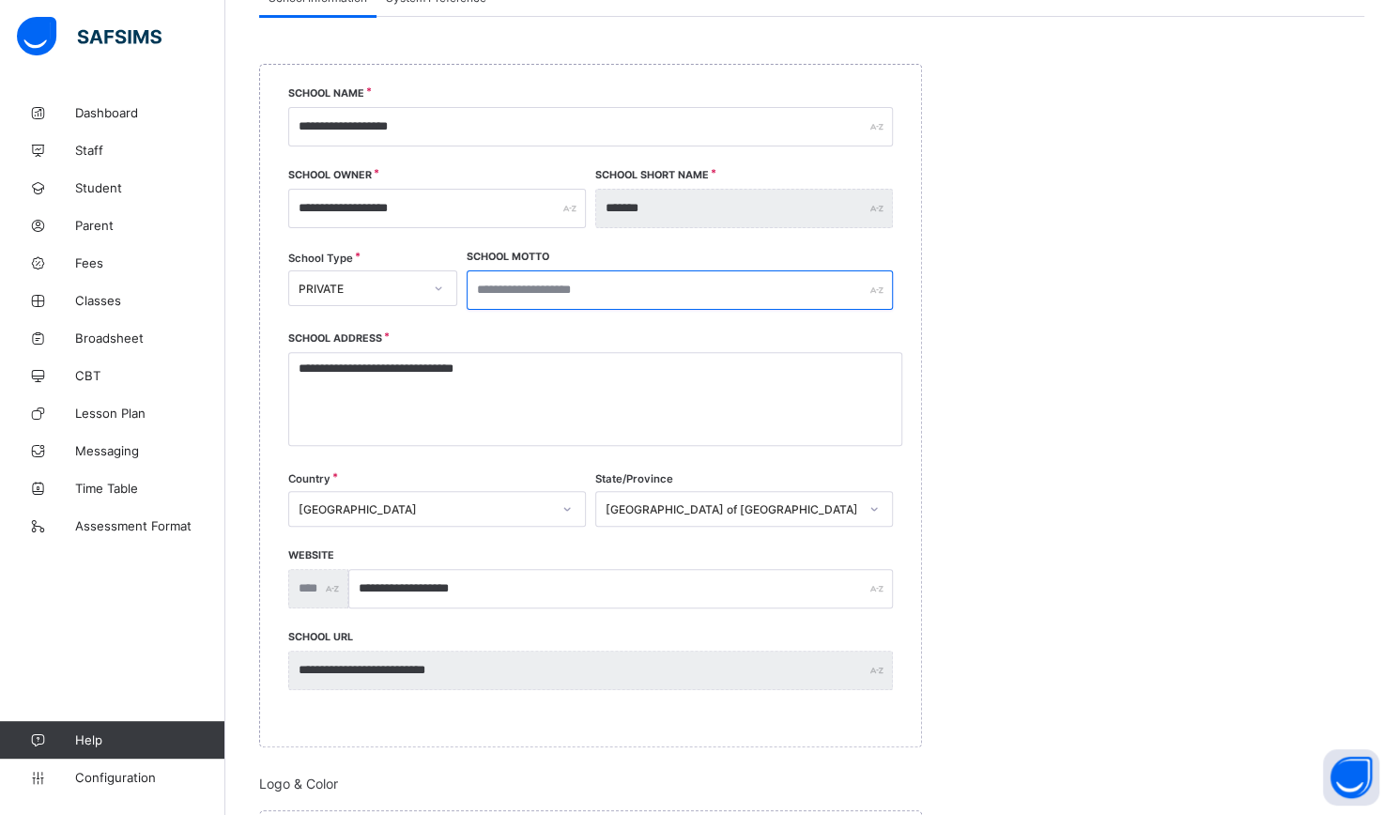
click at [539, 286] on input "text" at bounding box center [680, 289] width 426 height 39
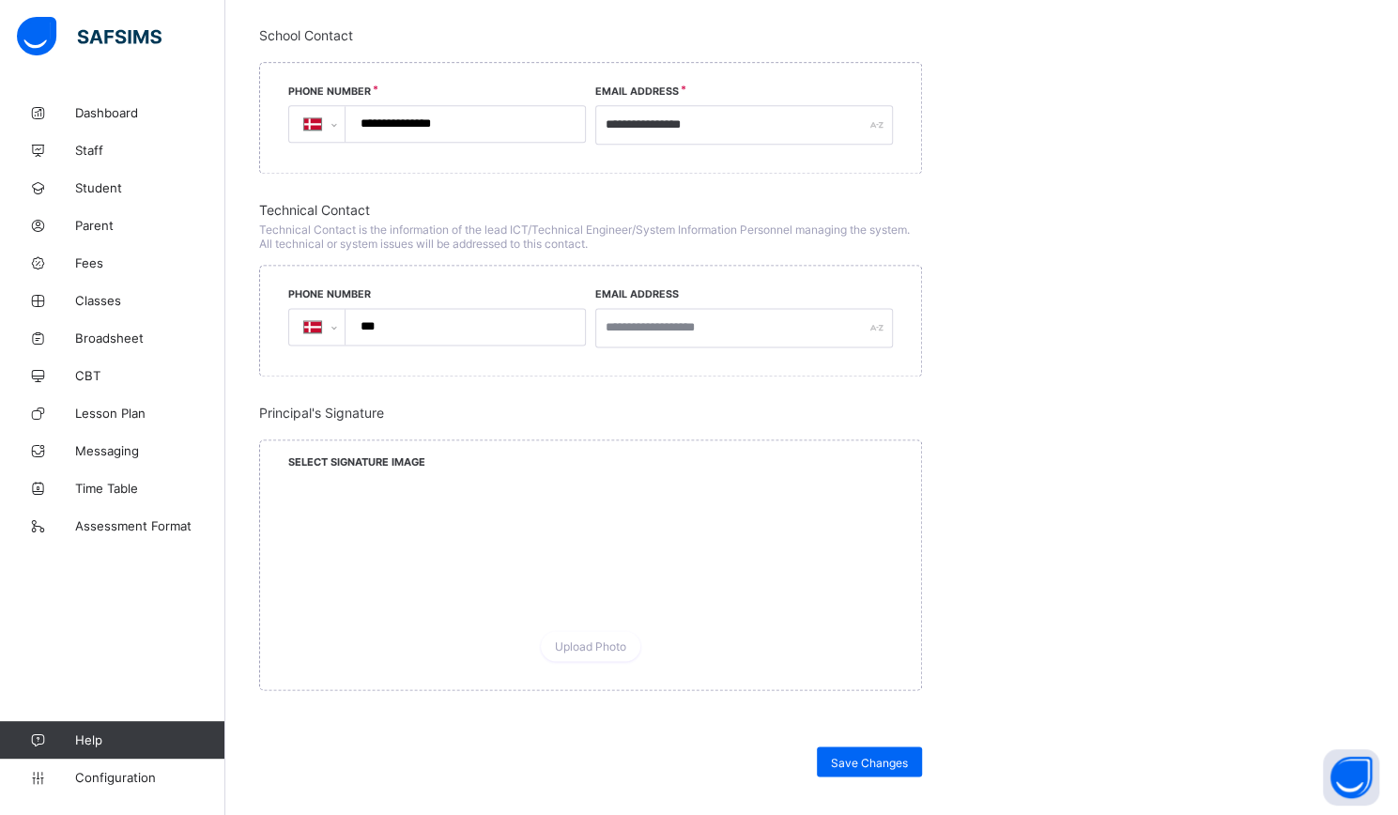
scroll to position [1591, 0]
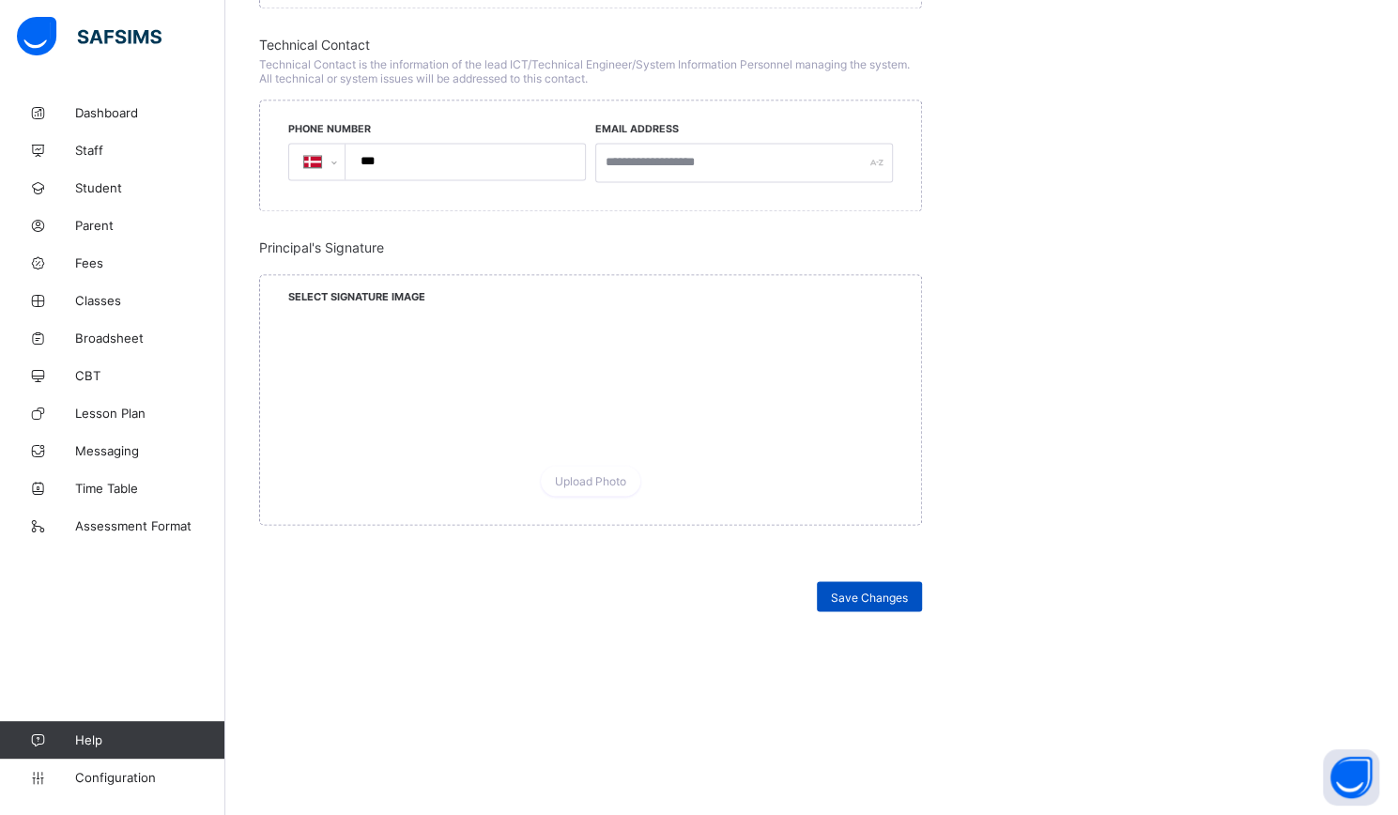
click at [874, 590] on span "Save Changes" at bounding box center [869, 597] width 77 height 14
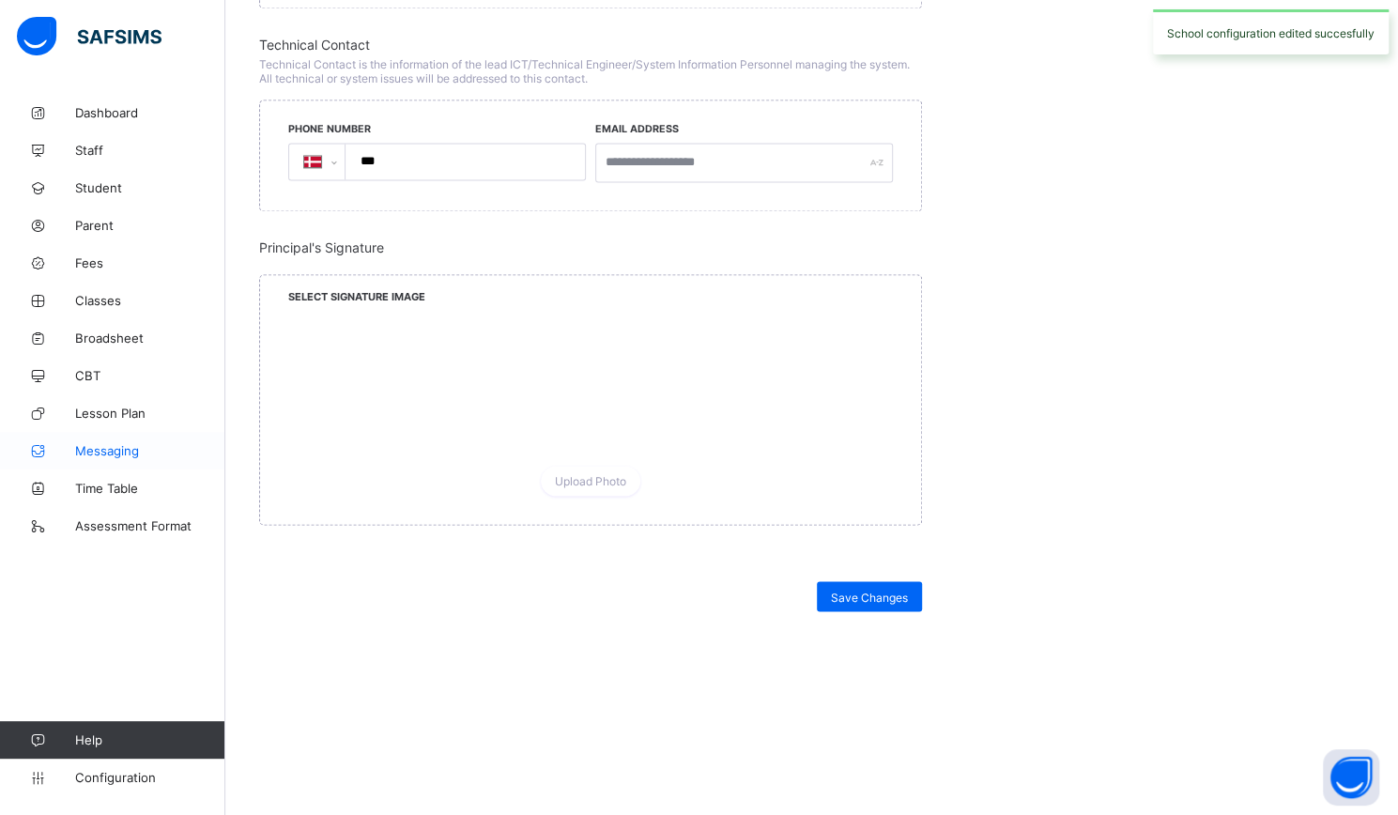
click at [81, 435] on link "Messaging" at bounding box center [112, 451] width 225 height 38
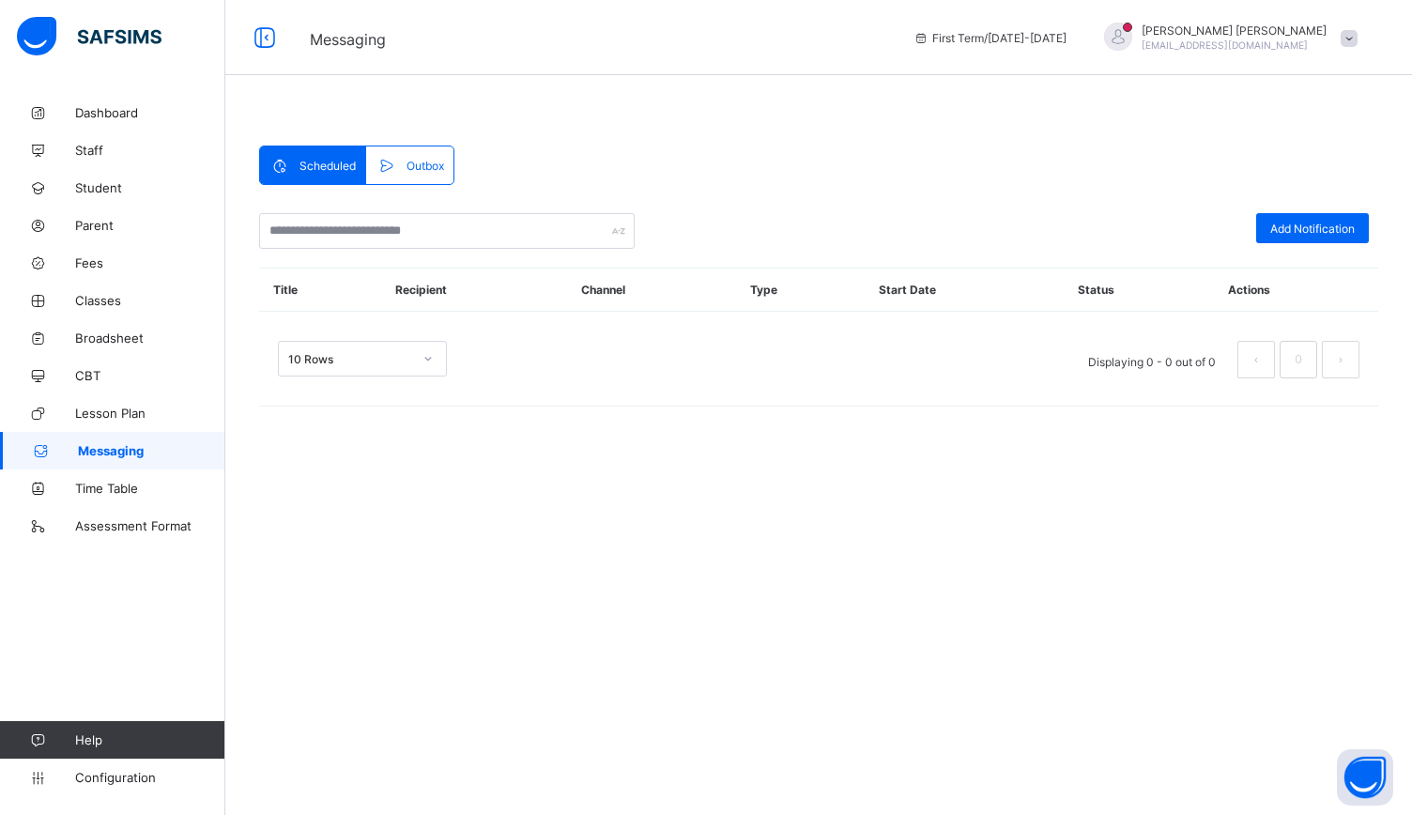
click at [417, 166] on span "Outbox" at bounding box center [426, 166] width 38 height 14
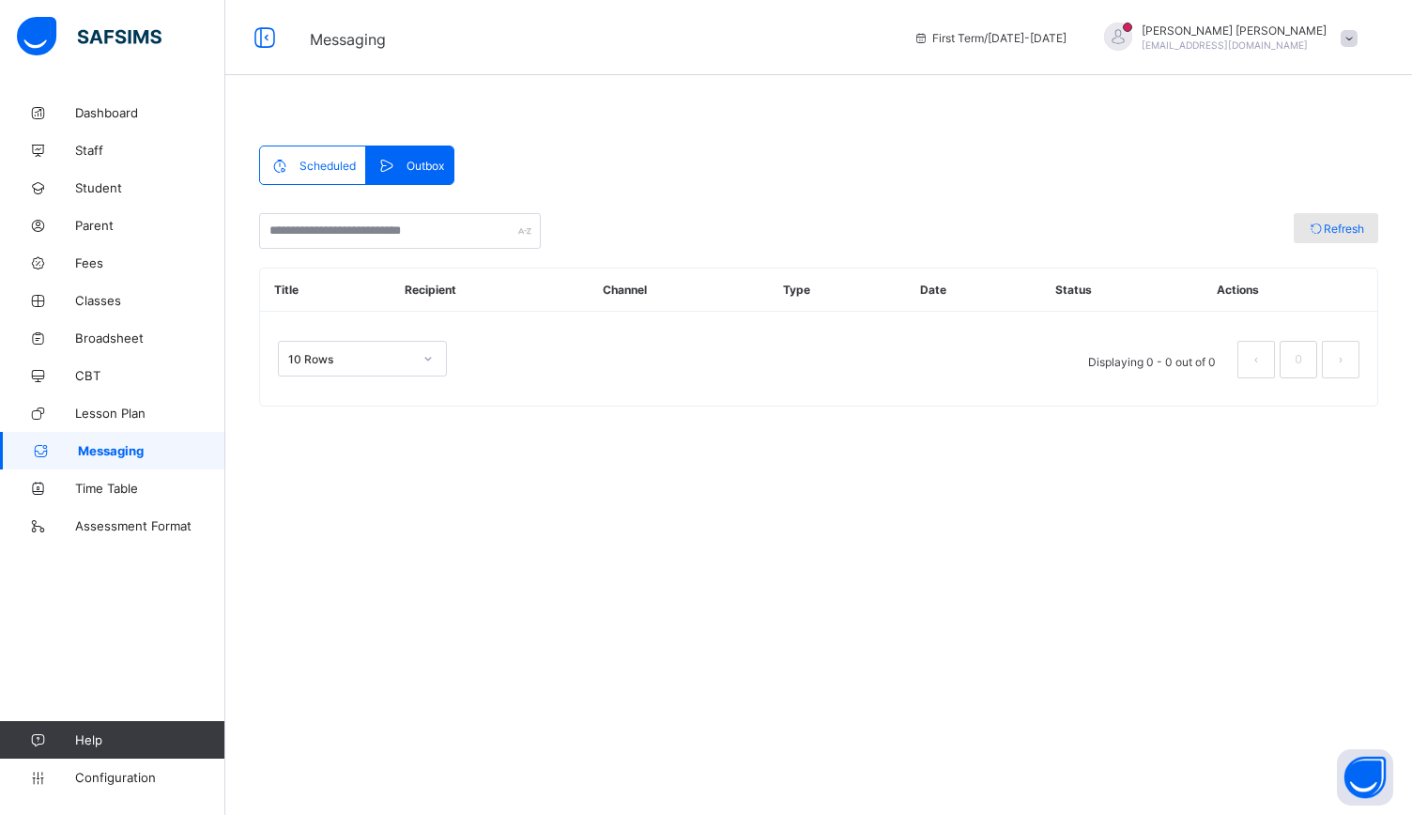
click at [1314, 219] on div "Refresh" at bounding box center [1336, 228] width 85 height 30
click at [288, 186] on div "Scheduled Outbox Scheduled Outbox Add Notification Title Recipient Channel Type…" at bounding box center [818, 389] width 1119 height 486
click at [321, 164] on span "Scheduled" at bounding box center [328, 166] width 56 height 14
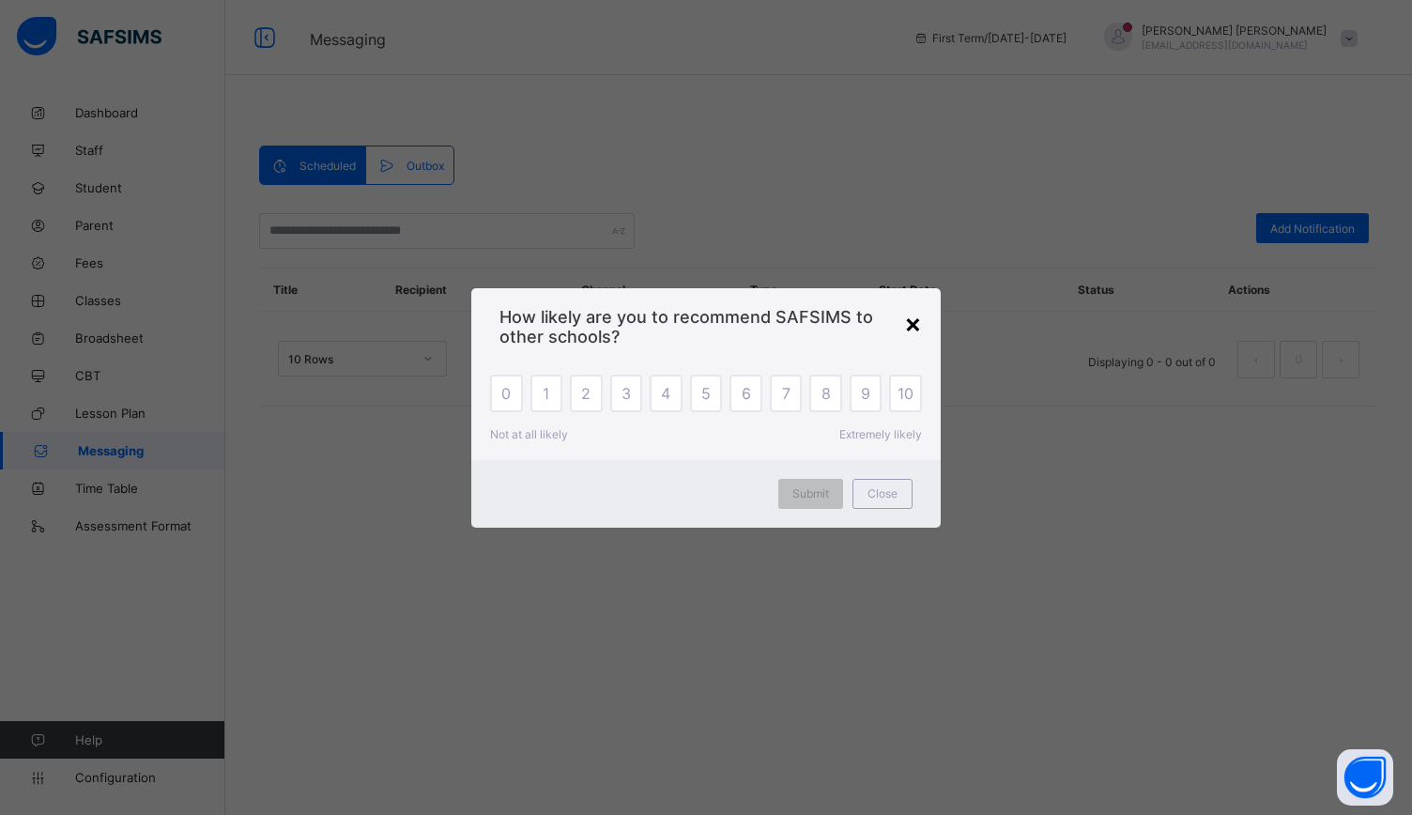
click at [904, 324] on div "×" at bounding box center [913, 323] width 18 height 32
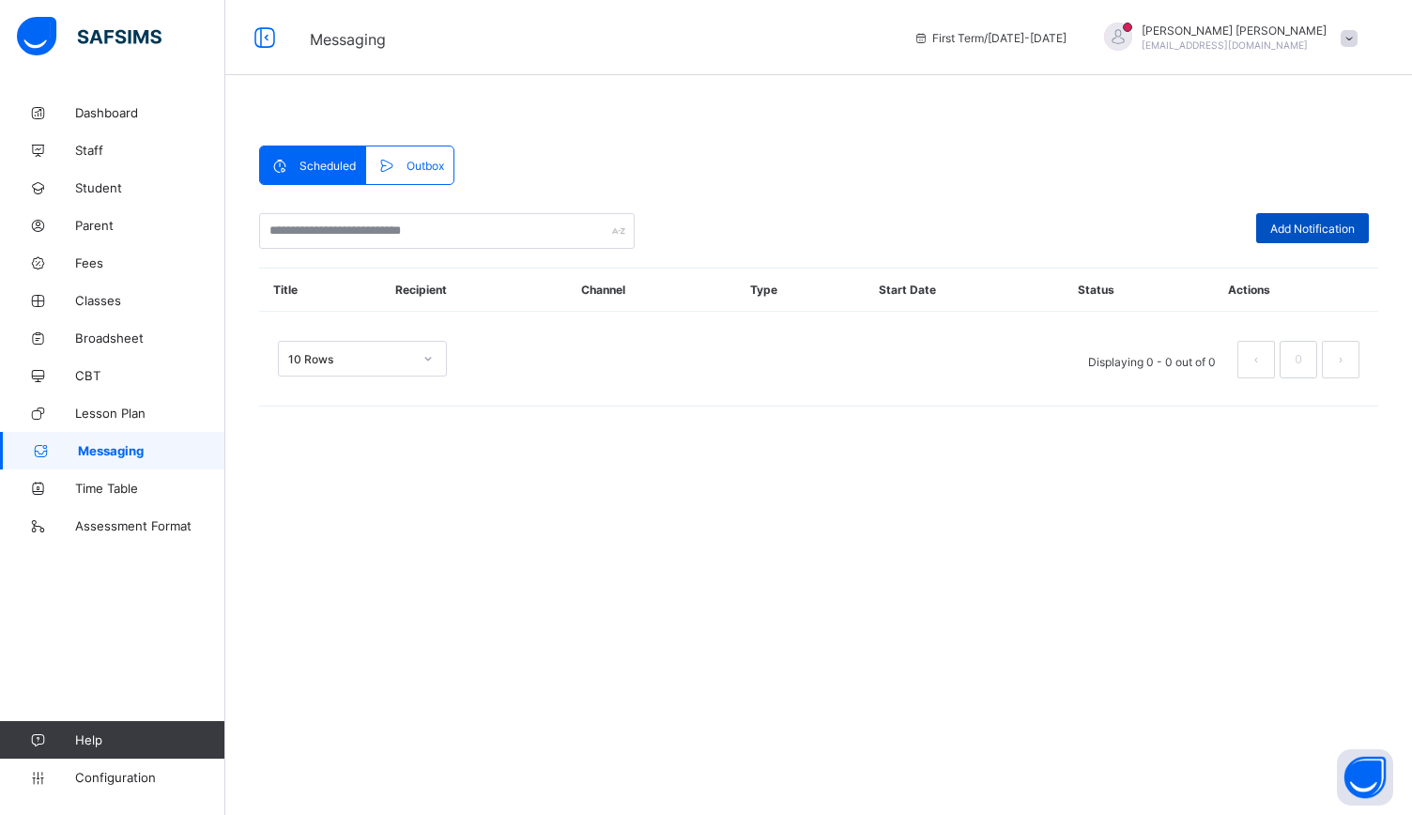
click at [1291, 232] on span "Add Notification" at bounding box center [1312, 229] width 85 height 14
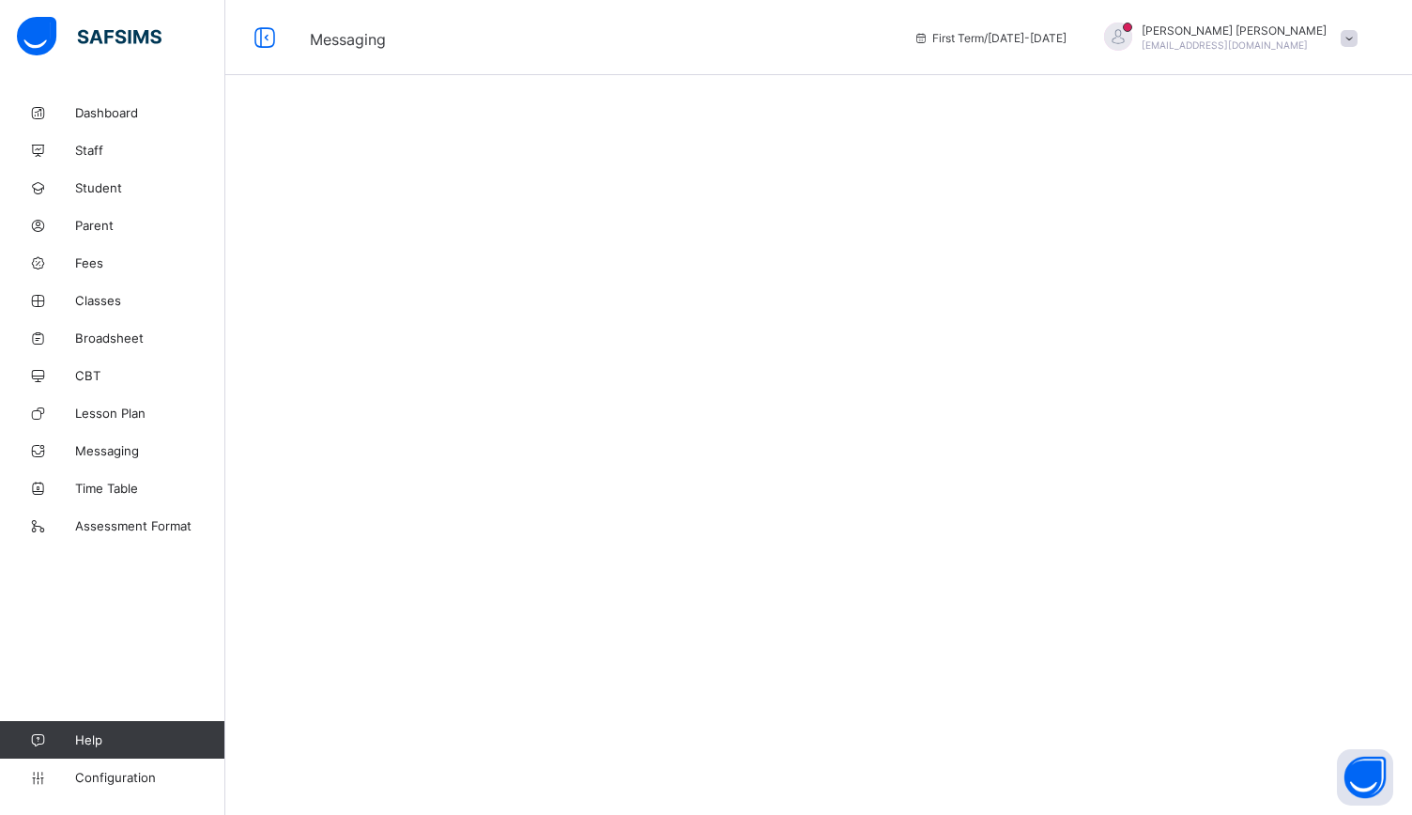
select select "*"
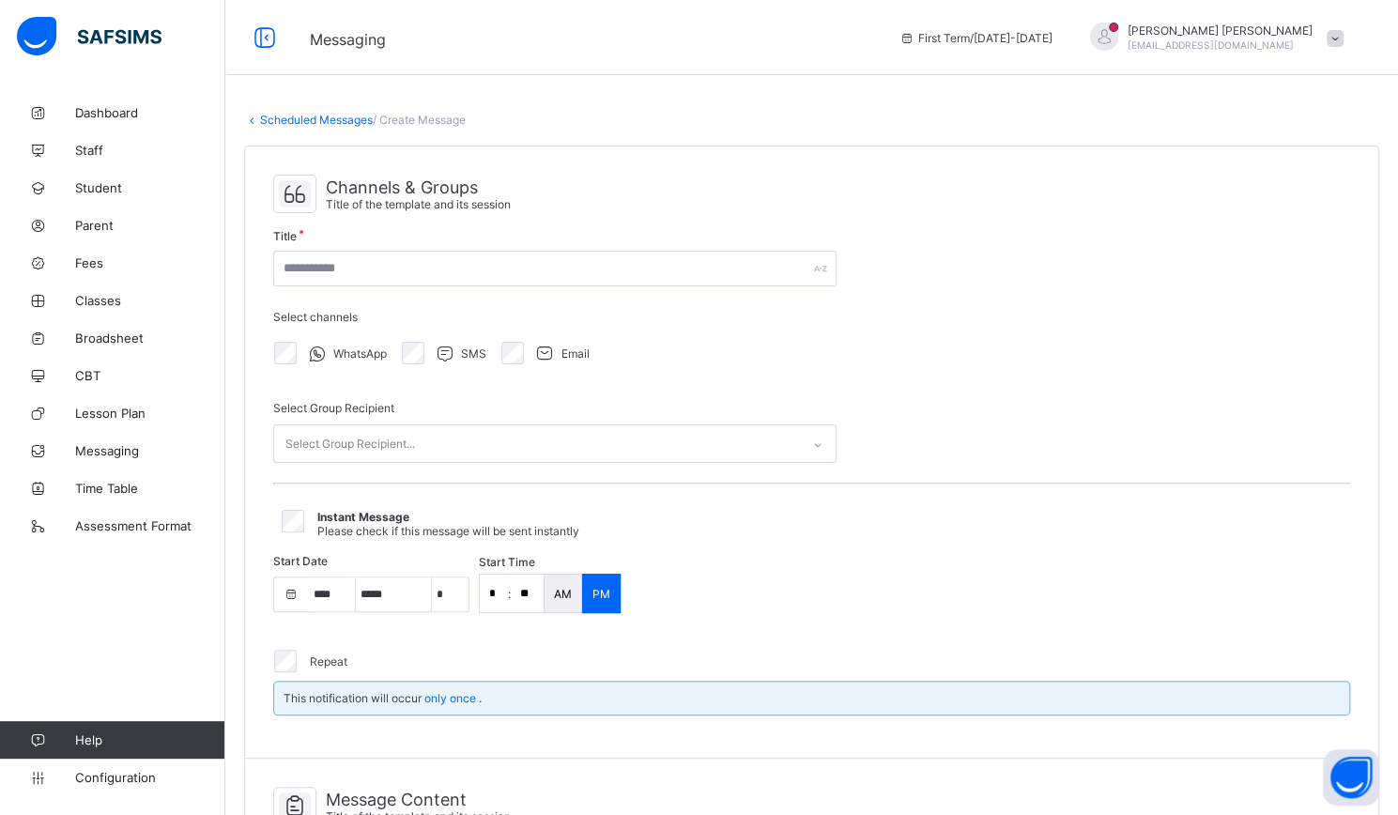
select select "****"
select select "*"
click at [402, 337] on div "SMS" at bounding box center [442, 352] width 98 height 39
select select "**"
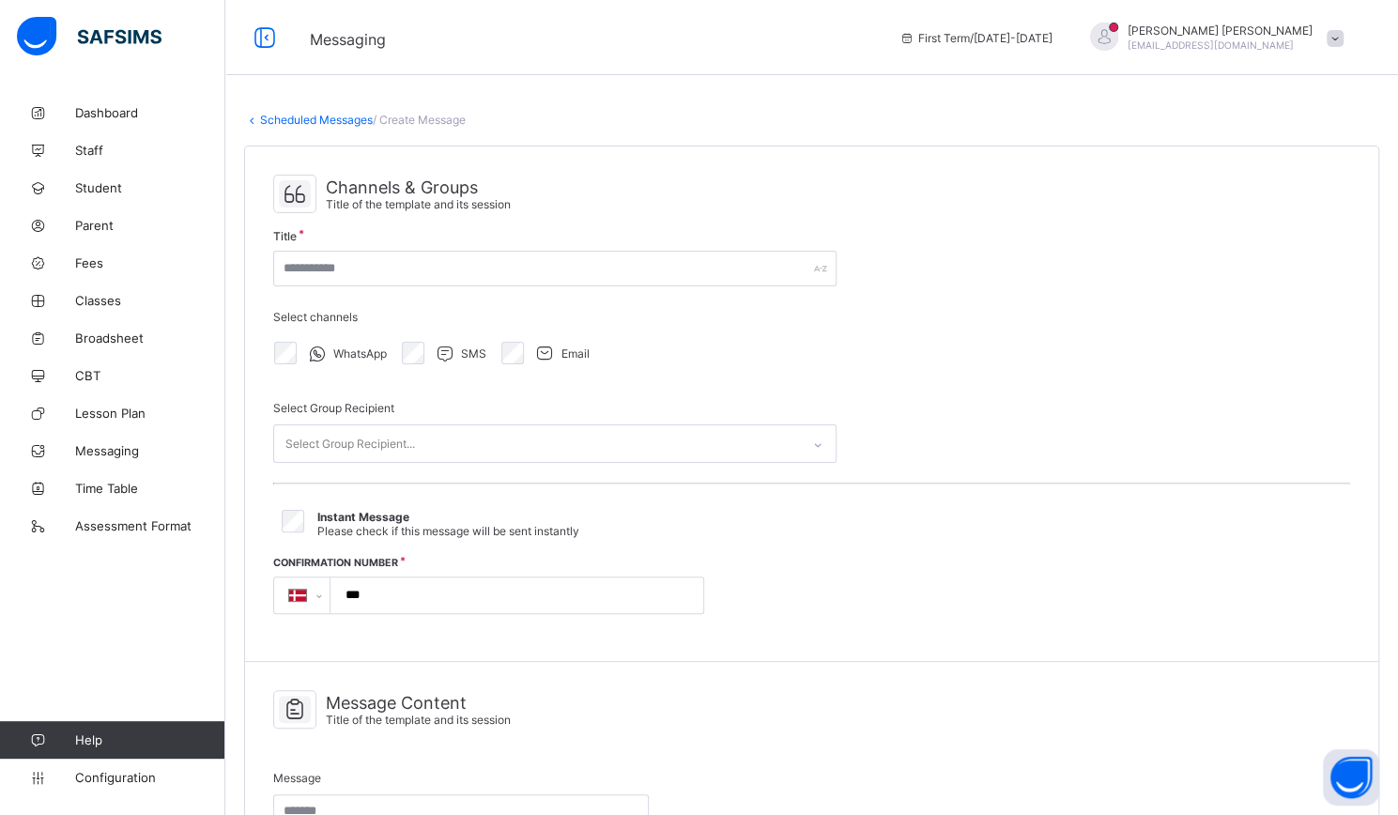
scroll to position [94, 0]
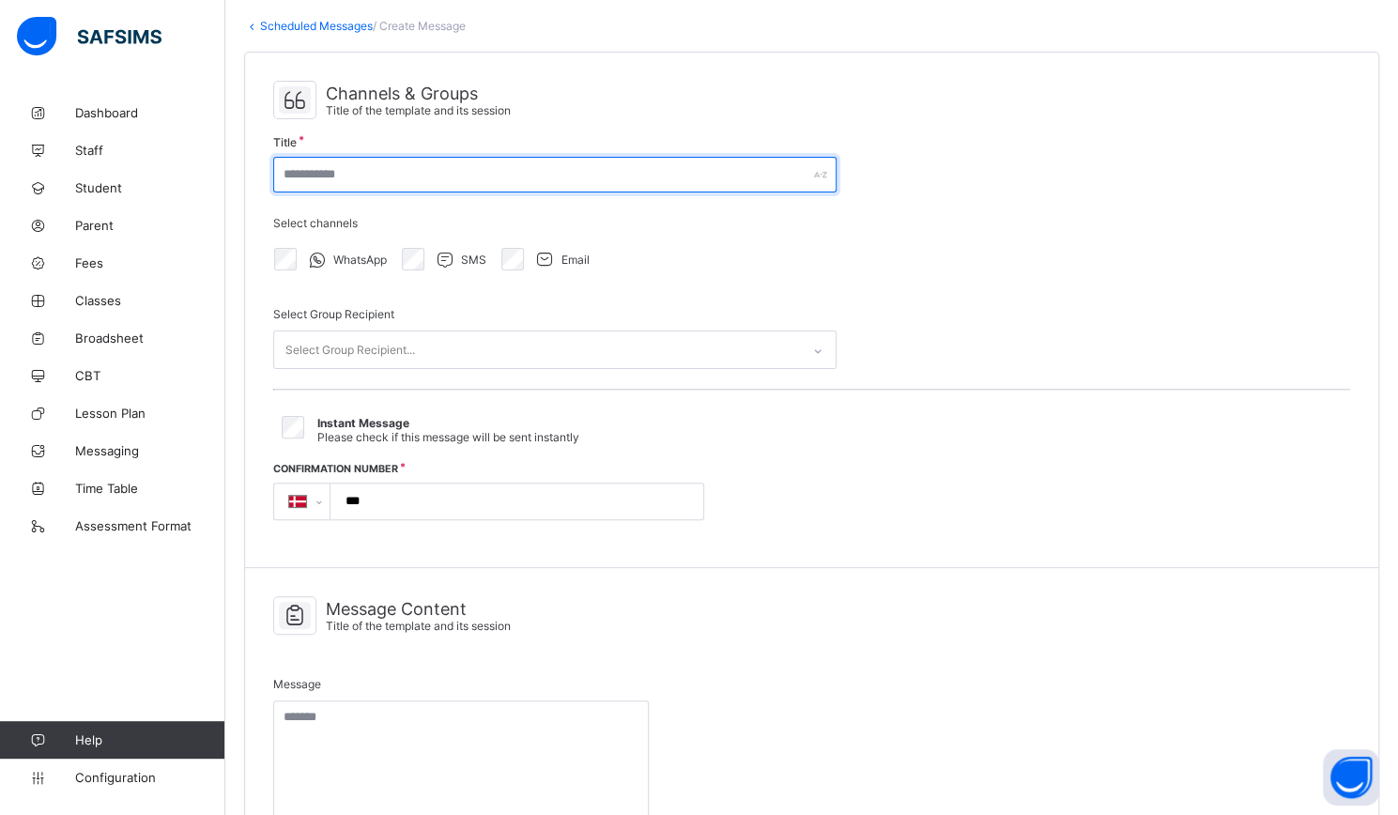
click at [398, 175] on input "text" at bounding box center [554, 175] width 563 height 36
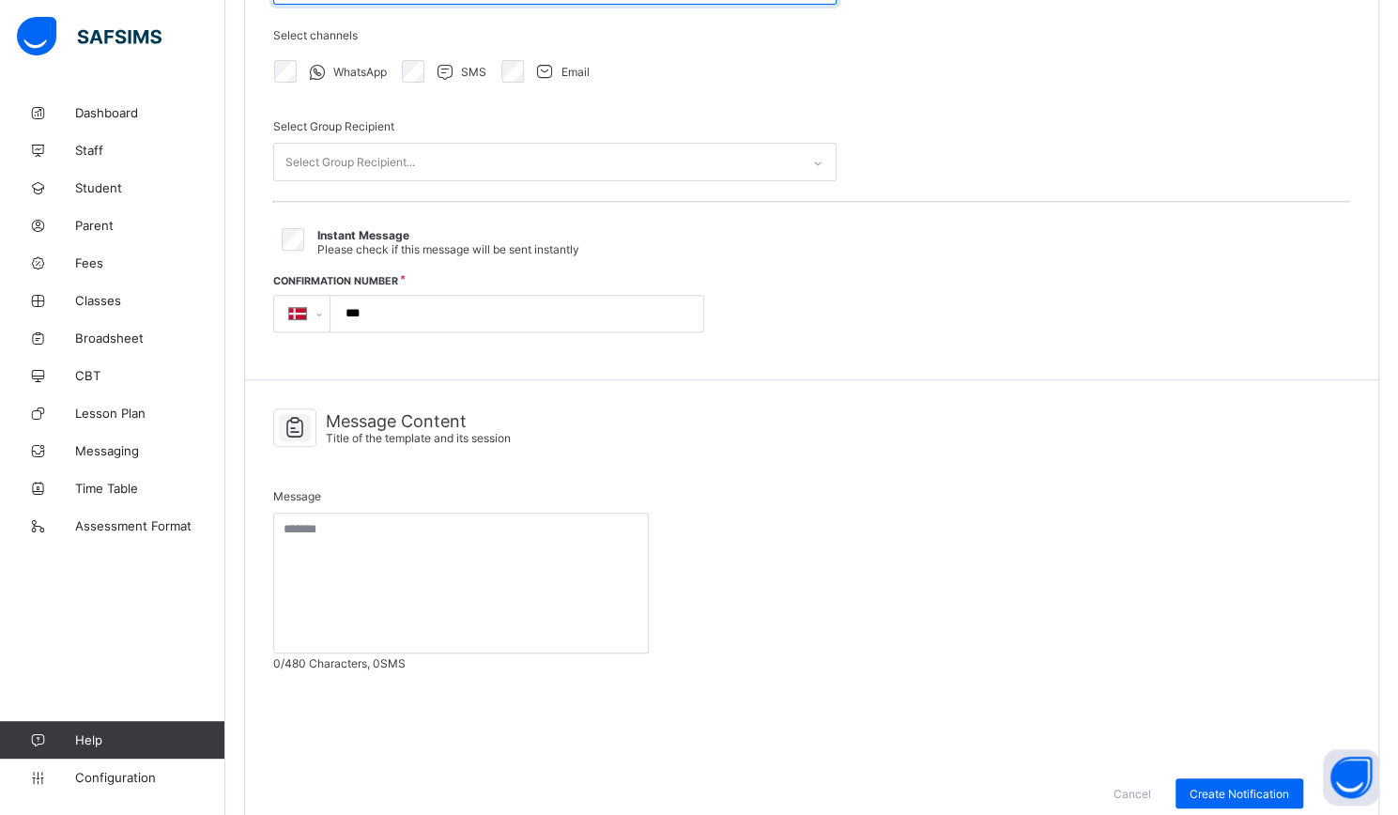
type input "*******"
click at [427, 309] on input "***" at bounding box center [513, 314] width 358 height 36
type input "**********"
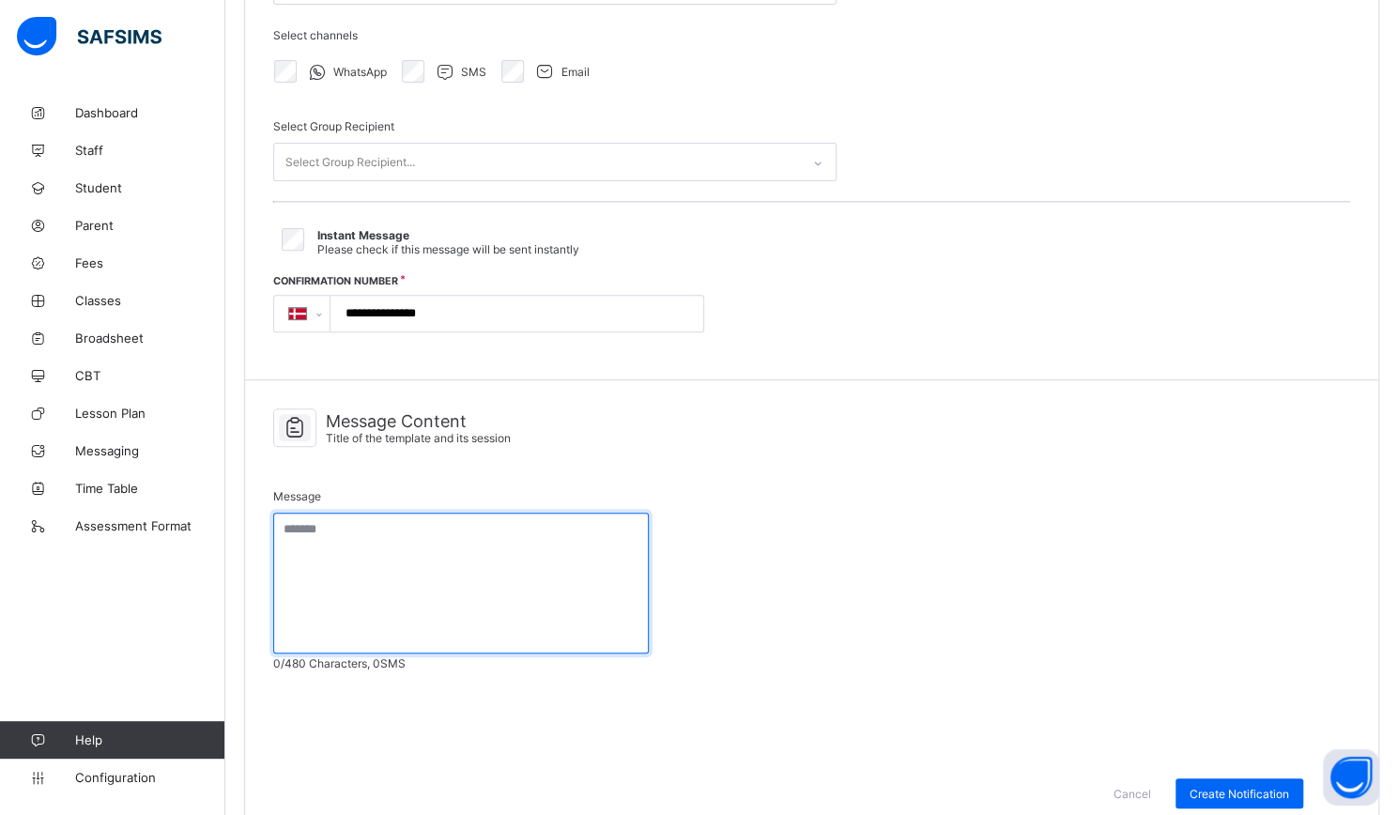
click at [493, 514] on textarea at bounding box center [461, 583] width 376 height 141
type textarea "**********"
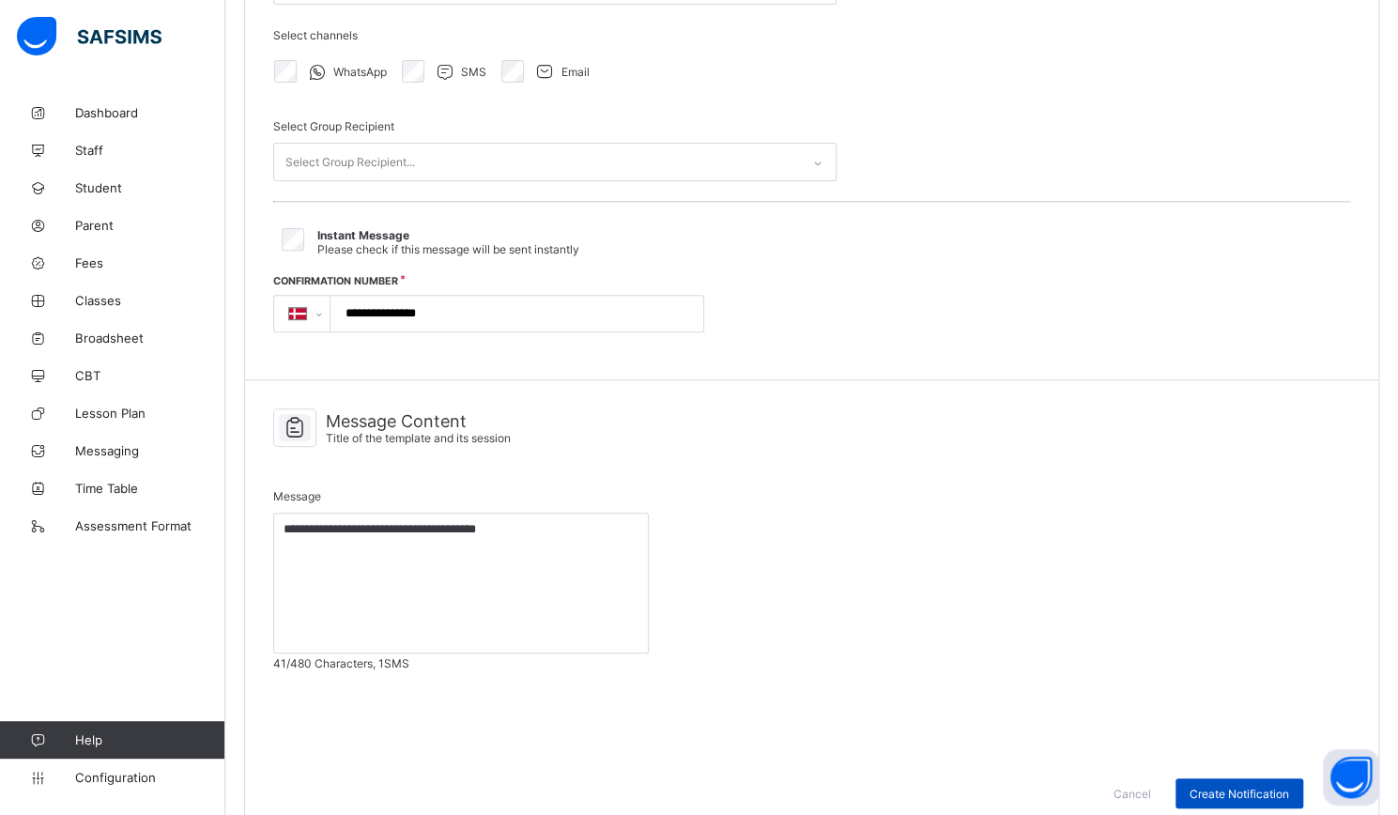
click at [1247, 787] on span "Create Notification" at bounding box center [1240, 794] width 100 height 14
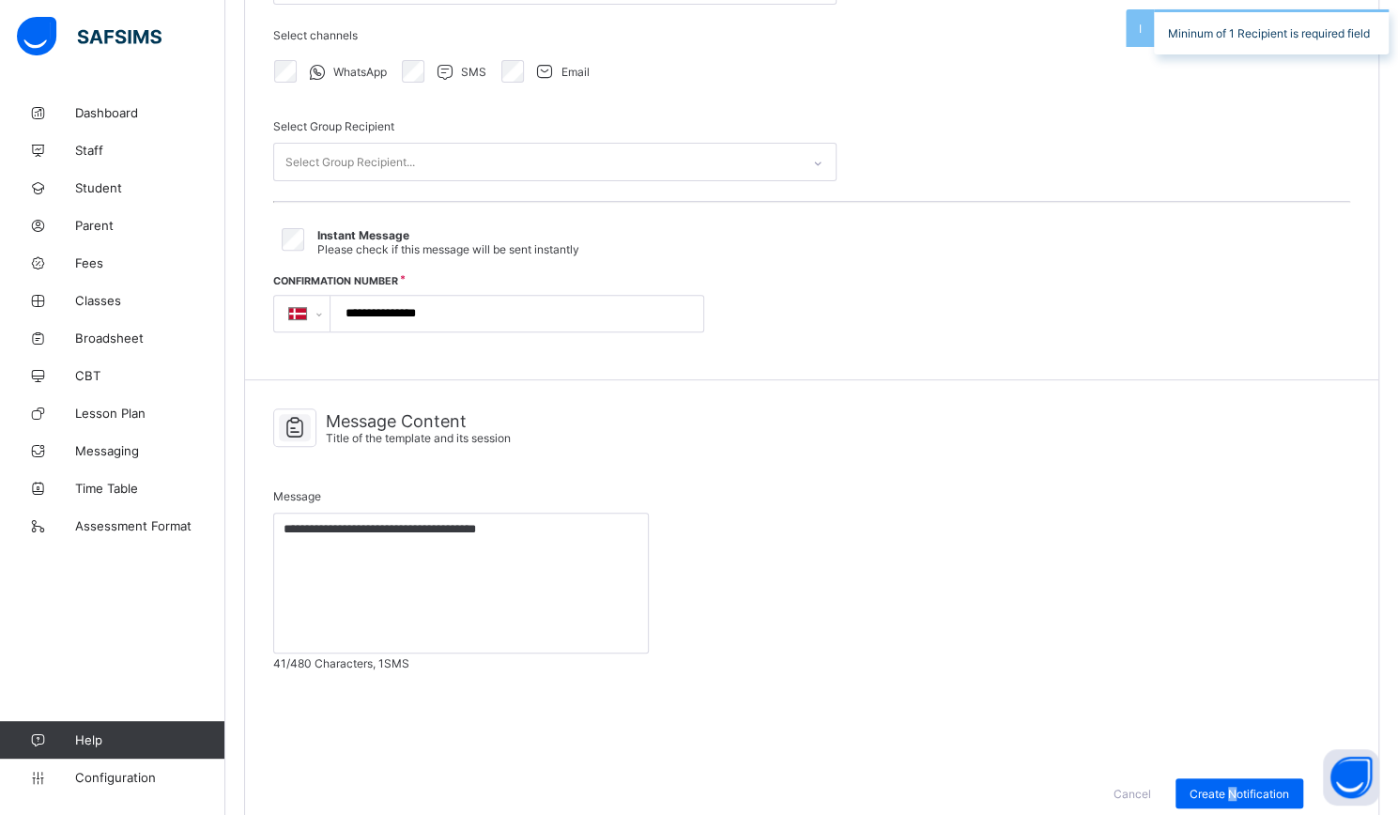
scroll to position [94, 0]
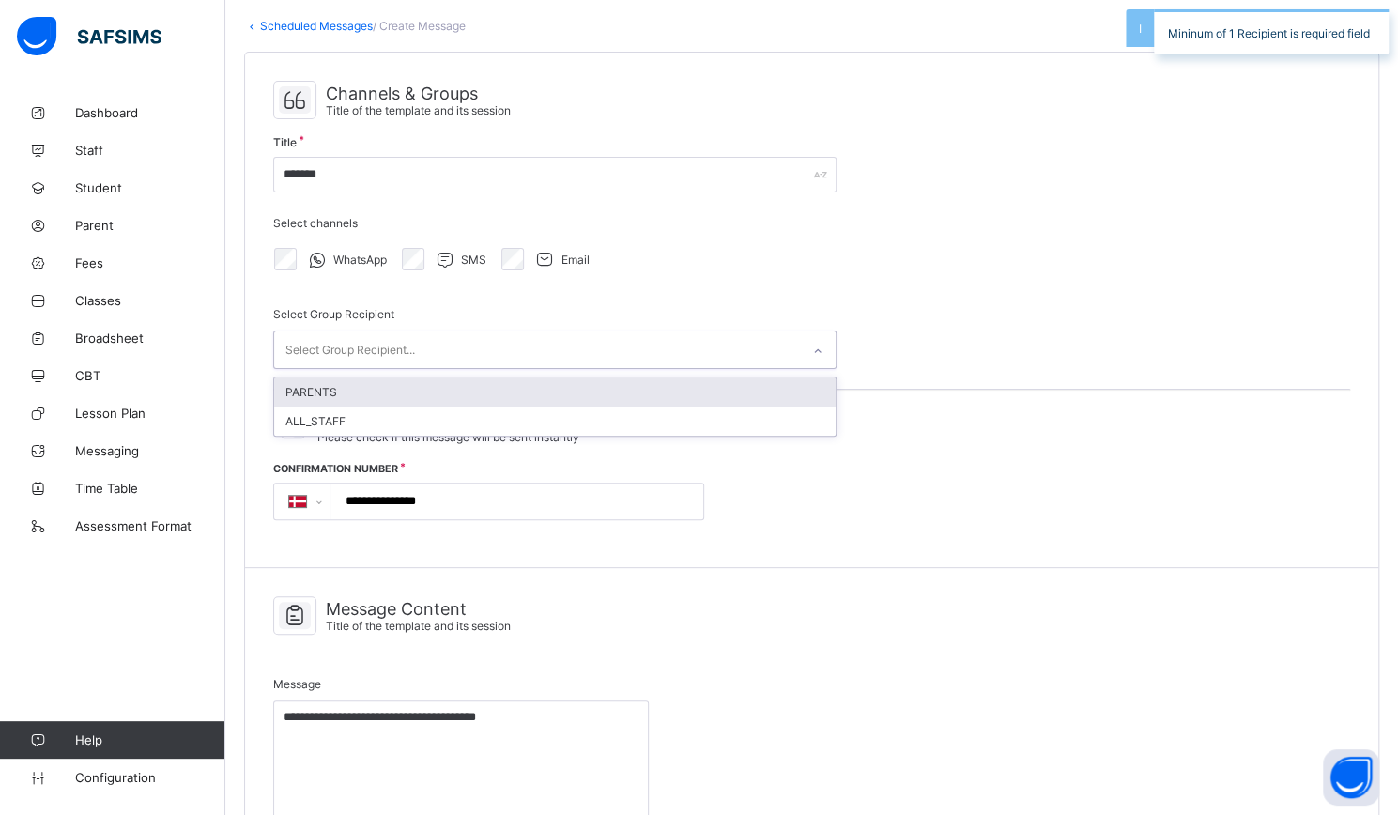
click at [383, 333] on div "Select Group Recipient..." at bounding box center [350, 350] width 130 height 36
click at [354, 383] on div "PARENTS" at bounding box center [554, 391] width 561 height 29
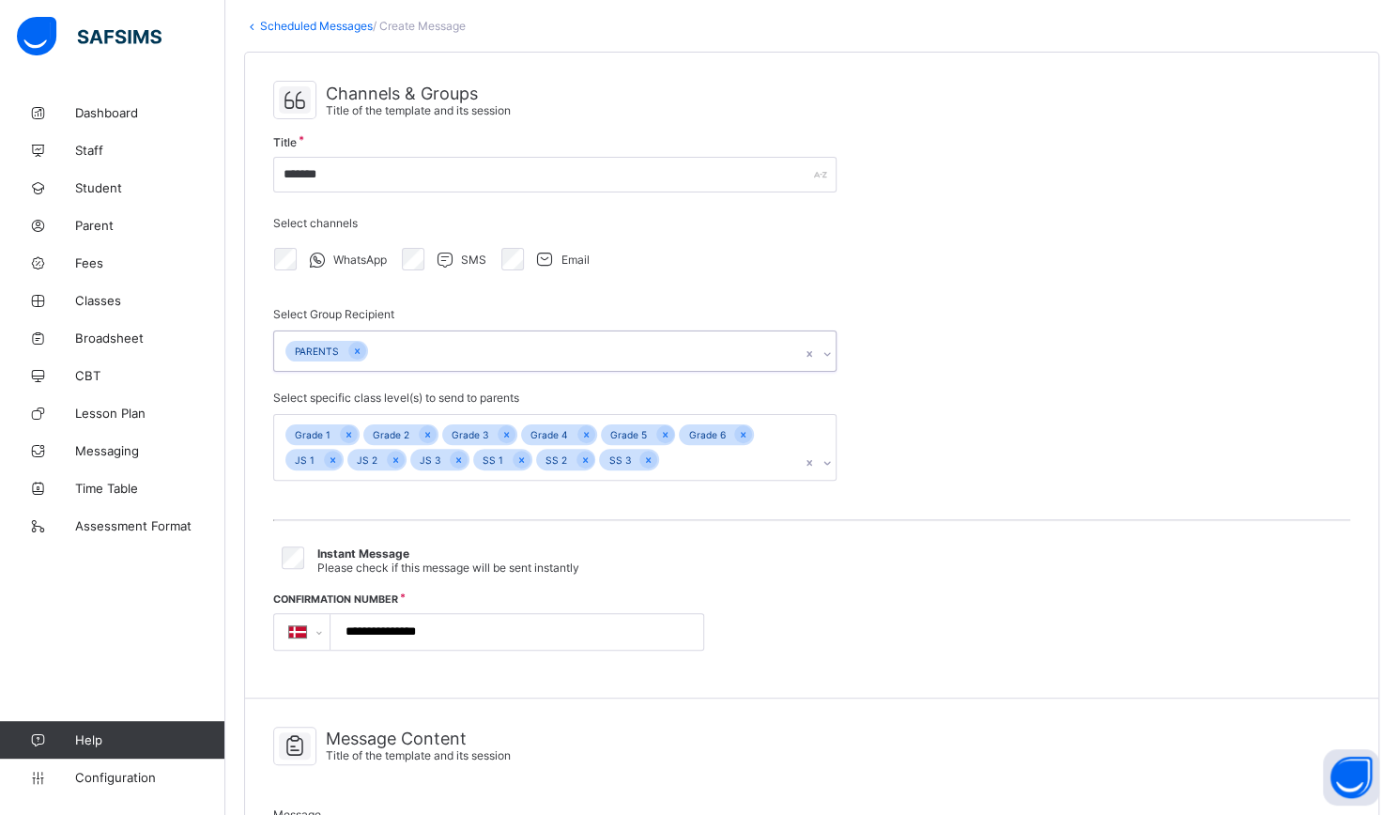
click at [1025, 519] on hr at bounding box center [811, 520] width 1077 height 2
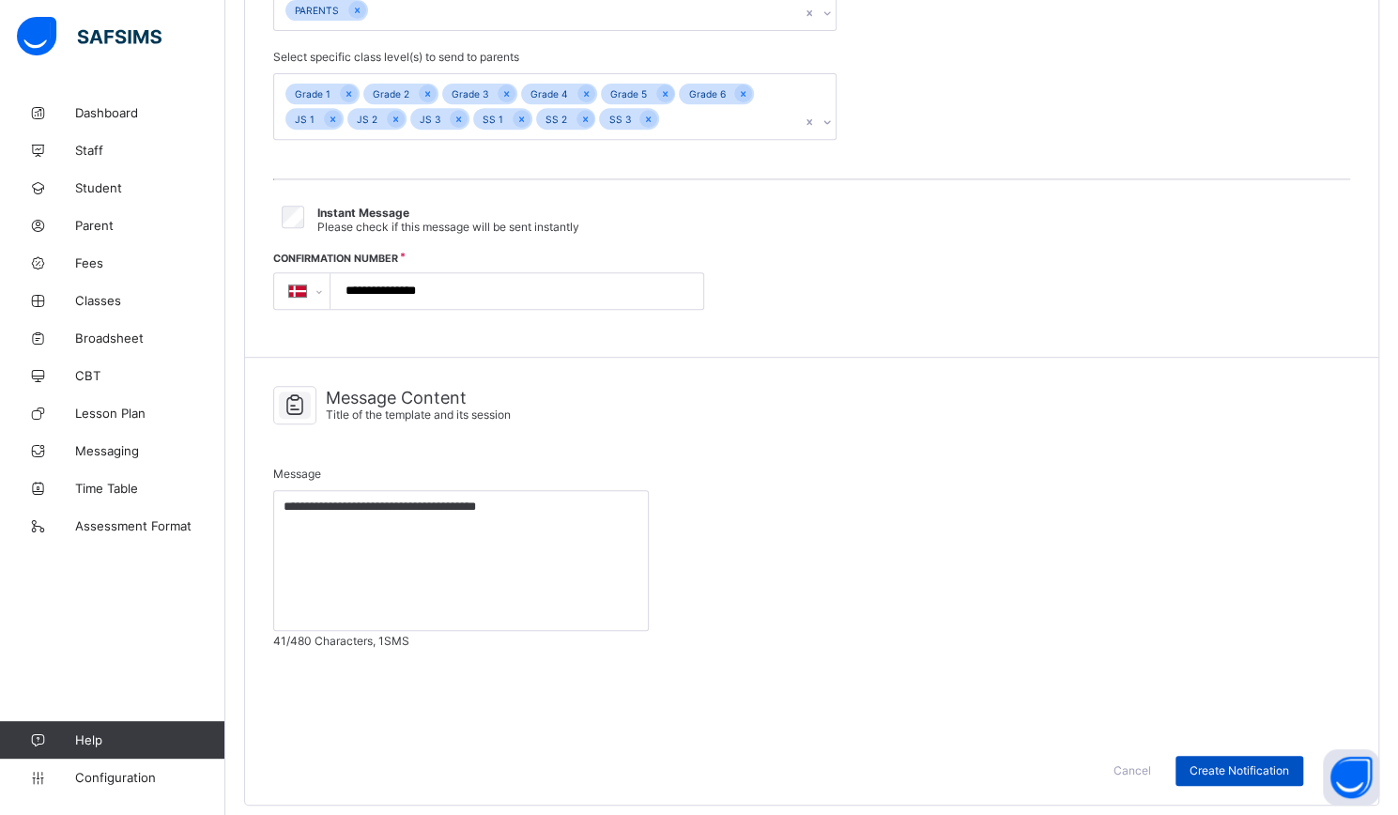
click at [1259, 769] on div "Create Notification" at bounding box center [1240, 771] width 128 height 30
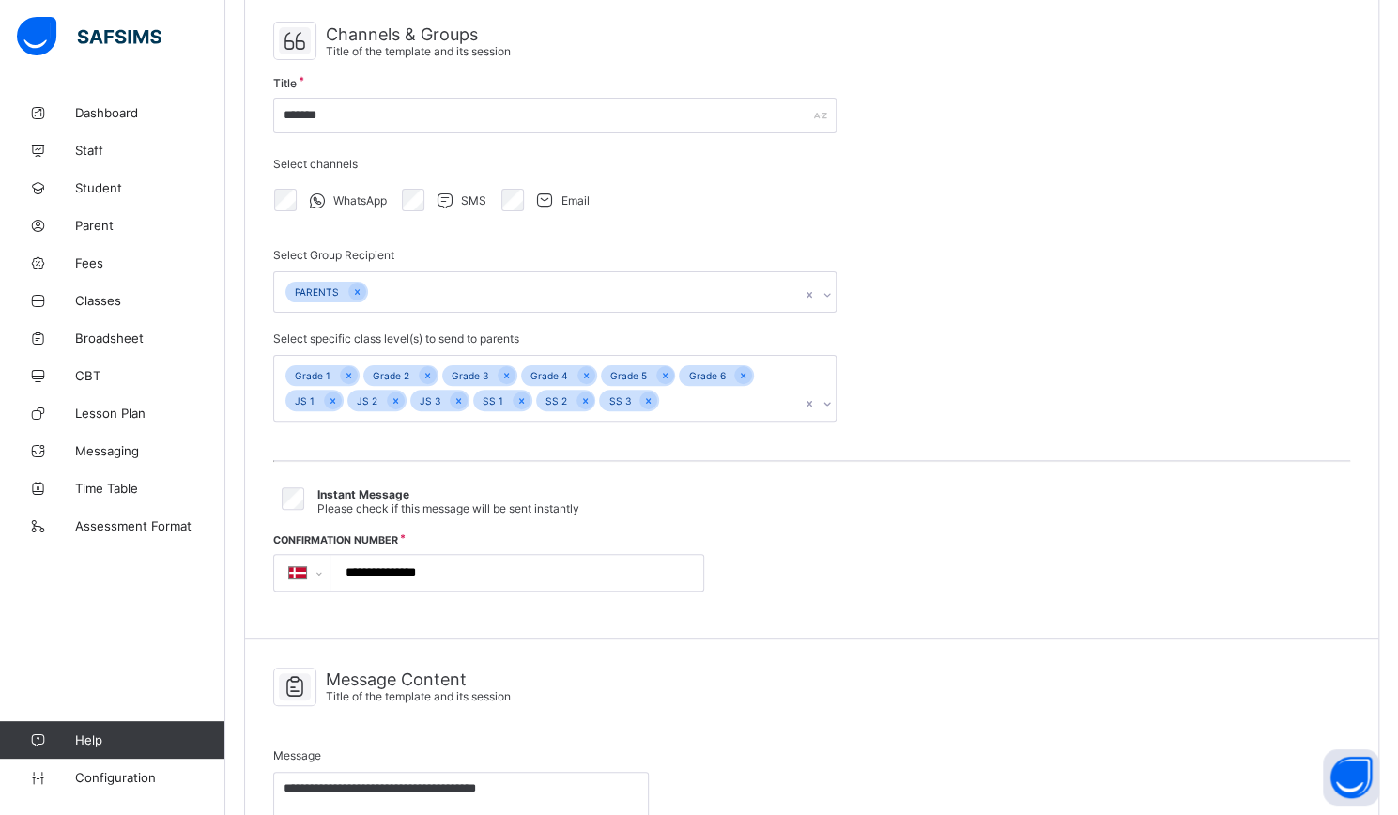
scroll to position [0, 0]
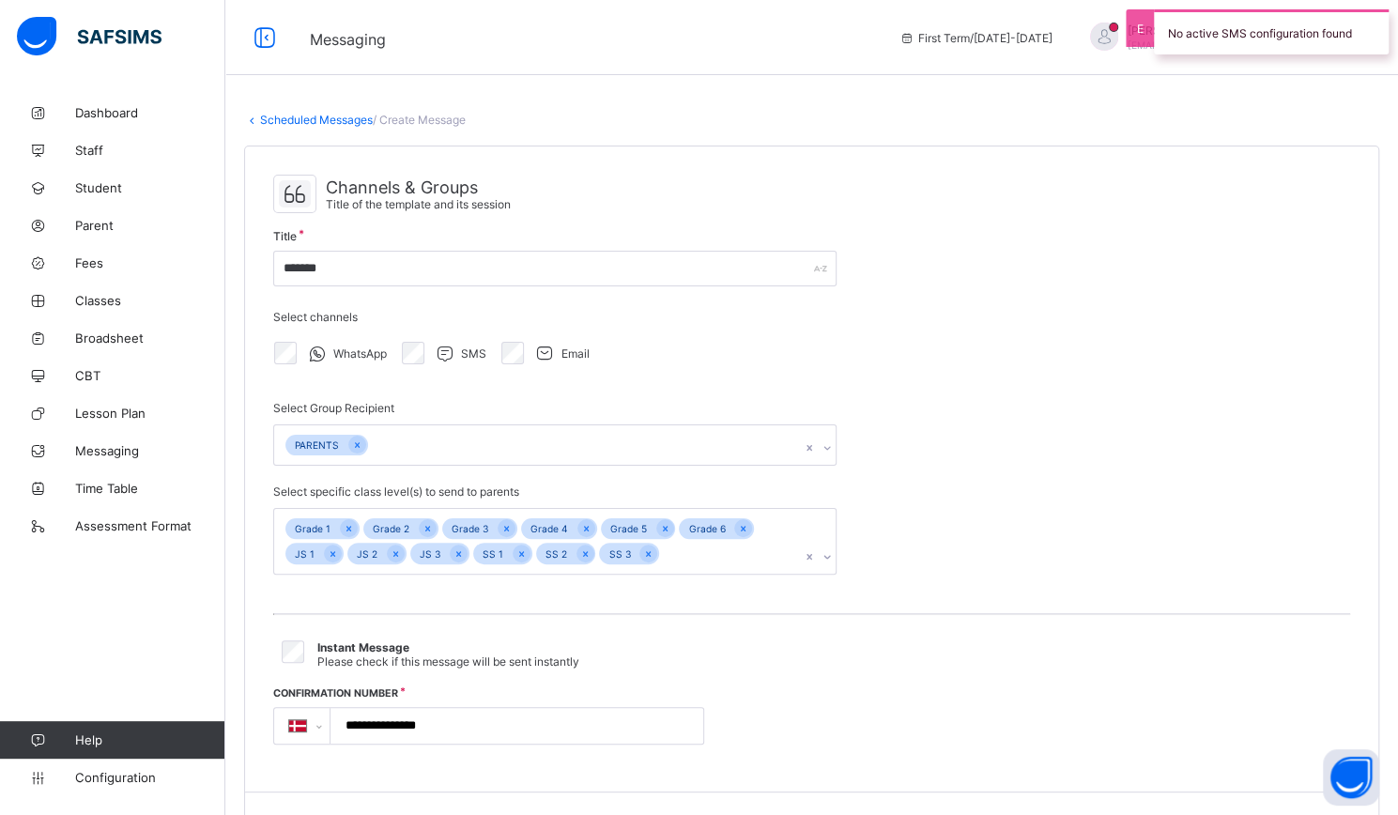
click at [1269, 26] on div "No active SMS configuration found" at bounding box center [1271, 31] width 235 height 45
click at [90, 444] on span "Messaging" at bounding box center [150, 450] width 150 height 15
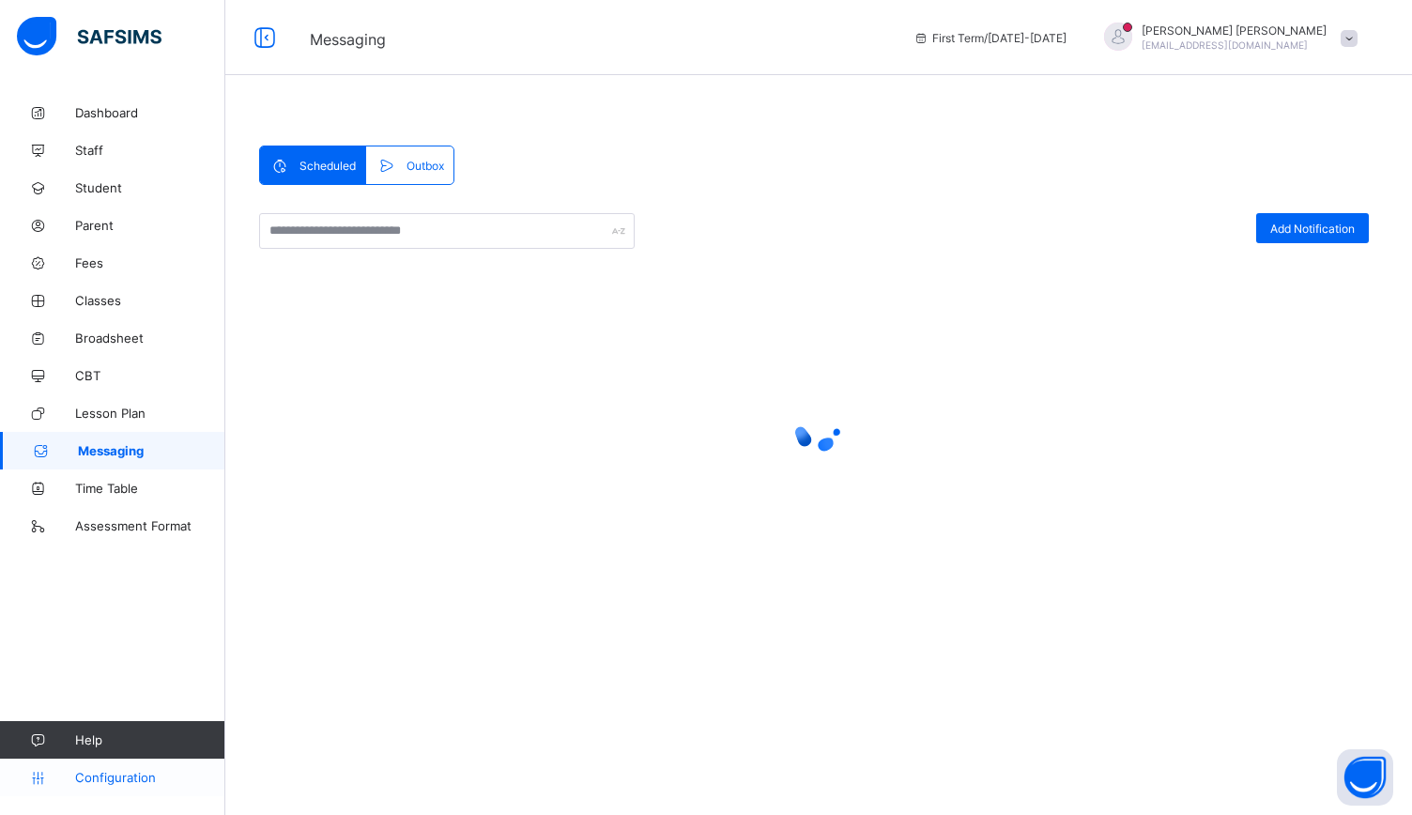
click at [82, 766] on link "Configuration" at bounding box center [112, 778] width 224 height 38
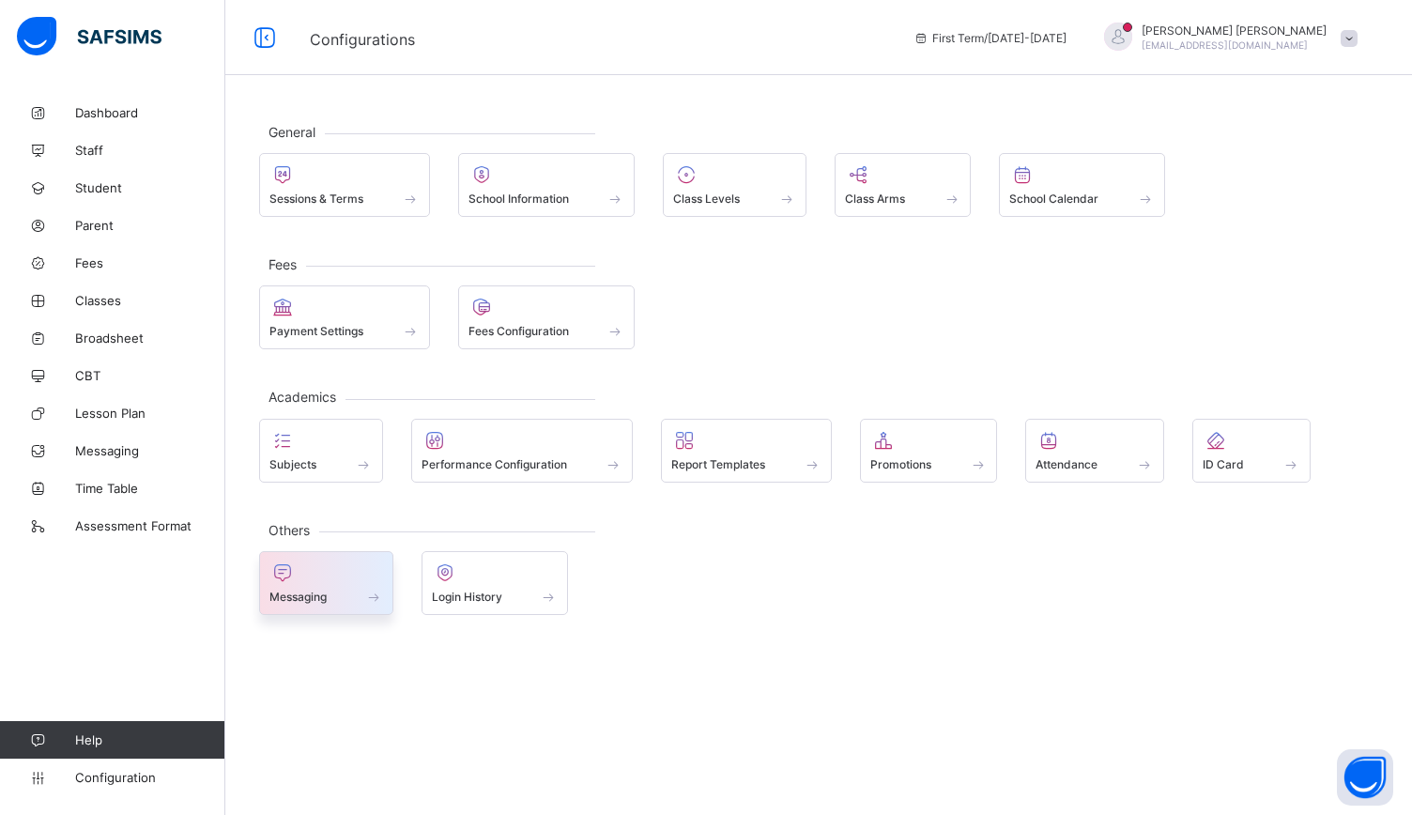
click at [304, 606] on div "Messaging" at bounding box center [326, 583] width 134 height 64
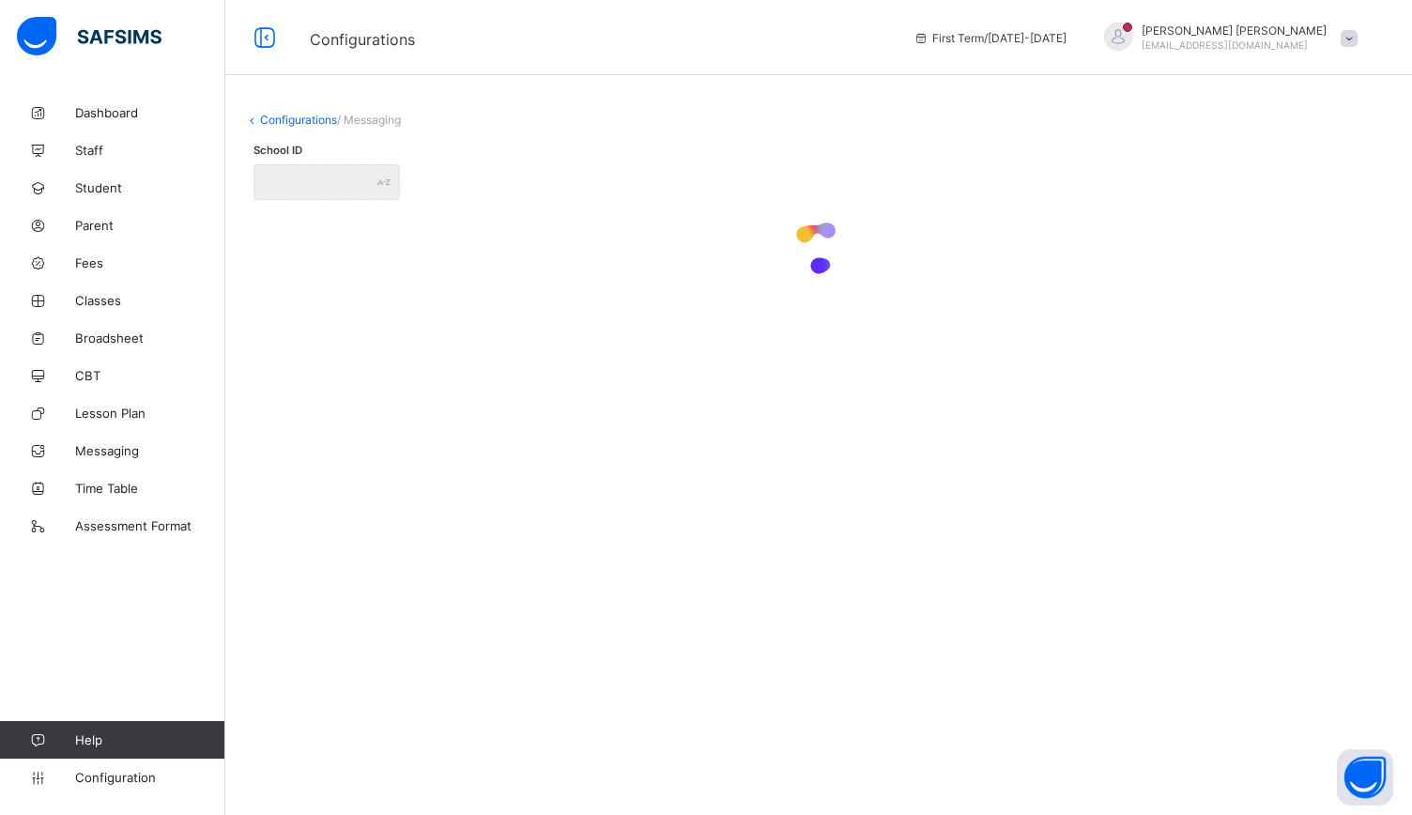
type input "**********"
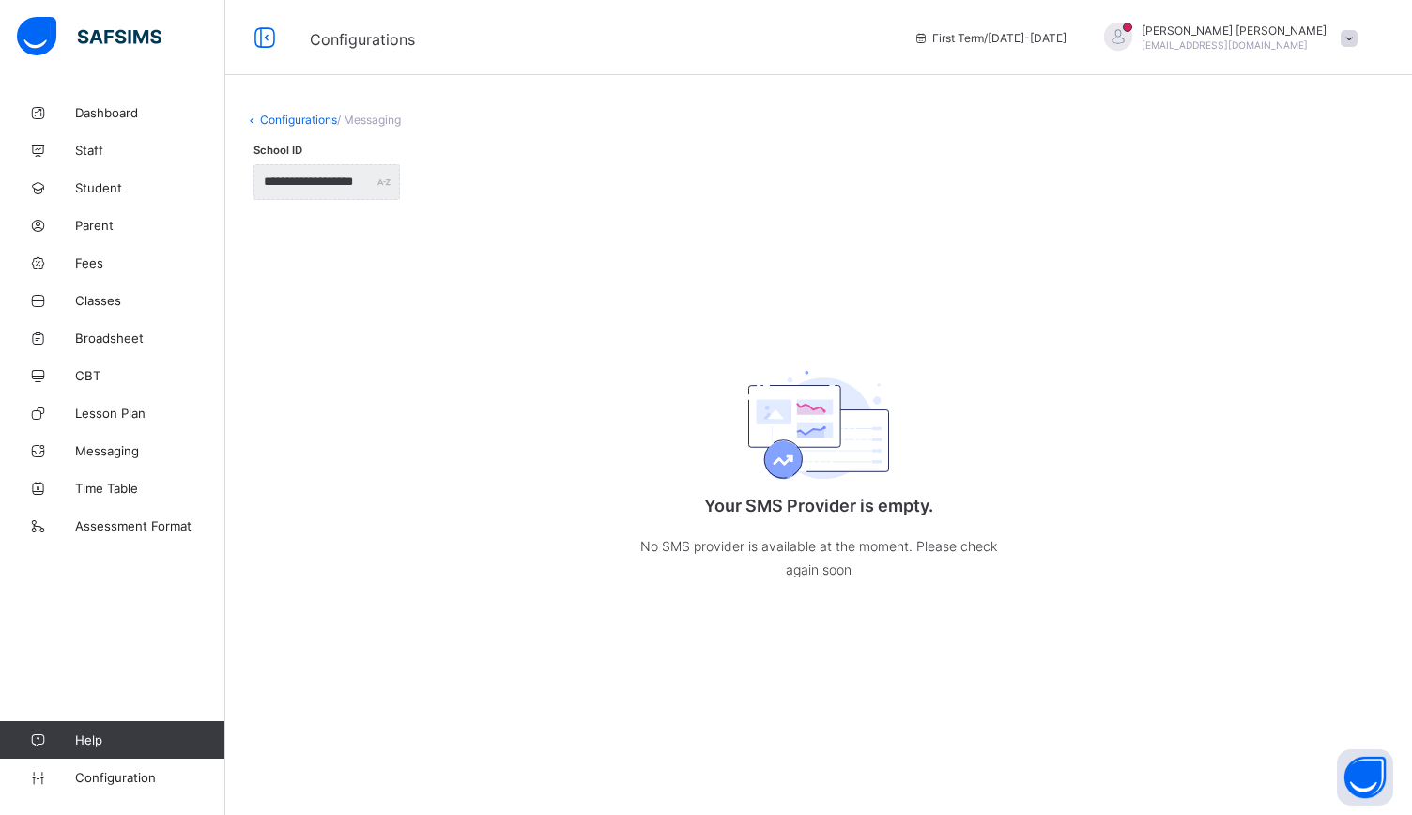
click at [783, 510] on p "Your SMS Provider is empty." at bounding box center [819, 506] width 376 height 20
click at [782, 510] on p "Your SMS Provider is empty." at bounding box center [819, 506] width 376 height 20
click at [665, 611] on div "Your SMS Provider is empty. No SMS provider is available at the moment. Please …" at bounding box center [819, 469] width 376 height 300
click at [329, 114] on link "Configurations" at bounding box center [298, 120] width 77 height 14
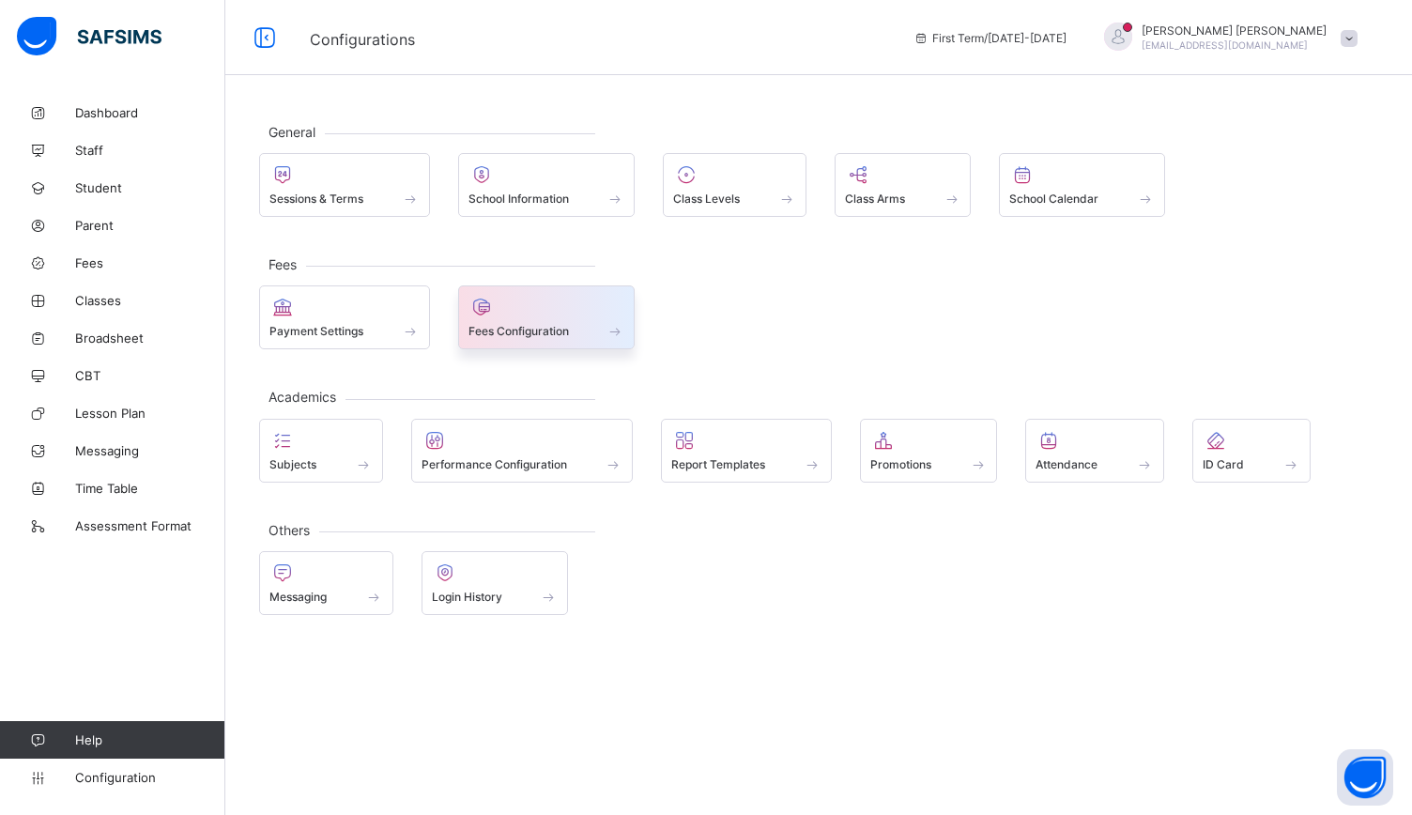
click at [566, 318] on span at bounding box center [547, 320] width 157 height 5
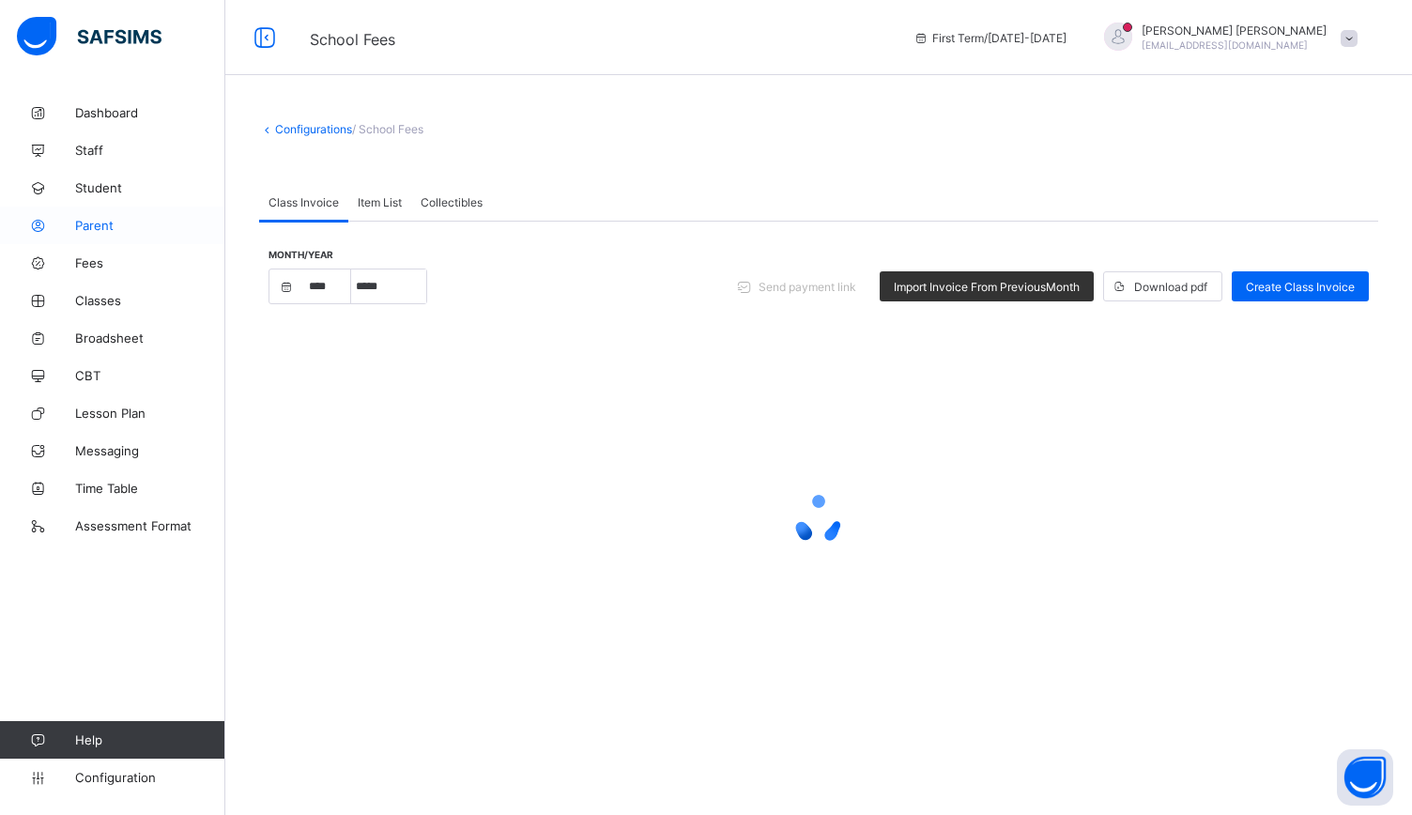
select select "****"
select select "*"
click at [92, 198] on link "Student" at bounding box center [112, 188] width 225 height 38
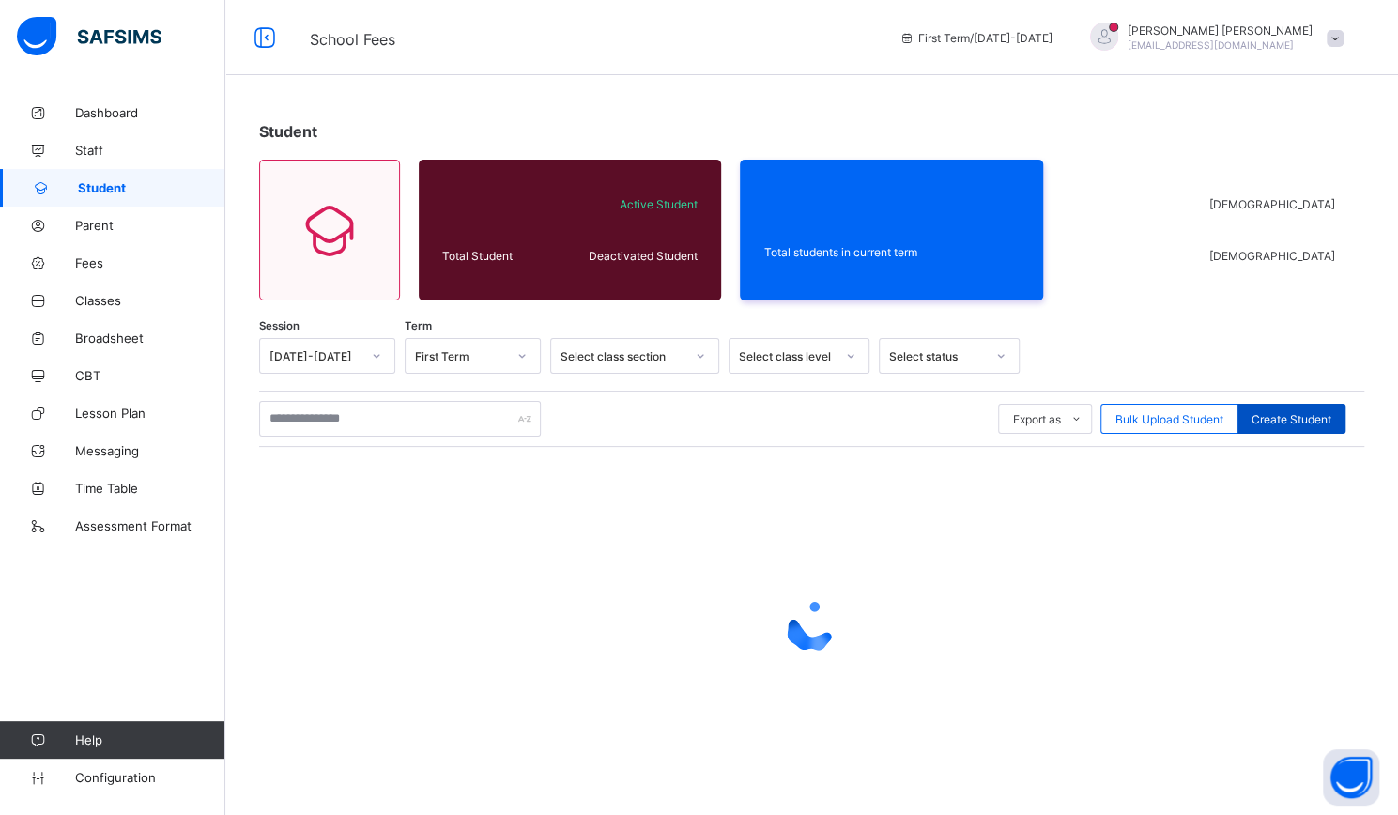
click at [1315, 405] on div "Create Student" at bounding box center [1292, 419] width 108 height 30
select select "**"
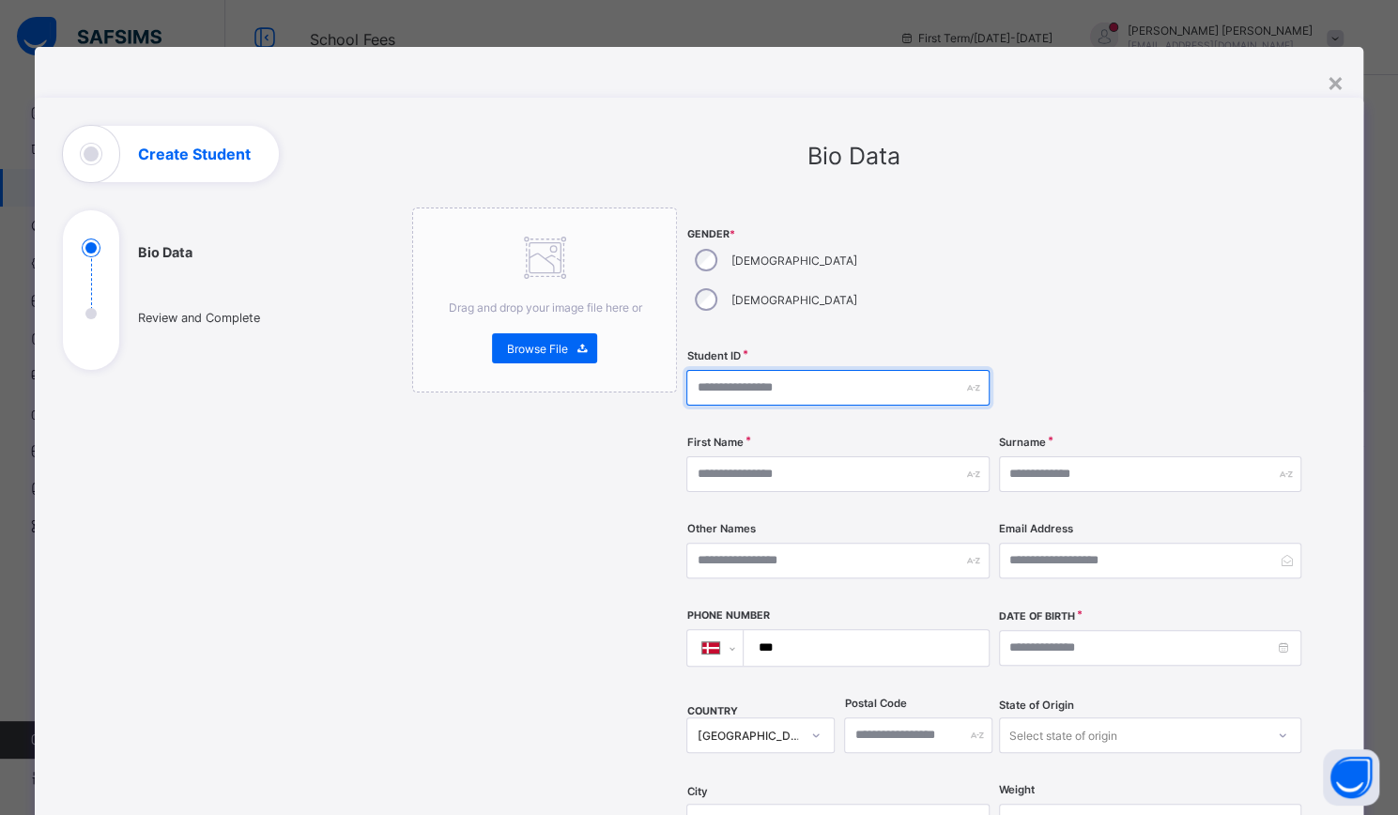
click at [749, 370] on input "text" at bounding box center [837, 388] width 302 height 36
type input "***"
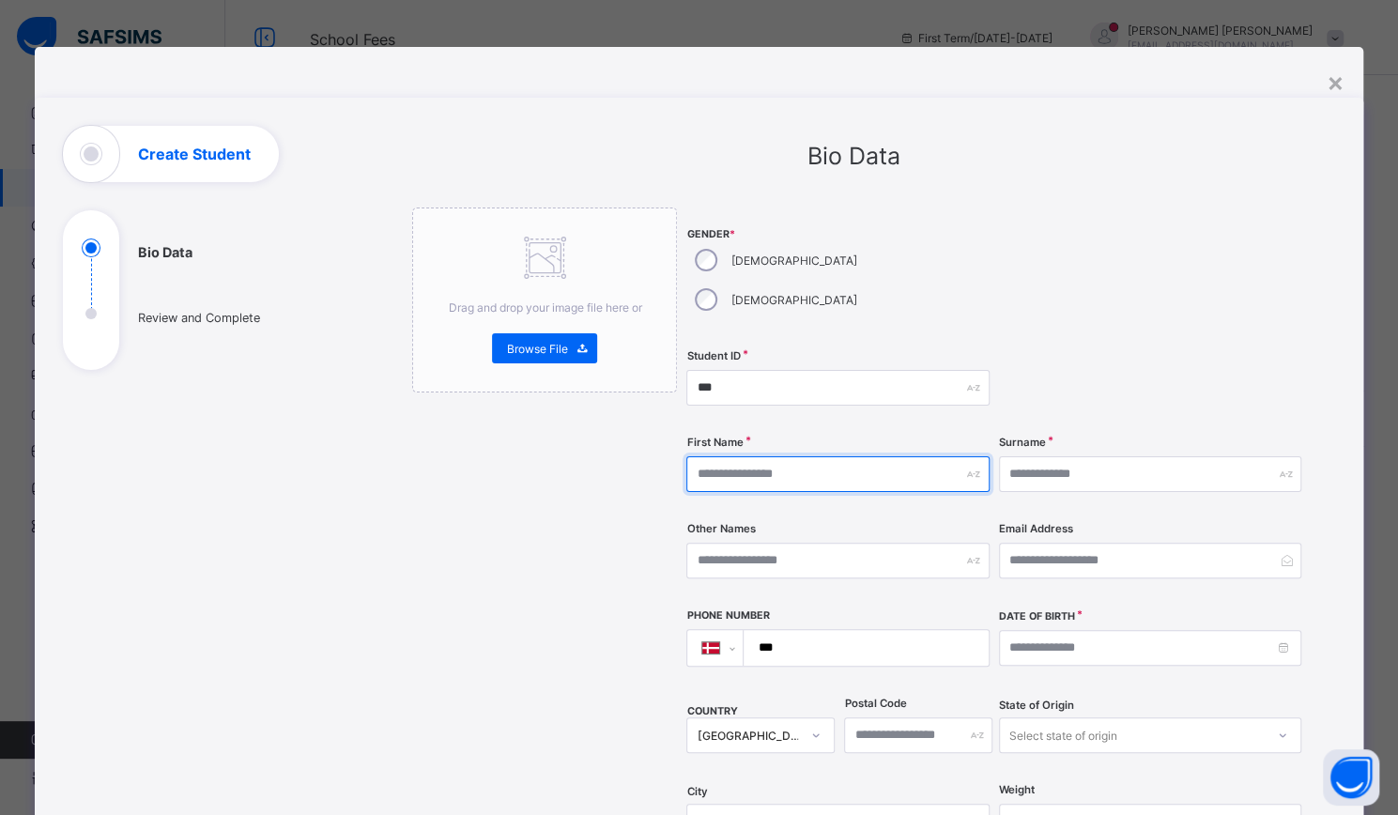
click at [793, 456] on input "text" at bounding box center [837, 474] width 302 height 36
type input "****"
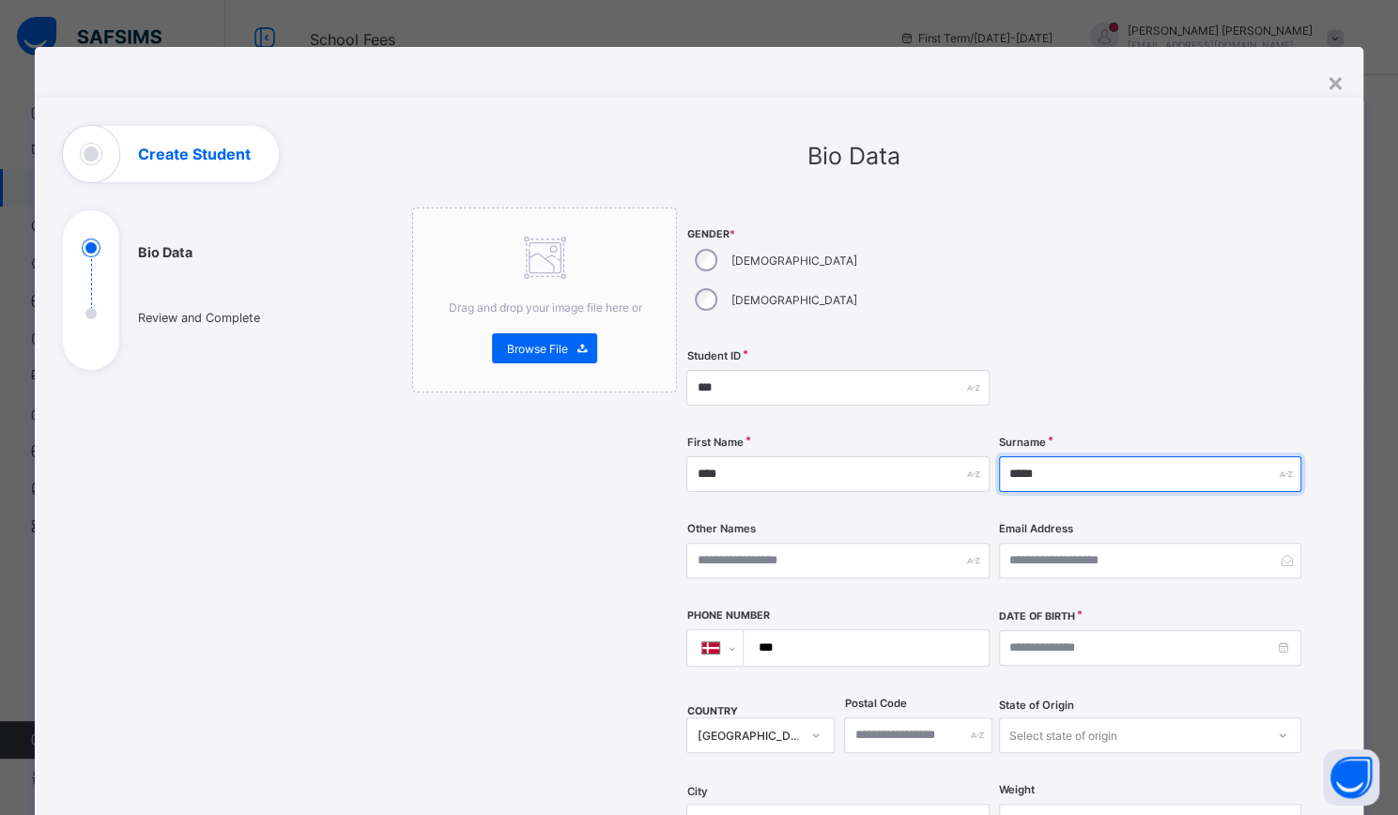
type input "*****"
click at [819, 630] on input "***" at bounding box center [862, 648] width 230 height 36
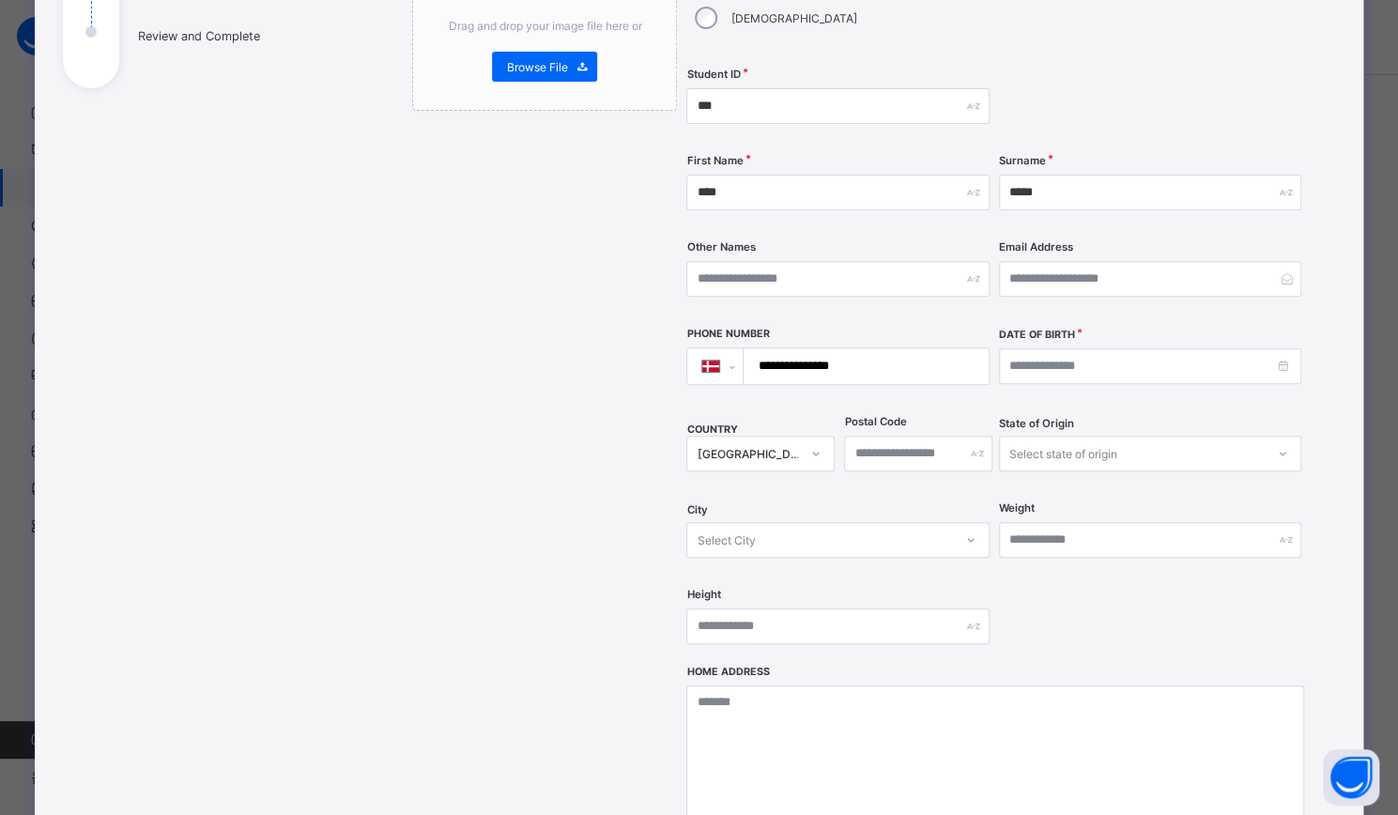
type input "**********"
click at [1078, 348] on input at bounding box center [1150, 366] width 302 height 36
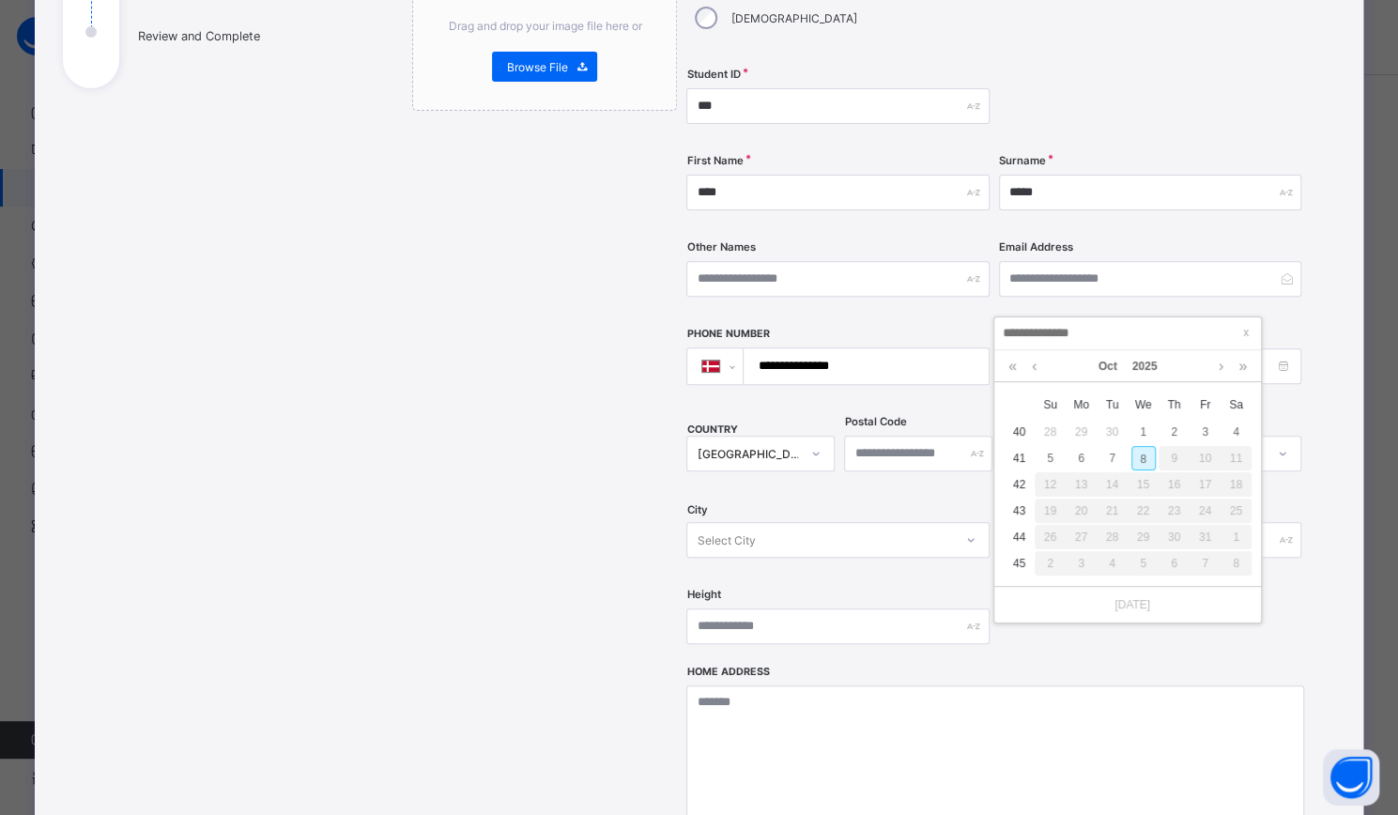
type input "**********"
click at [1148, 361] on link "2025" at bounding box center [1145, 366] width 40 height 32
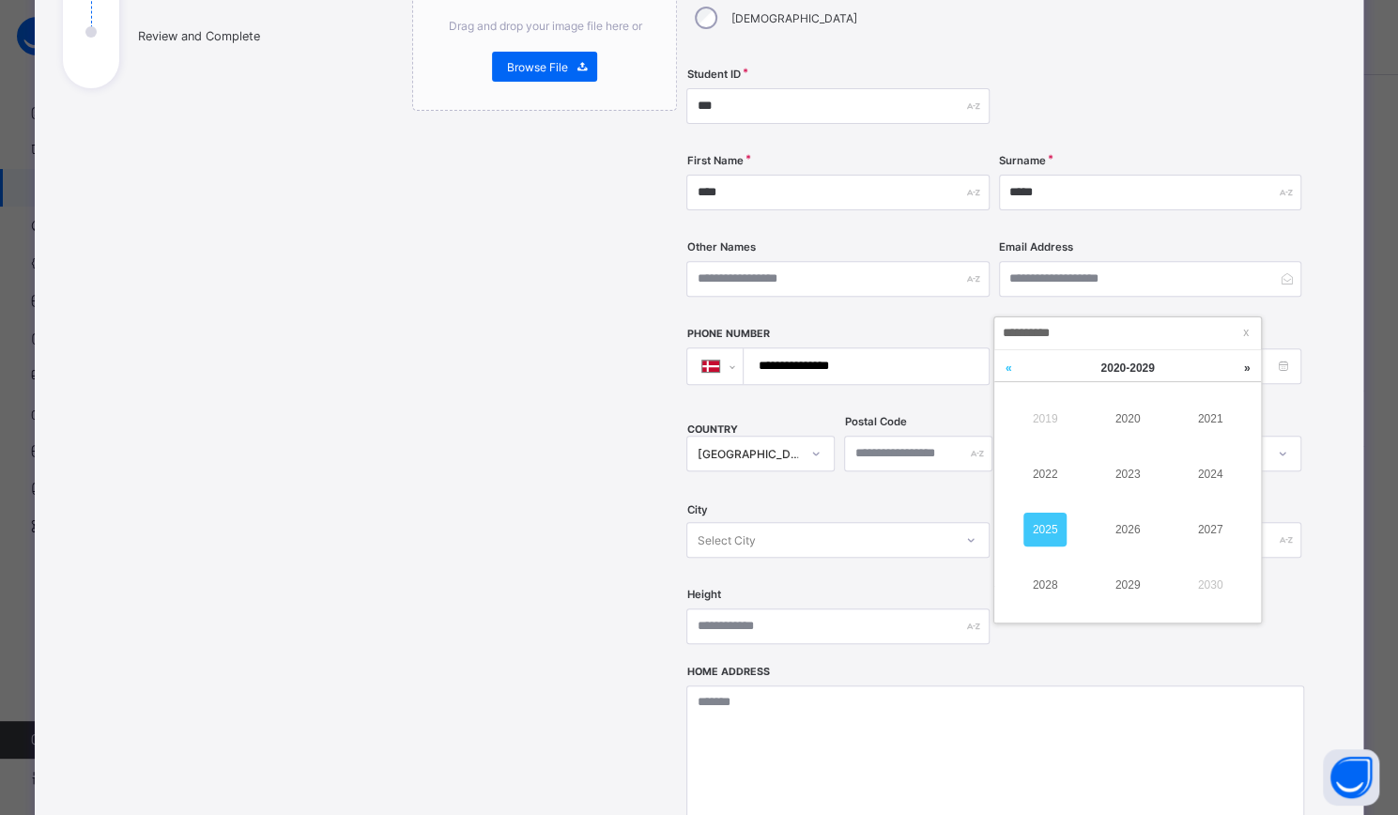
click at [1005, 362] on link at bounding box center [1008, 368] width 28 height 36
click at [1005, 360] on link at bounding box center [1008, 368] width 28 height 36
click at [1127, 470] on link "1993" at bounding box center [1127, 474] width 43 height 34
click at [1145, 485] on div "13" at bounding box center [1143, 484] width 24 height 24
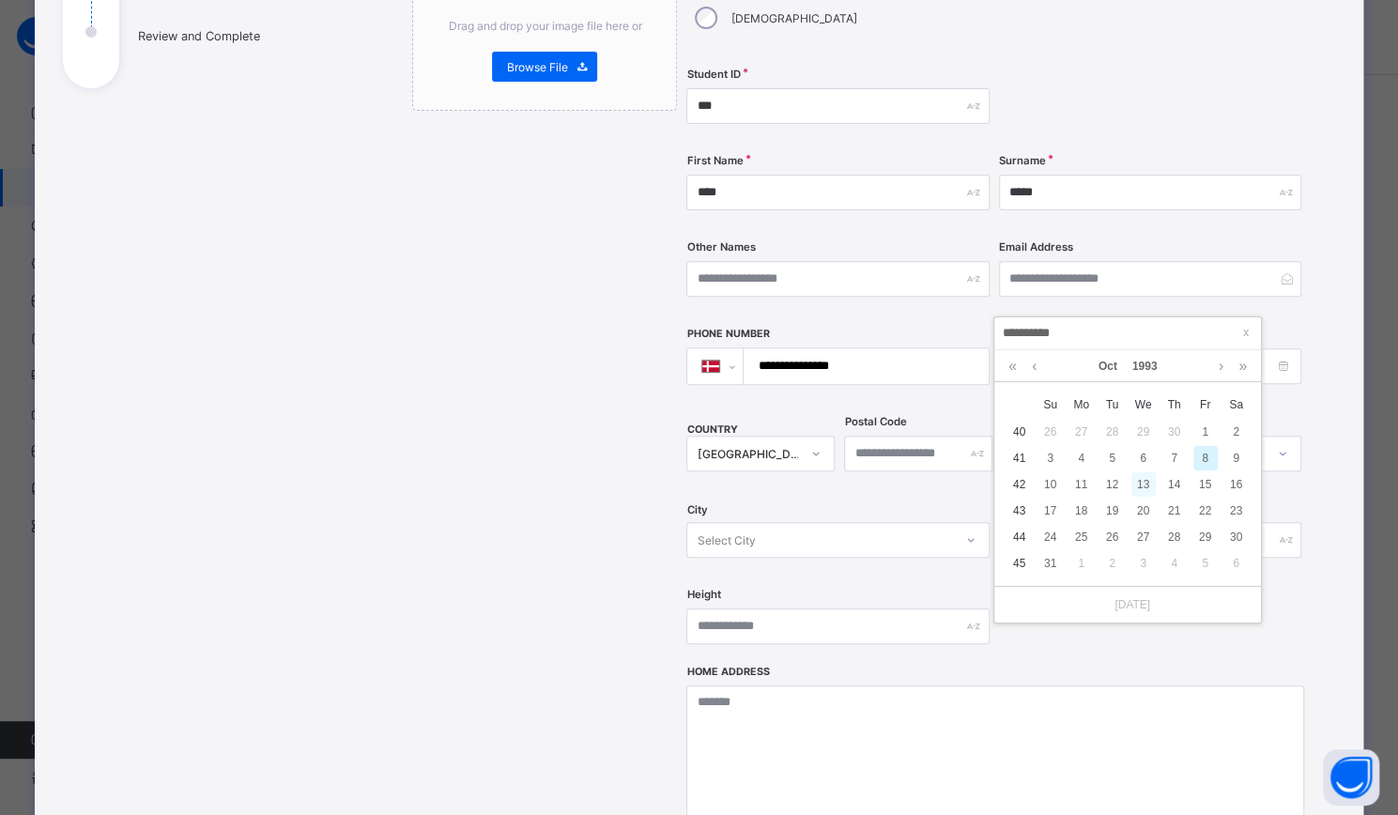
type input "**********"
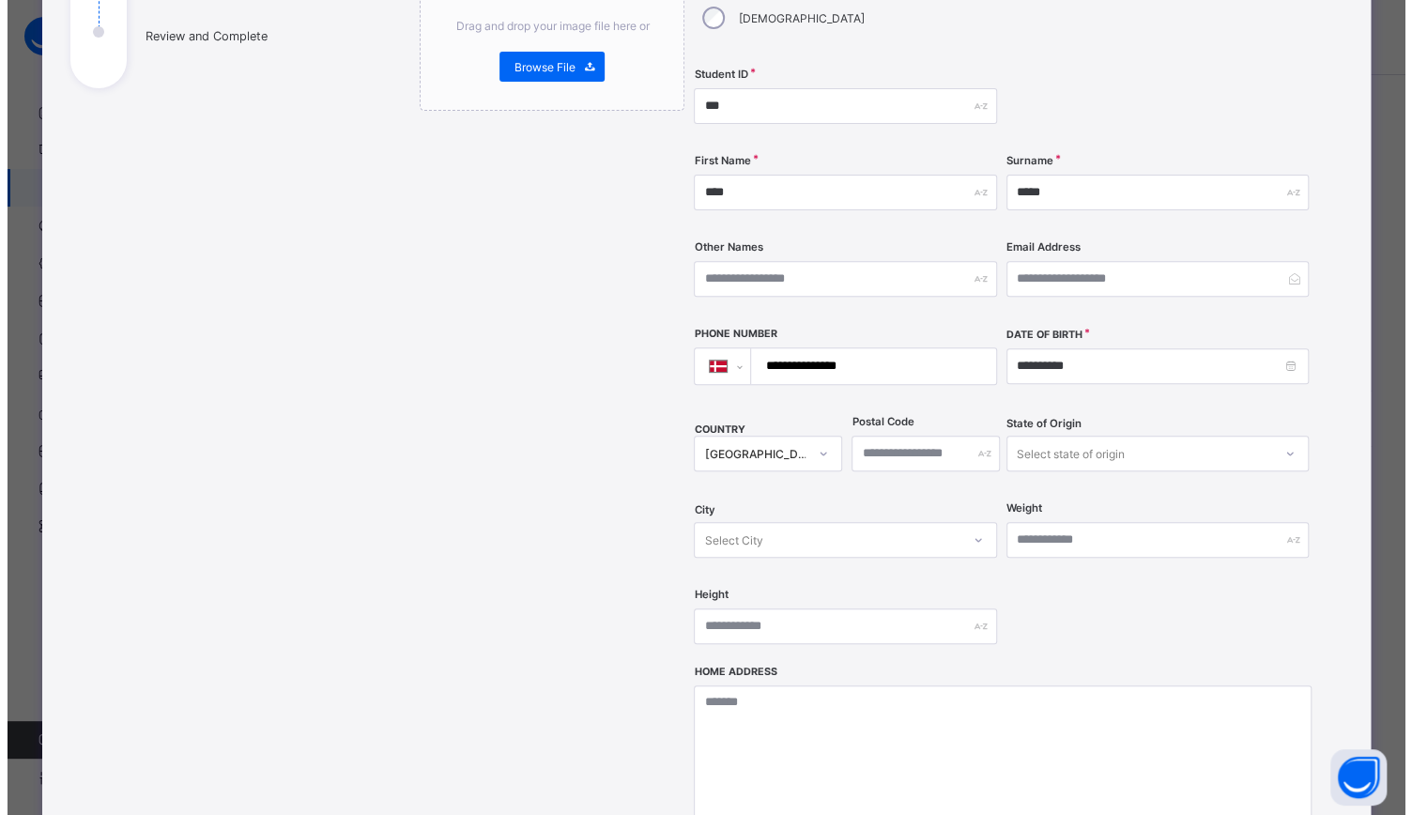
scroll to position [601, 0]
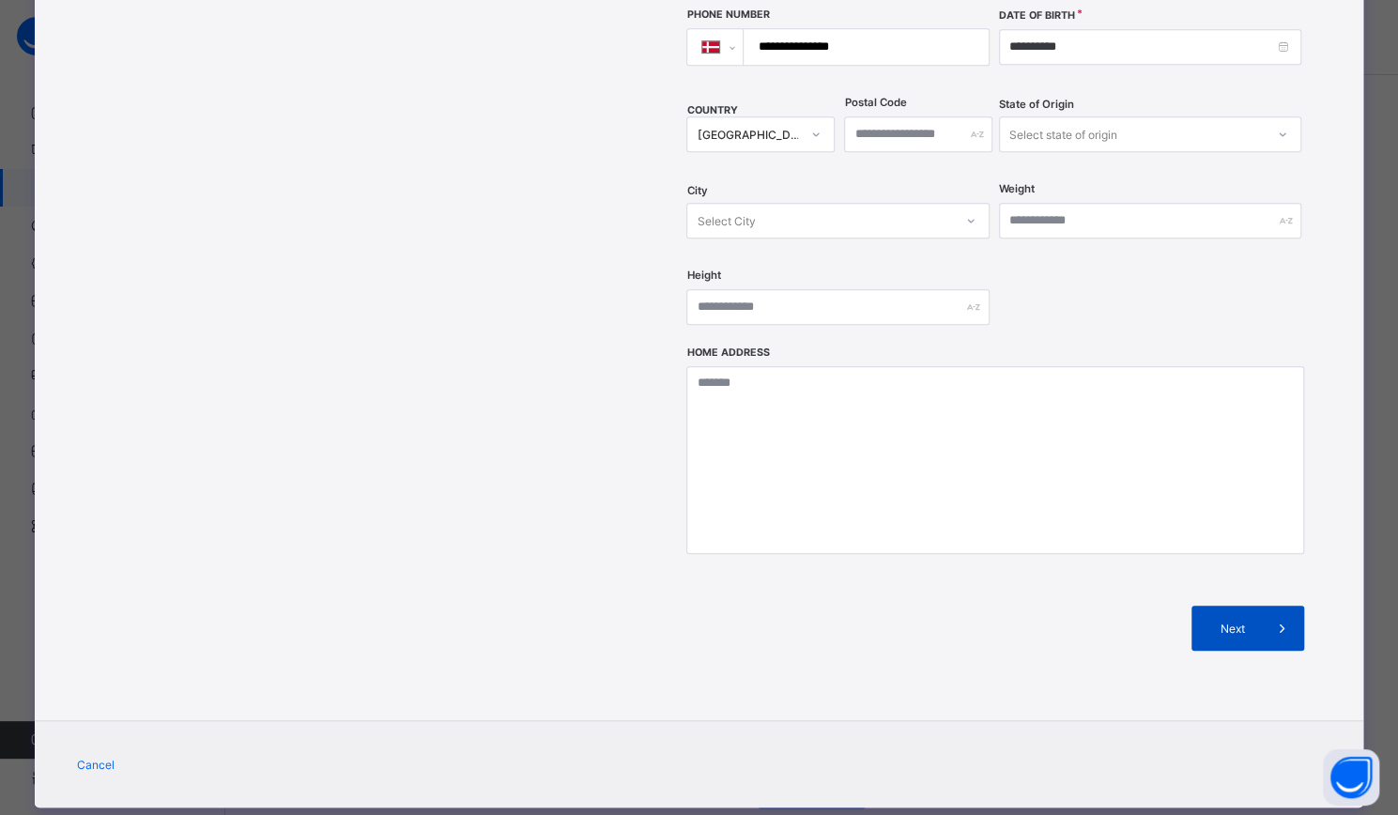
click at [1246, 606] on div "Next" at bounding box center [1248, 628] width 113 height 45
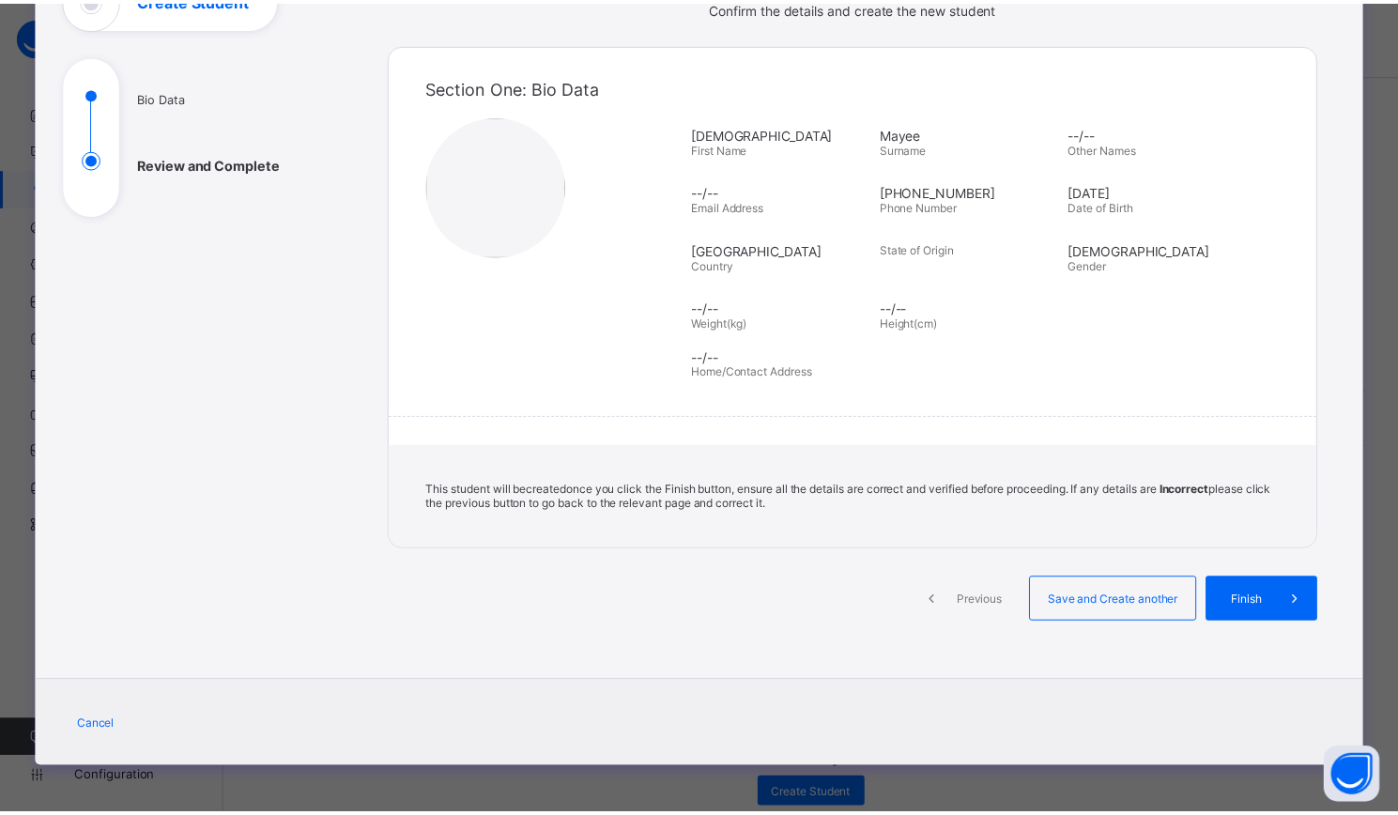
scroll to position [146, 0]
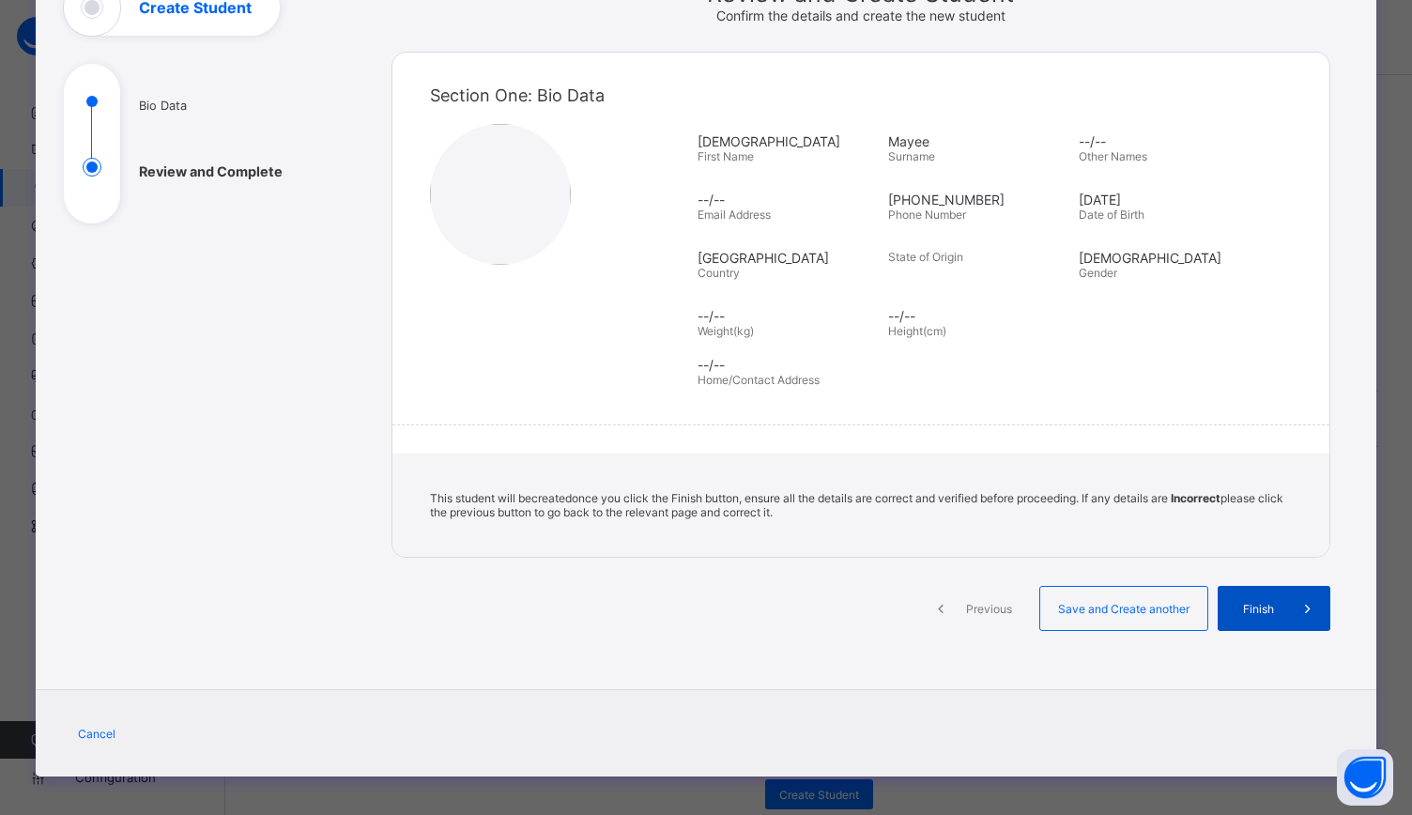
click at [1264, 602] on span "Finish" at bounding box center [1259, 609] width 54 height 14
